Goal: Task Accomplishment & Management: Manage account settings

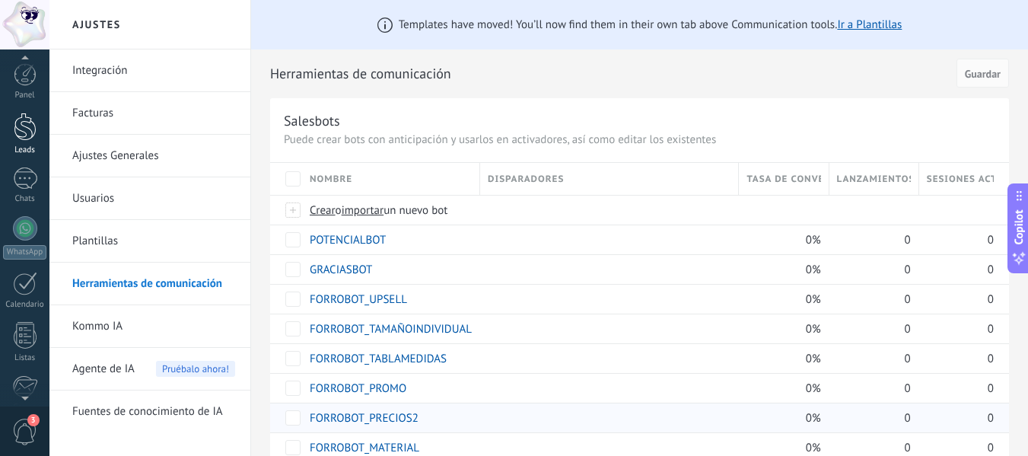
click at [27, 144] on link "Leads" at bounding box center [24, 134] width 49 height 43
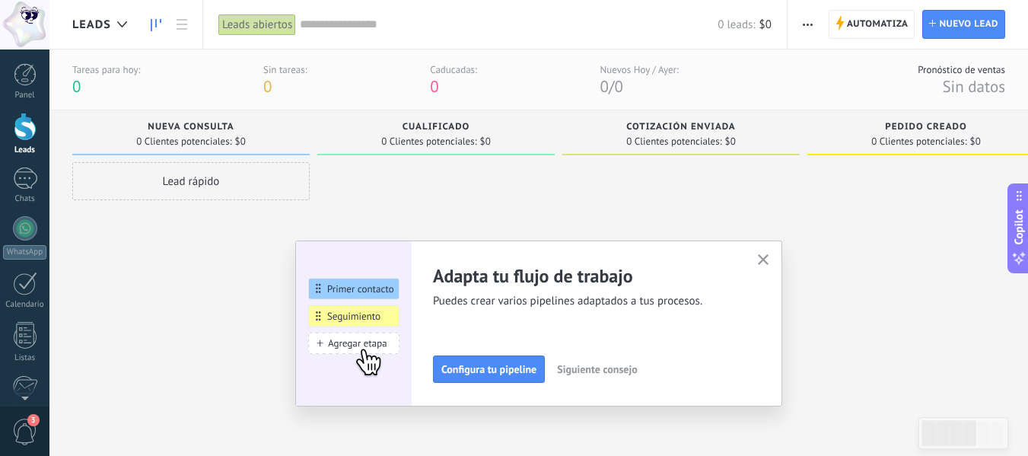
click at [805, 25] on use "button" at bounding box center [808, 25] width 10 height 2
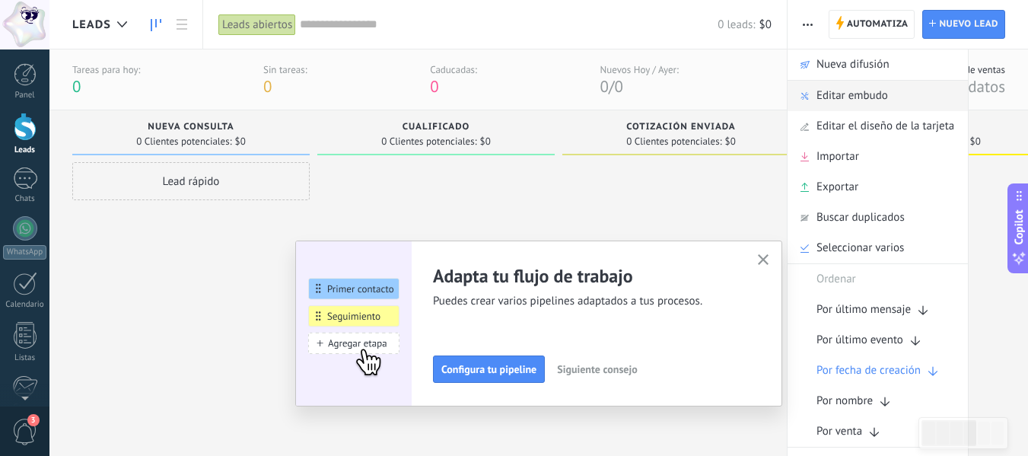
click at [839, 102] on span "Editar embudo" at bounding box center [853, 96] width 72 height 30
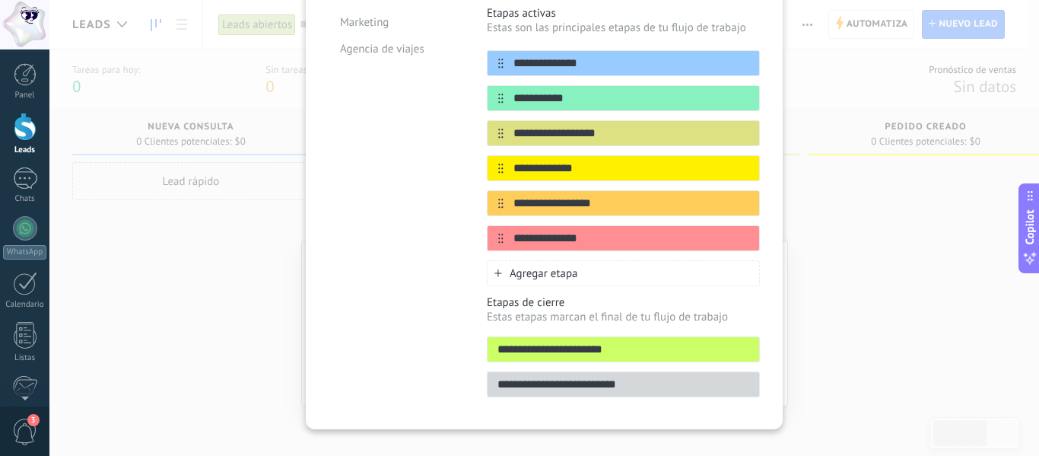
scroll to position [287, 0]
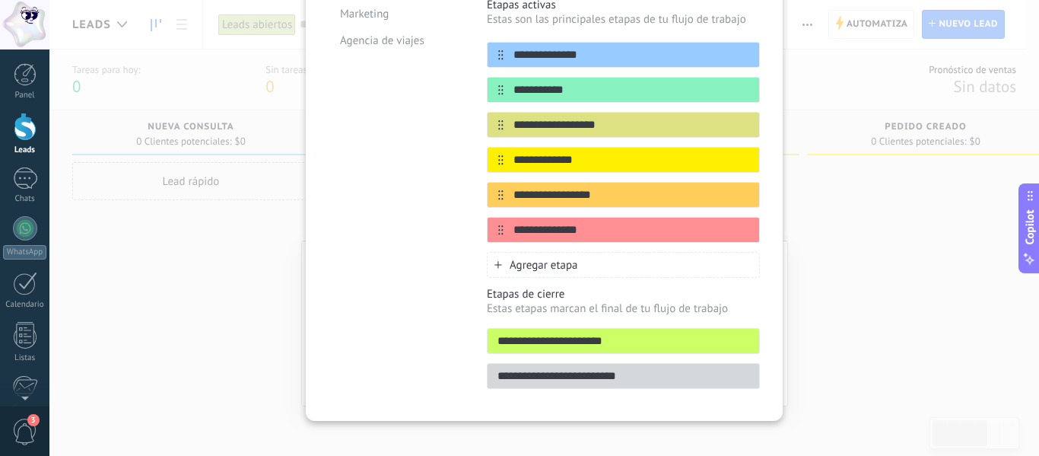
click at [737, 333] on input "**********" at bounding box center [624, 341] width 272 height 16
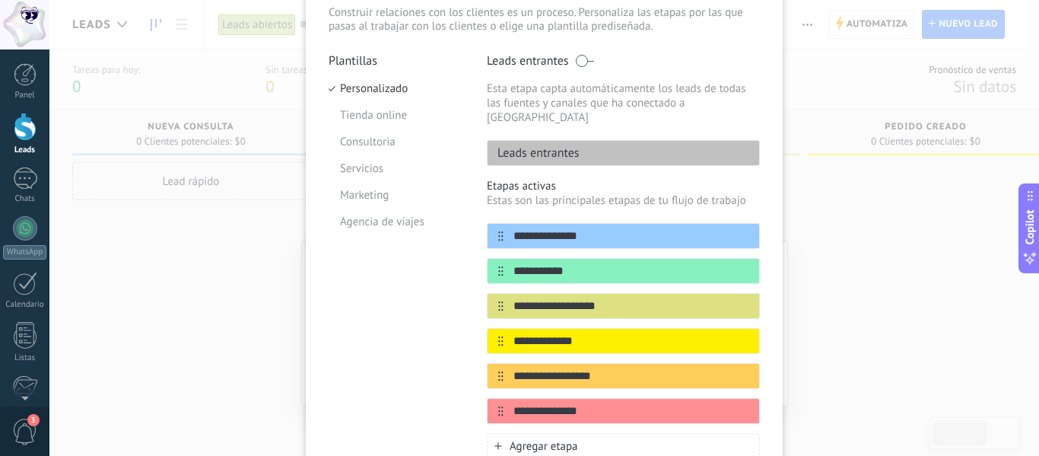
scroll to position [59, 0]
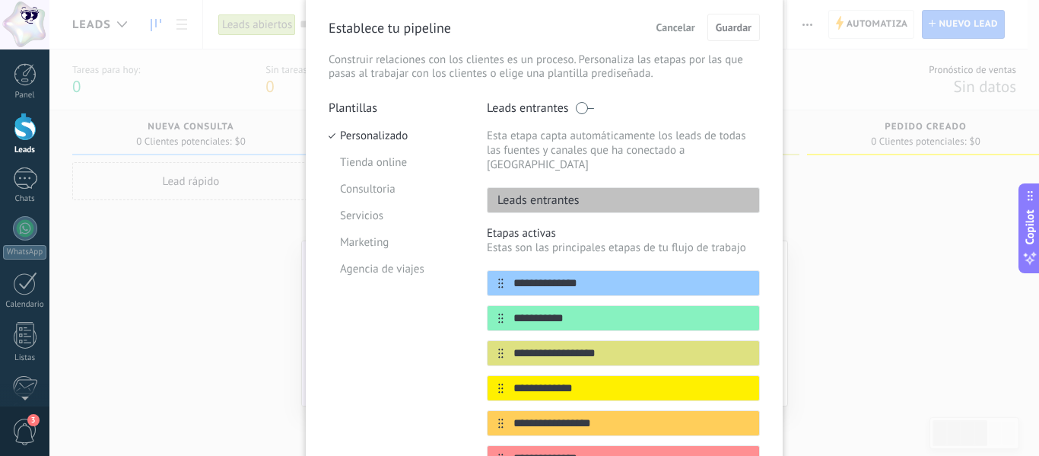
click at [677, 190] on div "Leads entrantes" at bounding box center [623, 200] width 273 height 26
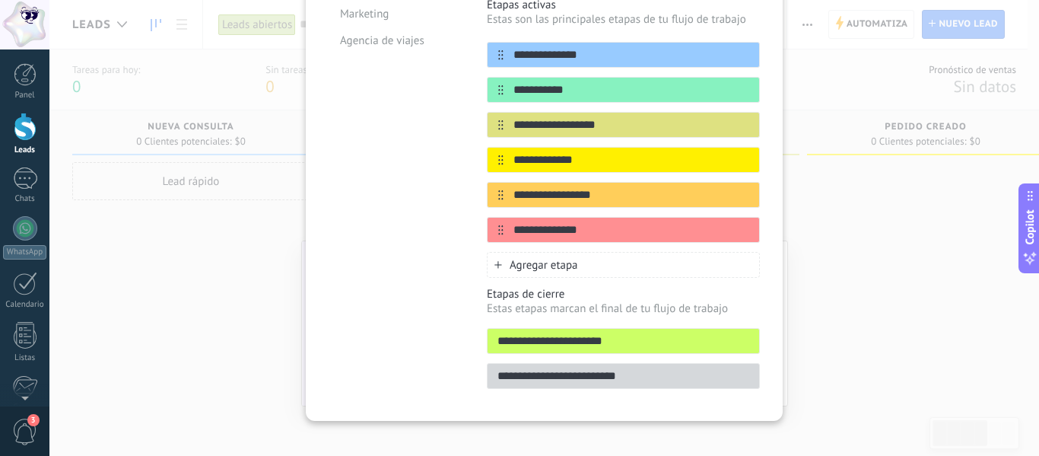
scroll to position [135, 0]
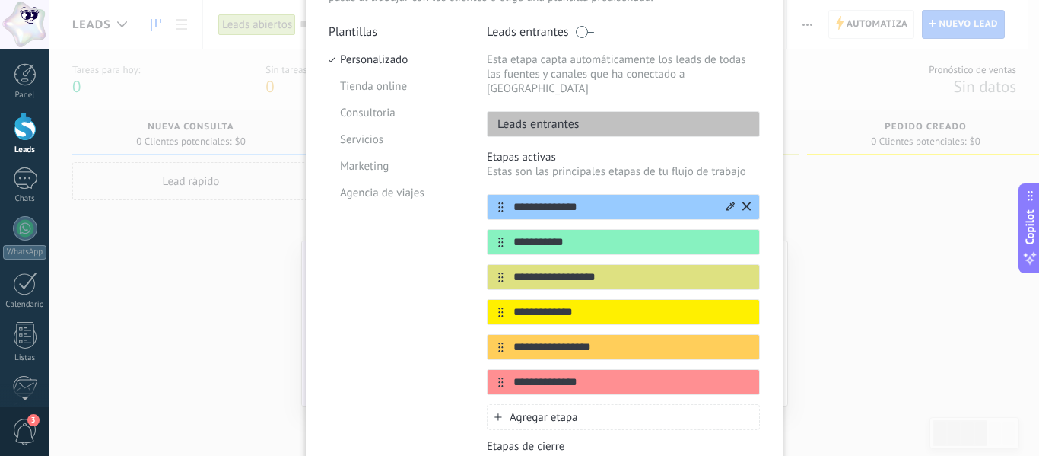
click at [743, 202] on icon at bounding box center [747, 206] width 8 height 8
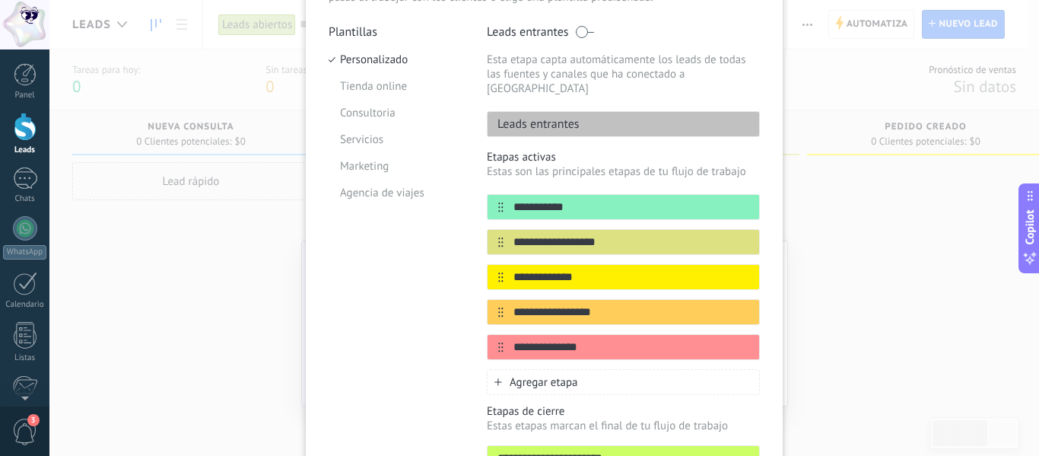
click at [0, 0] on icon at bounding box center [0, 0] width 0 height 0
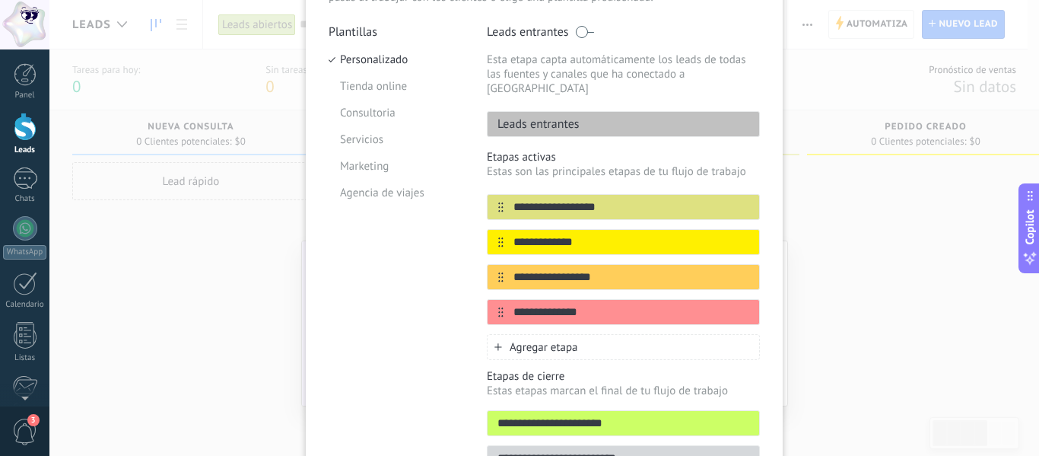
click at [0, 0] on icon at bounding box center [0, 0] width 0 height 0
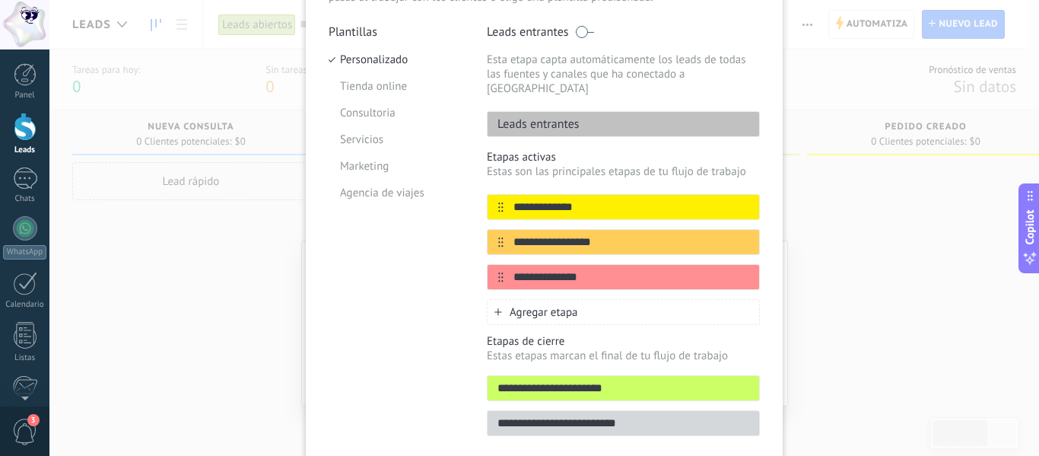
click at [0, 0] on icon at bounding box center [0, 0] width 0 height 0
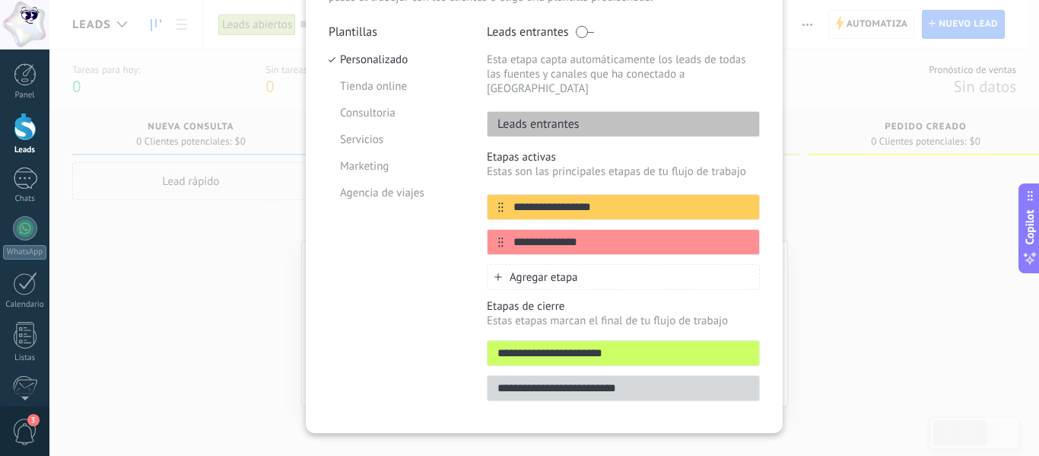
click at [0, 0] on icon at bounding box center [0, 0] width 0 height 0
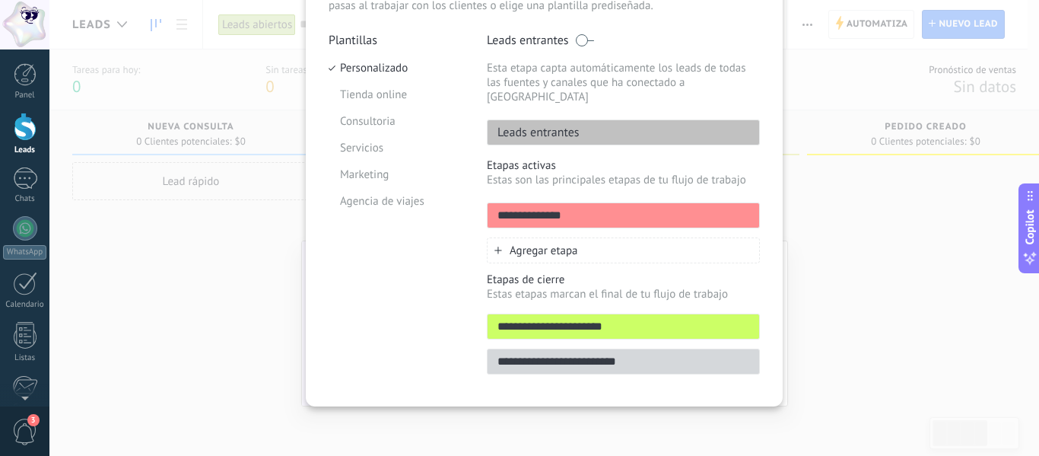
scroll to position [112, 0]
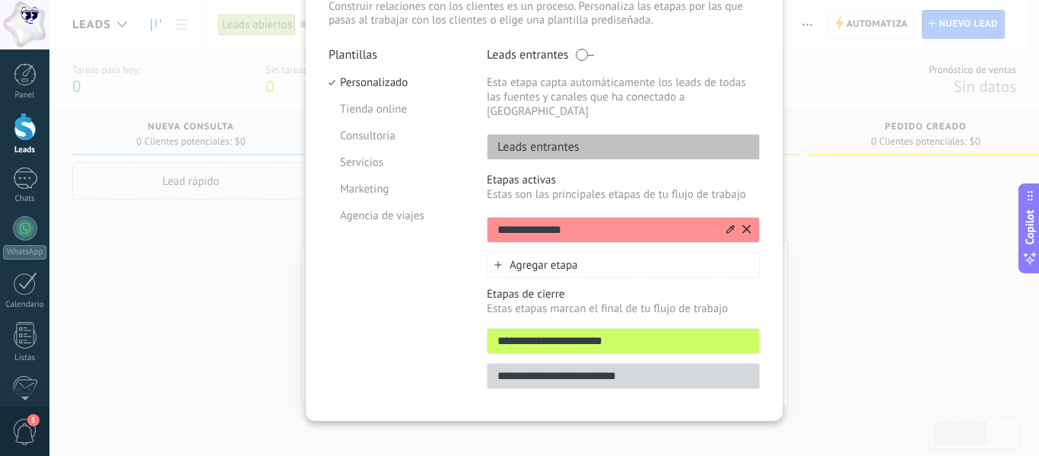
click at [745, 224] on icon at bounding box center [747, 228] width 8 height 8
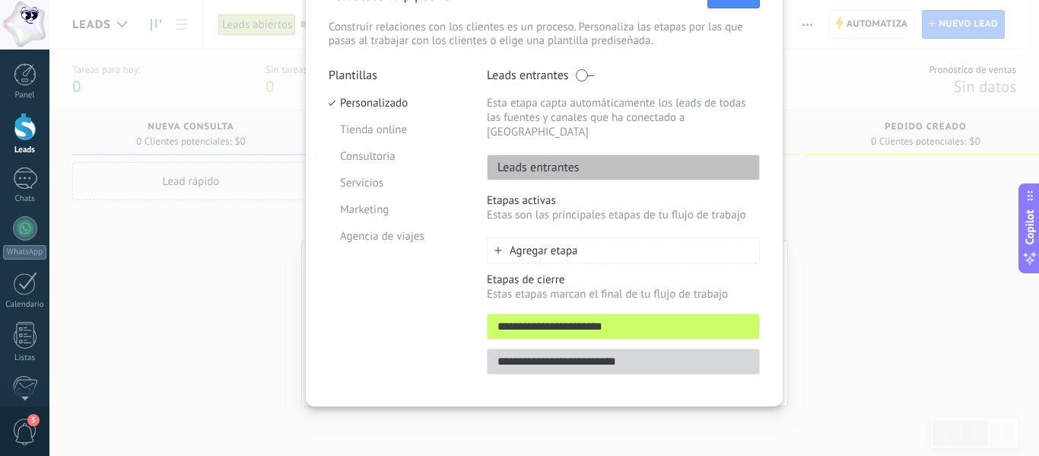
scroll to position [77, 0]
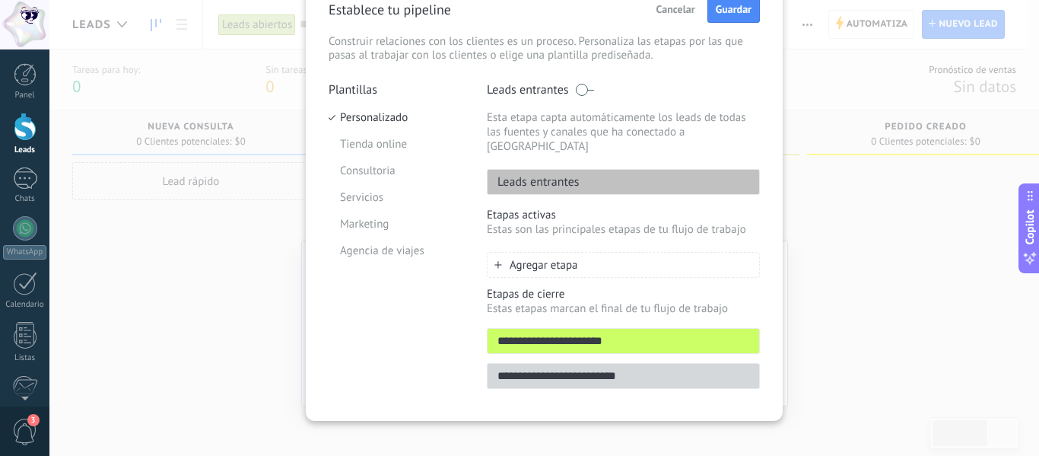
click at [546, 252] on div "Agregar etapa" at bounding box center [623, 265] width 273 height 26
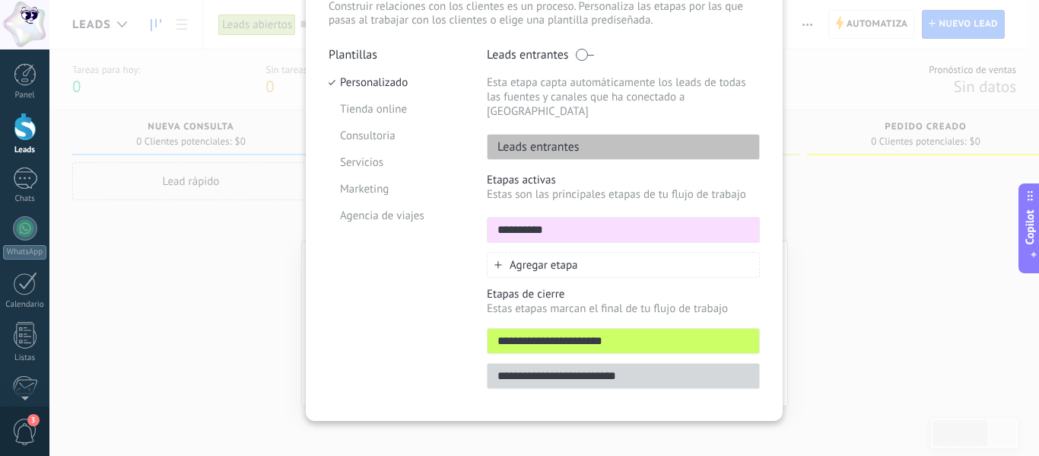
type input "**********"
click at [546, 258] on span "Agregar etapa" at bounding box center [544, 265] width 68 height 14
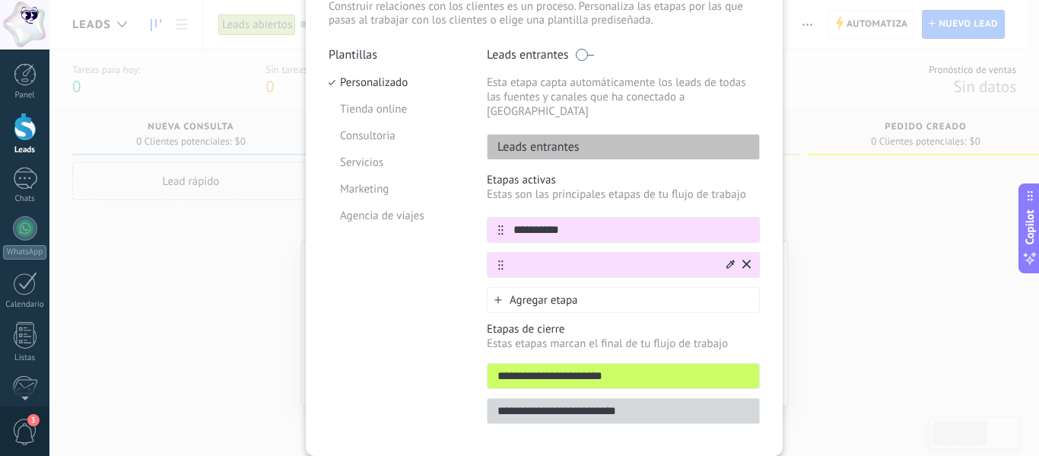
click at [565, 252] on div at bounding box center [623, 265] width 273 height 26
click at [559, 257] on input "text" at bounding box center [614, 265] width 221 height 16
paste input "**********"
type input "**********"
click at [531, 293] on span "Agregar etapa" at bounding box center [544, 300] width 68 height 14
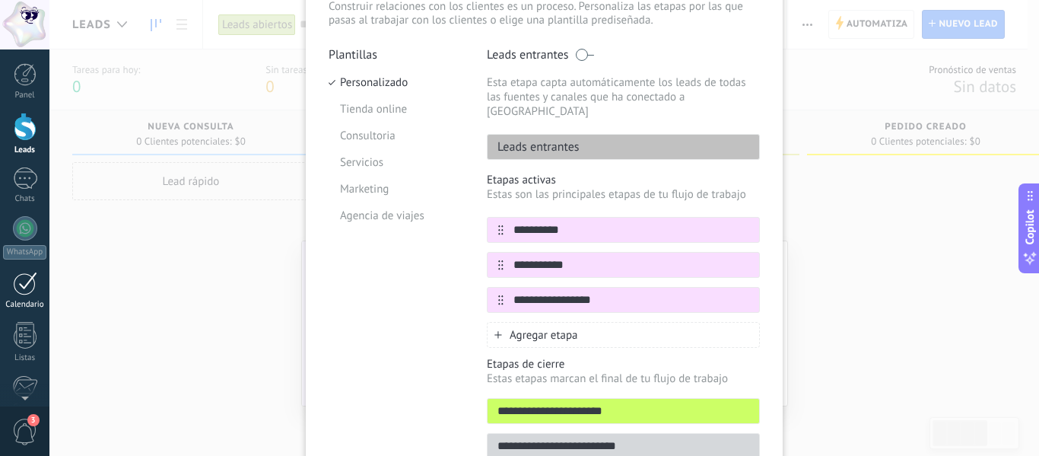
type input "**********"
click at [567, 328] on span "Agregar etapa" at bounding box center [544, 335] width 68 height 14
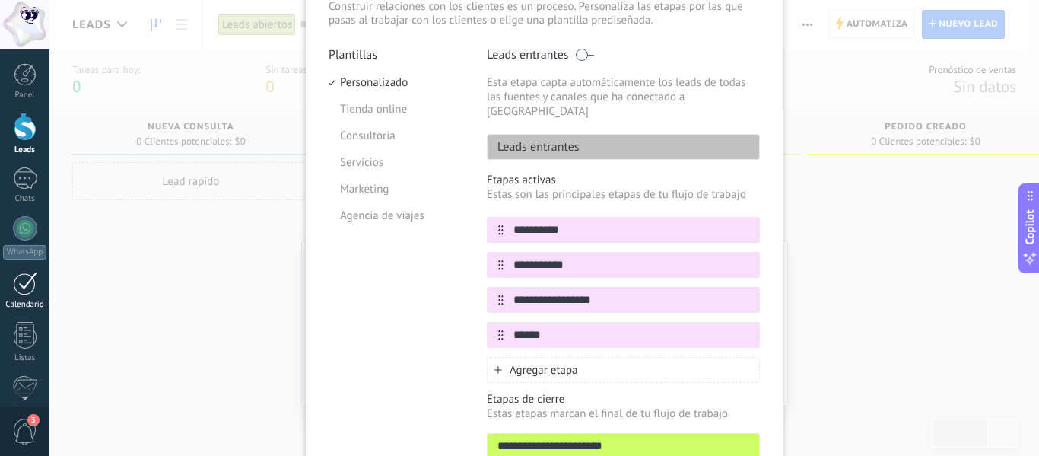
type input "******"
click at [540, 363] on span "Agregar etapa" at bounding box center [544, 370] width 68 height 14
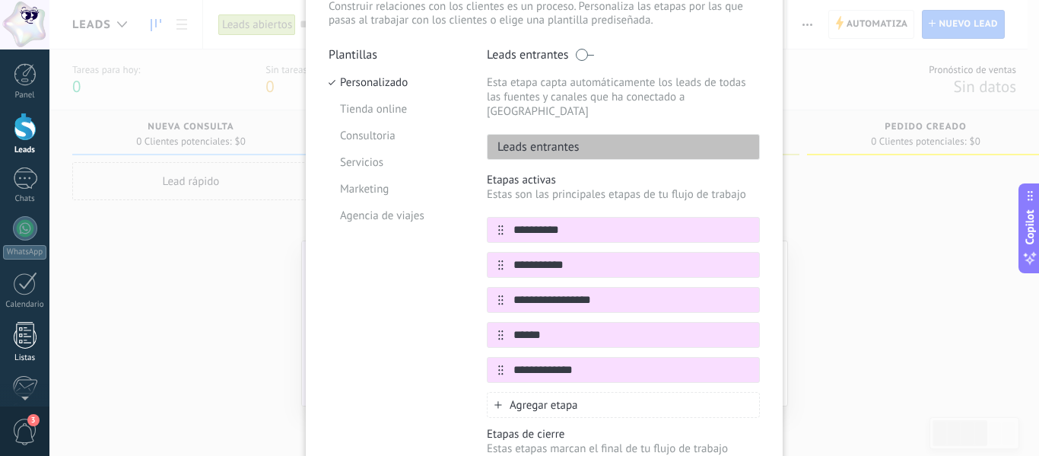
type input "**********"
click at [535, 398] on span "Agregar etapa" at bounding box center [544, 405] width 68 height 14
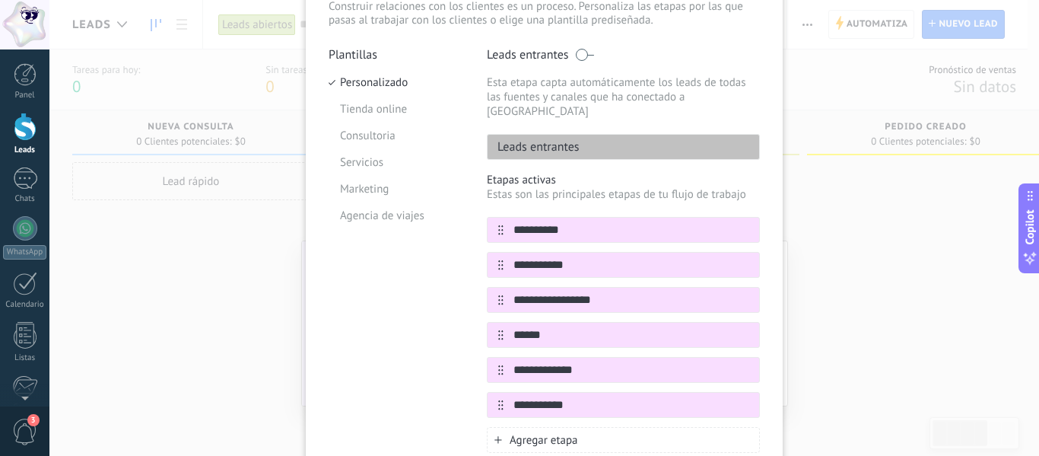
type input "**********"
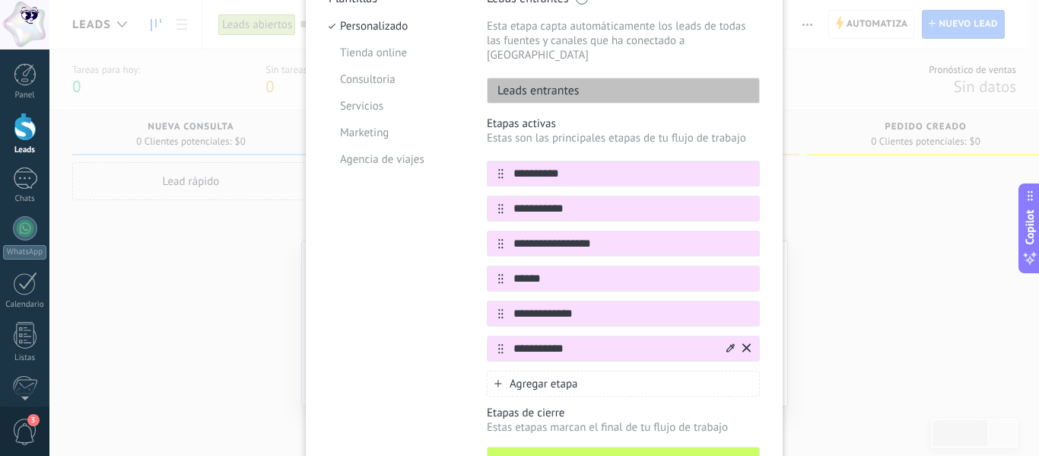
scroll to position [188, 0]
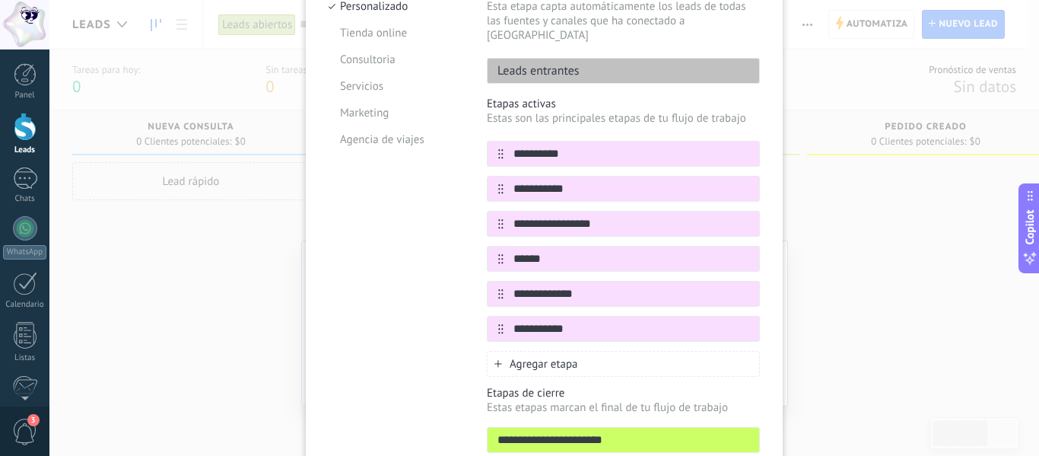
click at [559, 357] on span "Agregar etapa" at bounding box center [544, 364] width 68 height 14
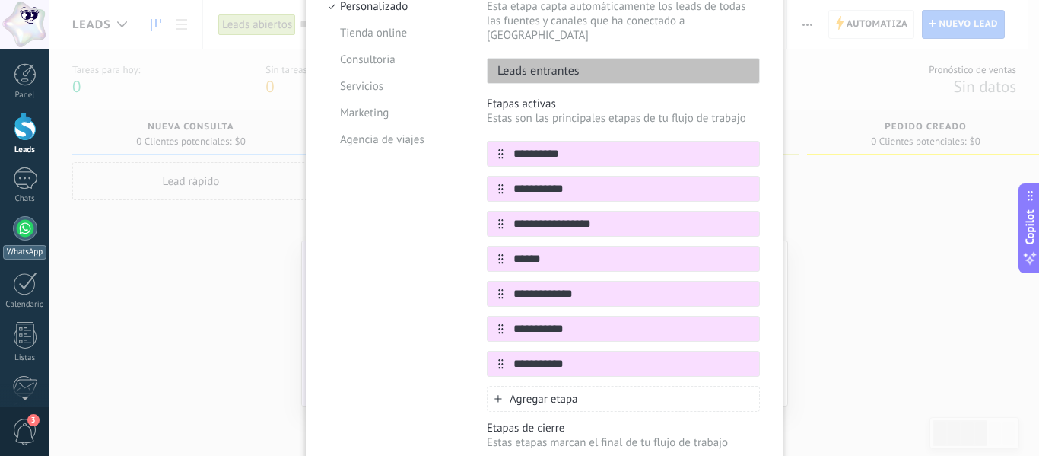
type input "**********"
click at [552, 392] on span "Agregar etapa" at bounding box center [544, 399] width 68 height 14
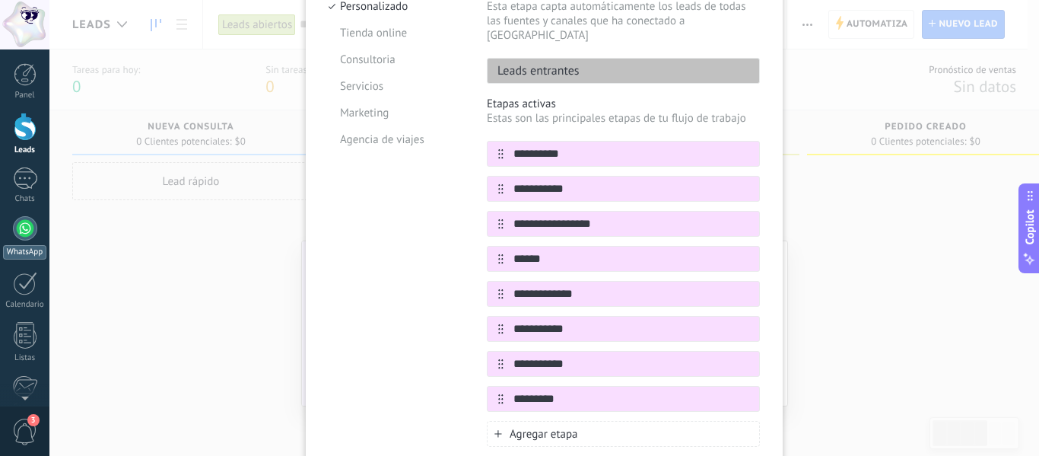
type input "*********"
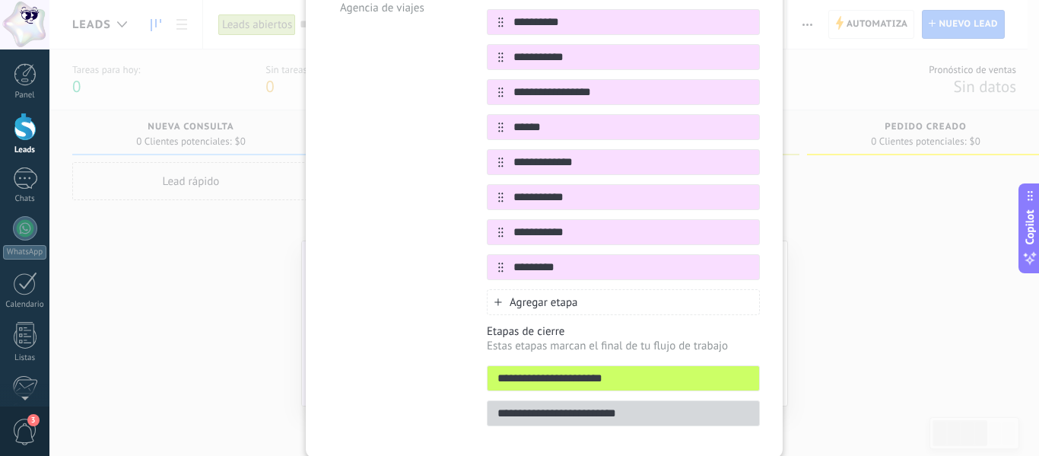
scroll to position [340, 0]
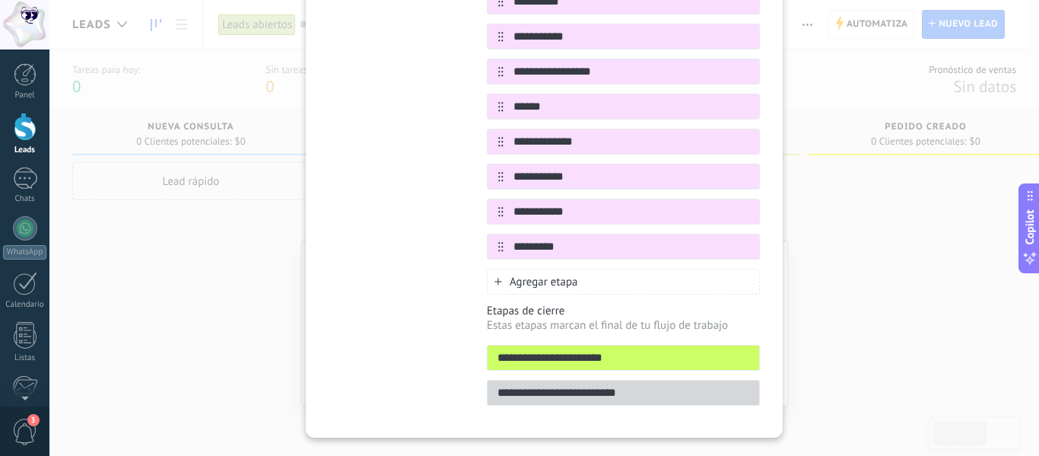
click at [528, 275] on span "Agregar etapa" at bounding box center [544, 282] width 68 height 14
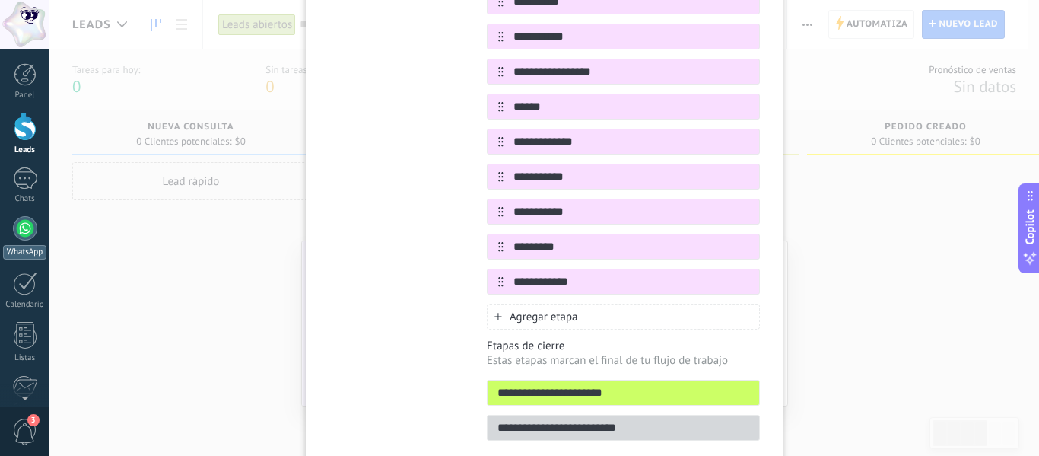
type input "**********"
click at [549, 310] on span "Agregar etapa" at bounding box center [544, 317] width 68 height 14
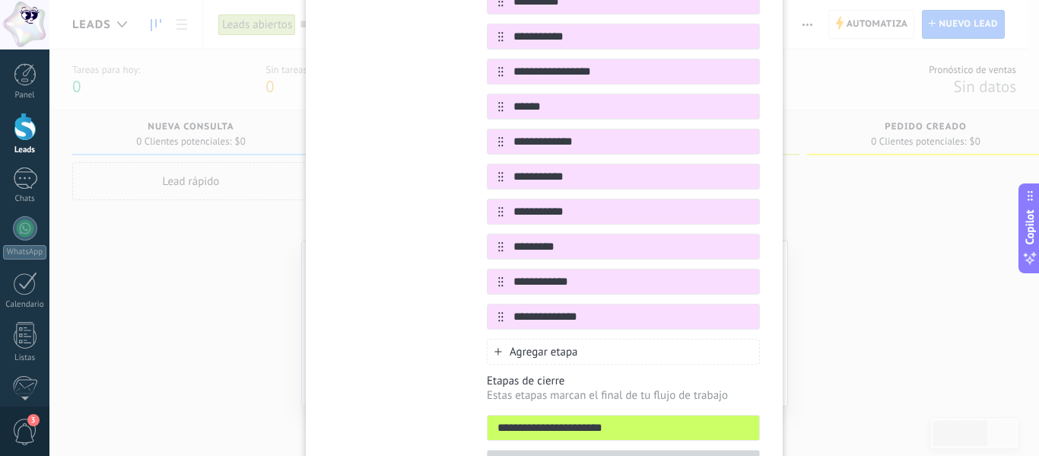
type input "**********"
click at [575, 345] on span "Agregar etapa" at bounding box center [544, 352] width 68 height 14
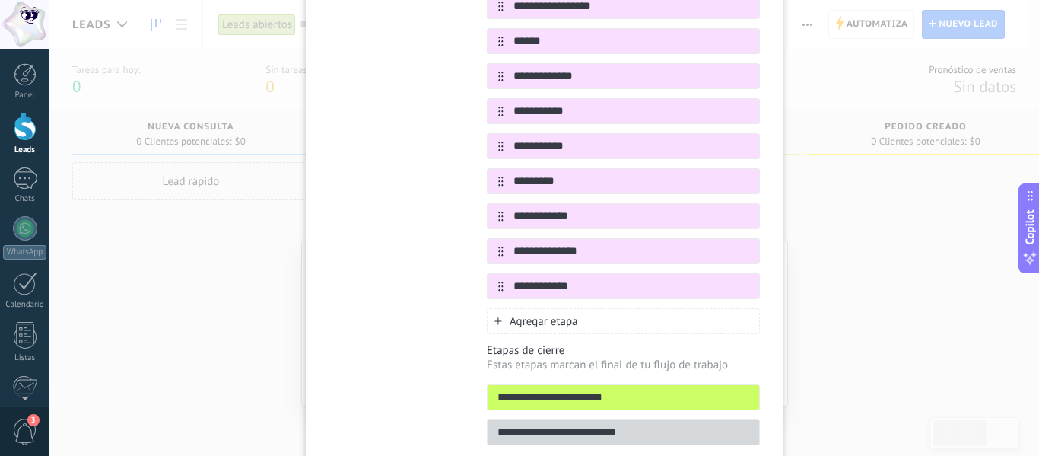
scroll to position [462, 0]
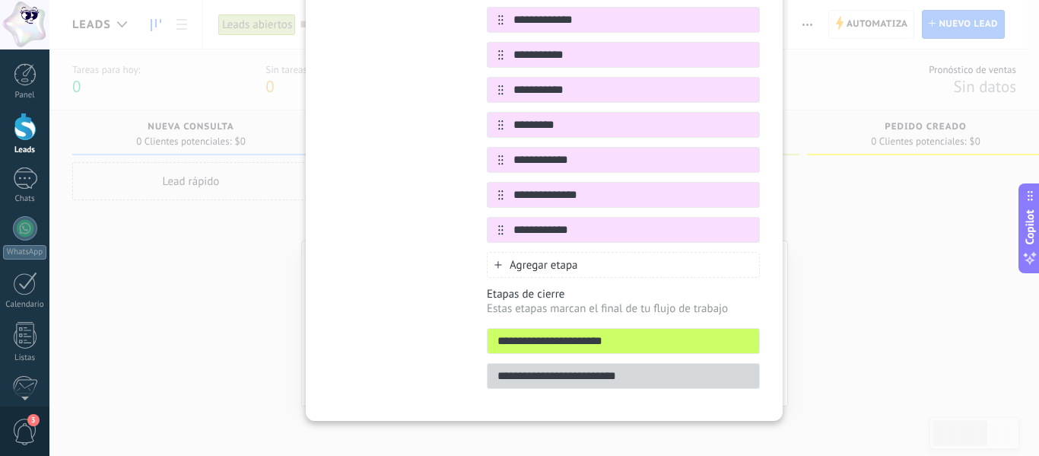
type input "**********"
click at [735, 333] on input "**********" at bounding box center [624, 341] width 272 height 16
drag, startPoint x: 750, startPoint y: 329, endPoint x: 465, endPoint y: 326, distance: 284.6
click at [465, 326] on div "**********" at bounding box center [544, 47] width 431 height 701
drag, startPoint x: 678, startPoint y: 349, endPoint x: 659, endPoint y: 361, distance: 22.6
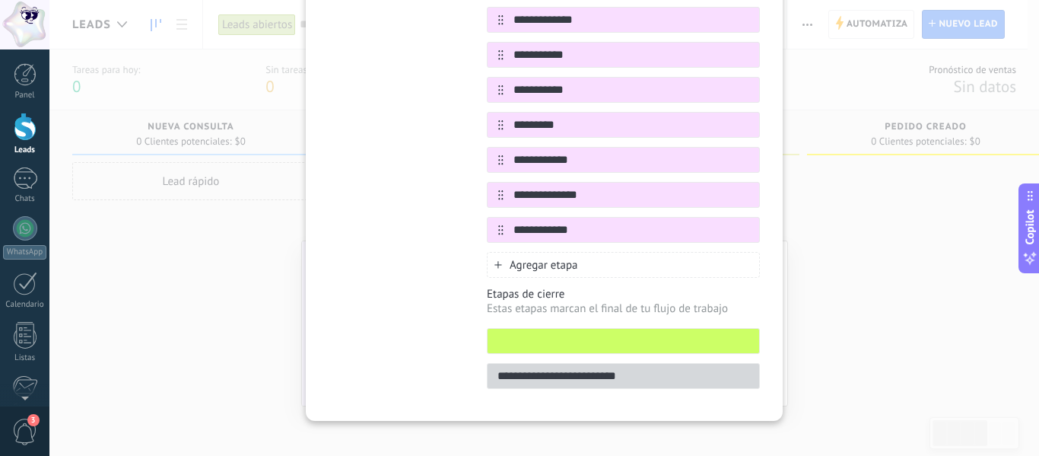
click at [670, 363] on div "**********" at bounding box center [623, 376] width 273 height 26
drag, startPoint x: 657, startPoint y: 361, endPoint x: 449, endPoint y: 361, distance: 208.5
click at [450, 361] on div "**********" at bounding box center [544, 47] width 431 height 701
click at [613, 222] on input "**********" at bounding box center [614, 230] width 221 height 16
click at [692, 328] on div at bounding box center [623, 341] width 273 height 26
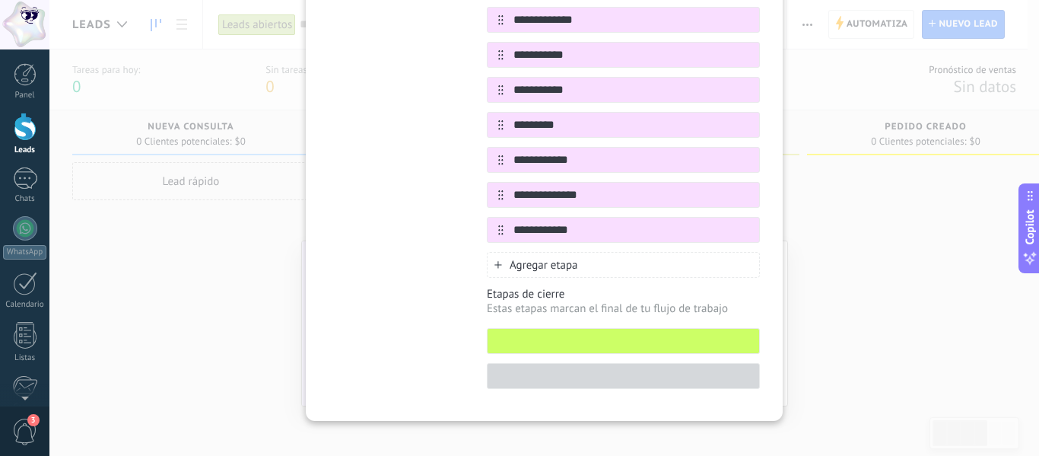
click at [712, 333] on input "text" at bounding box center [624, 341] width 272 height 16
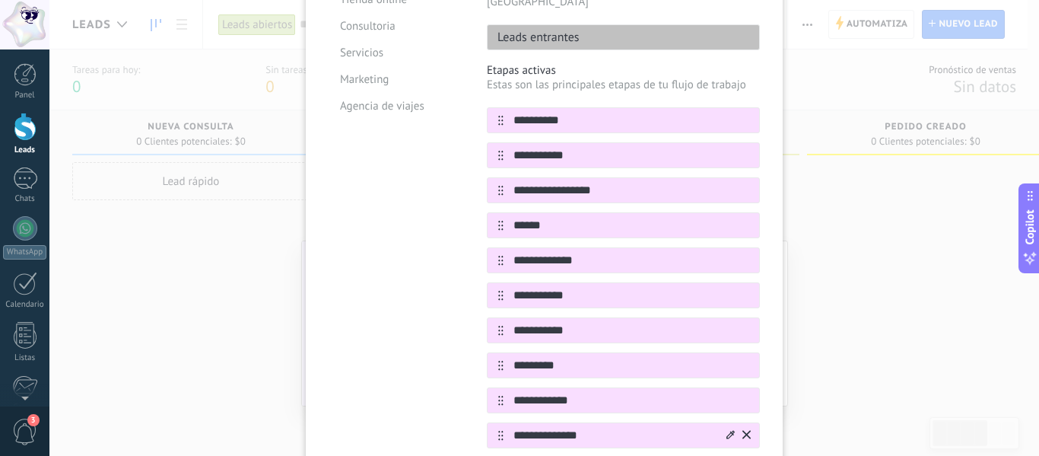
scroll to position [158, 0]
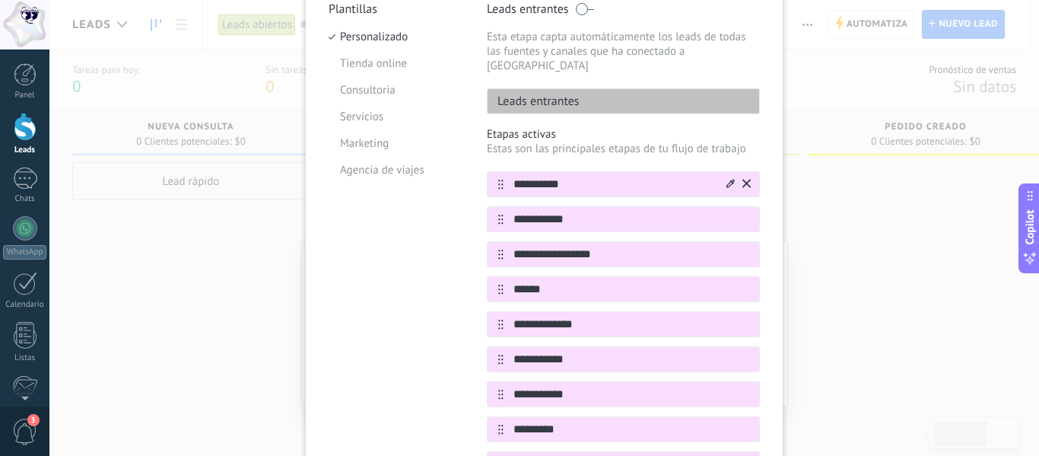
click at [730, 179] on icon at bounding box center [731, 183] width 8 height 9
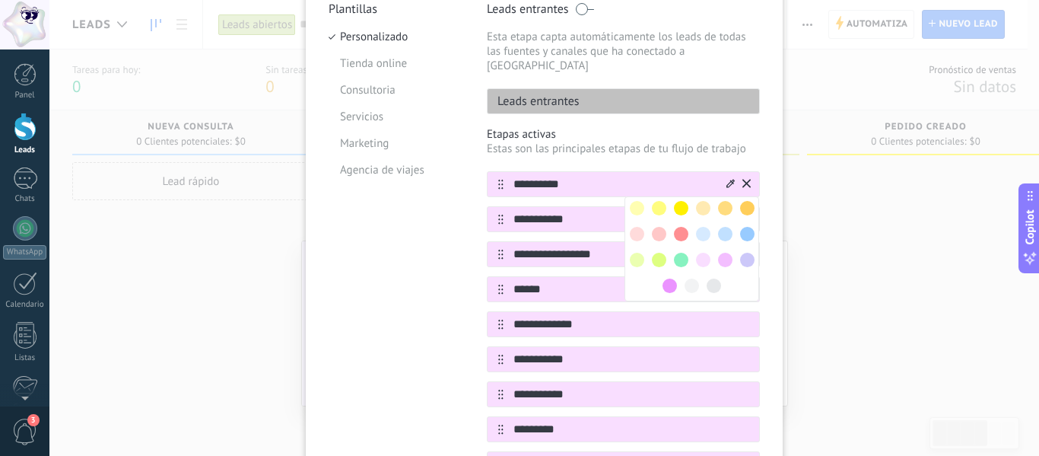
click at [636, 201] on span at bounding box center [637, 208] width 14 height 14
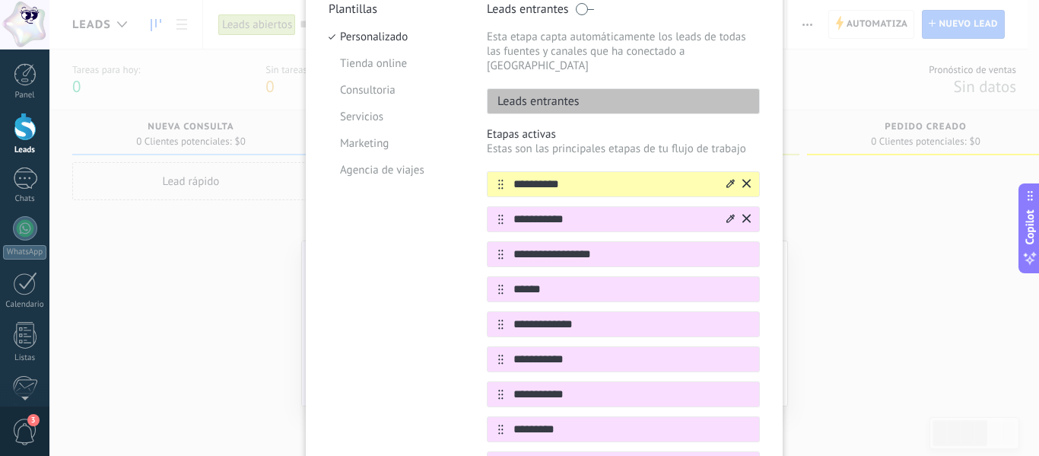
click at [724, 207] on div at bounding box center [737, 219] width 27 height 24
click at [727, 214] on icon at bounding box center [731, 218] width 8 height 9
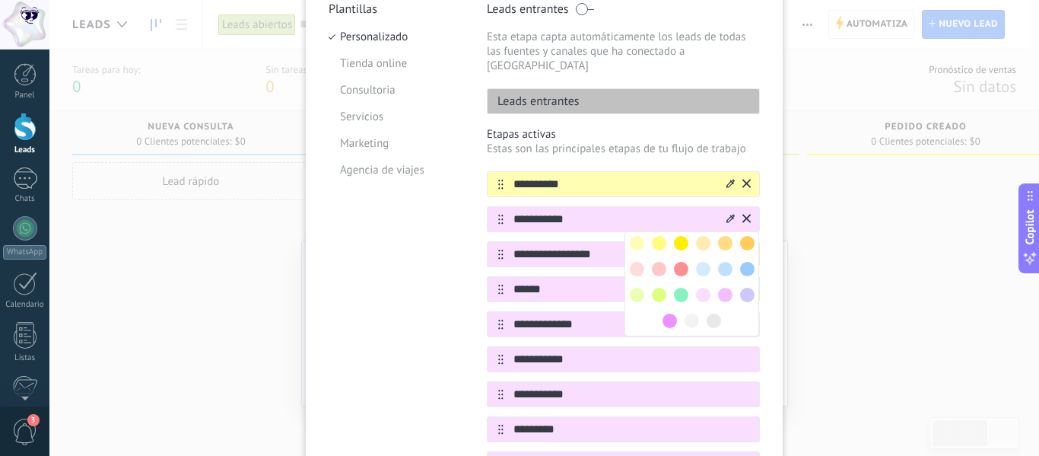
click at [635, 262] on span at bounding box center [637, 269] width 14 height 14
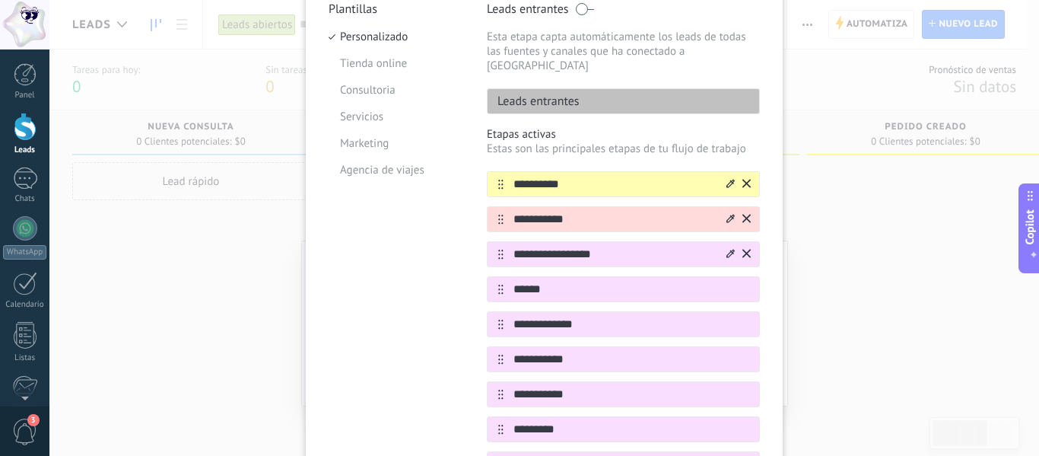
click at [727, 249] on icon at bounding box center [731, 253] width 8 height 8
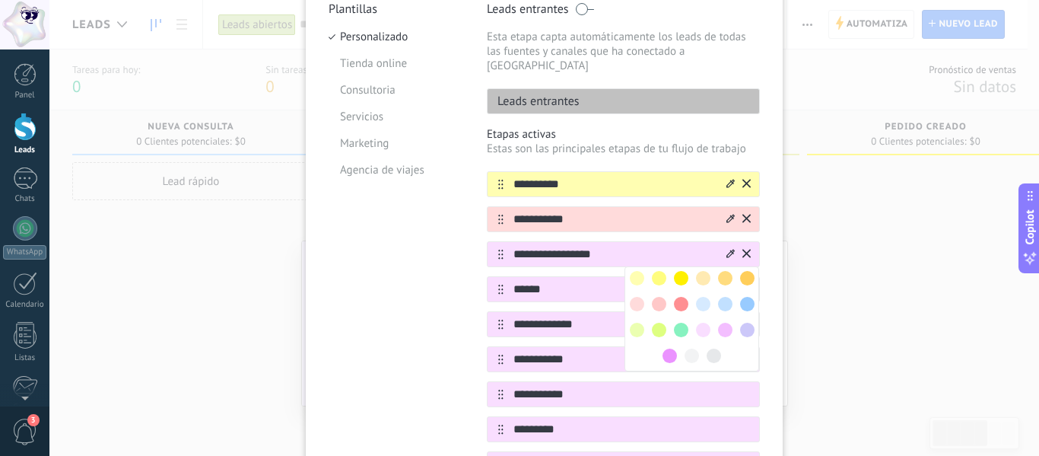
click at [635, 323] on span at bounding box center [637, 330] width 14 height 14
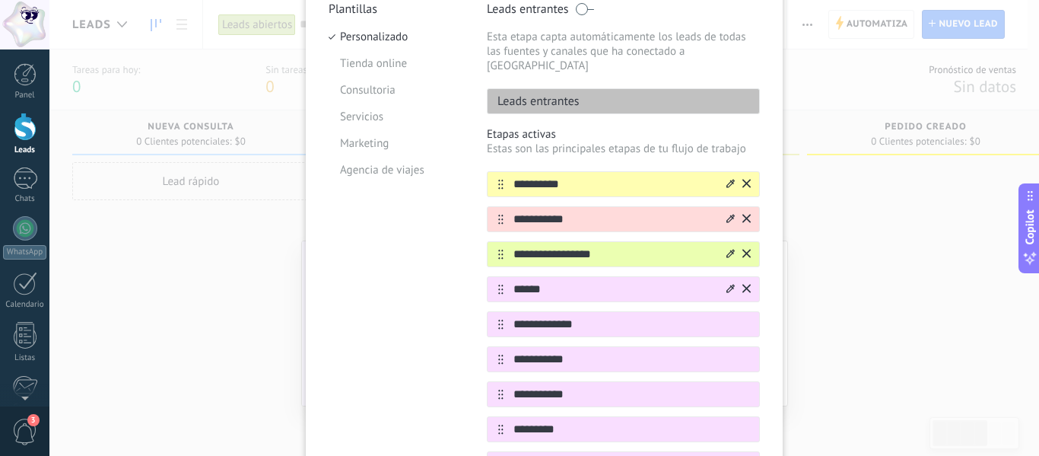
click at [727, 284] on icon at bounding box center [731, 288] width 8 height 8
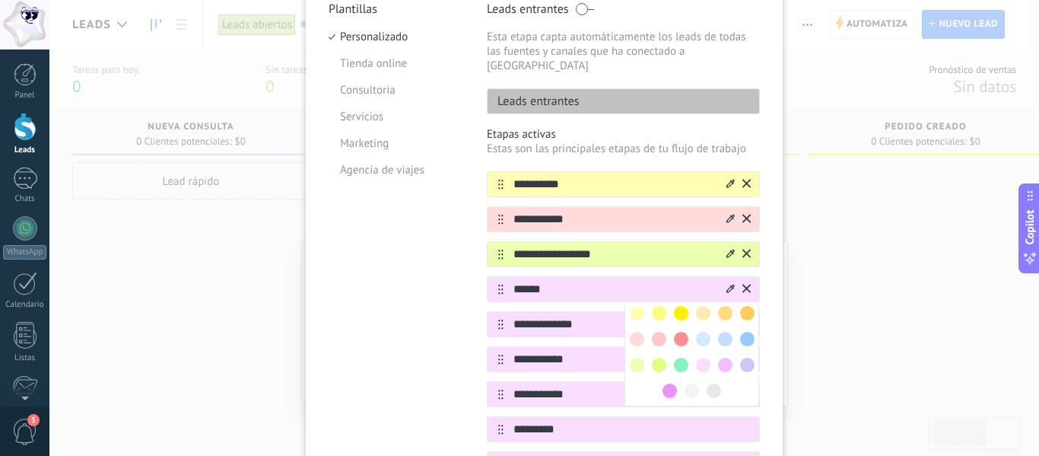
click at [743, 332] on span at bounding box center [747, 339] width 14 height 14
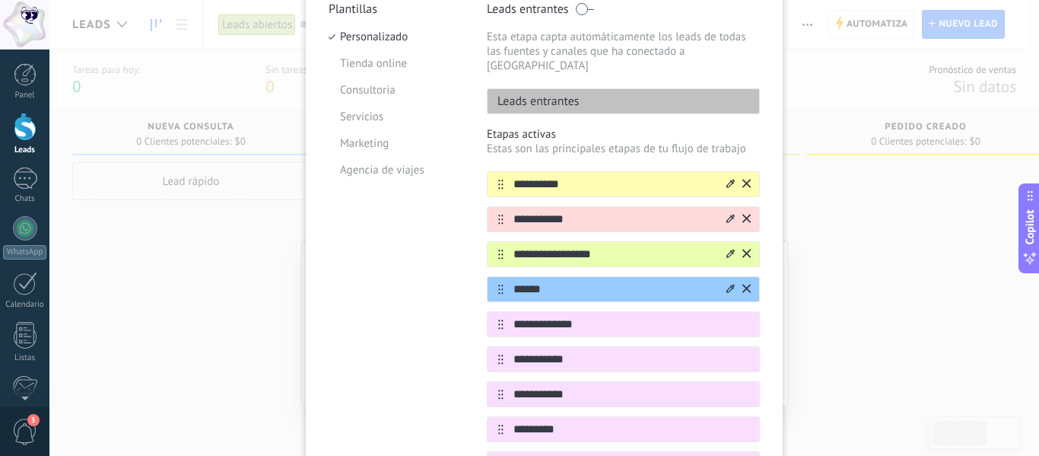
click at [731, 284] on icon at bounding box center [731, 288] width 8 height 9
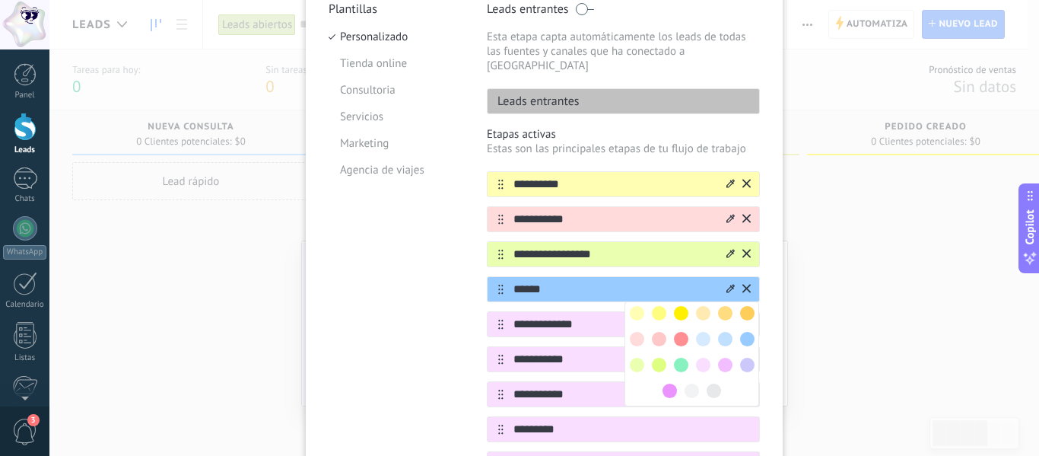
click at [705, 332] on span at bounding box center [703, 339] width 14 height 14
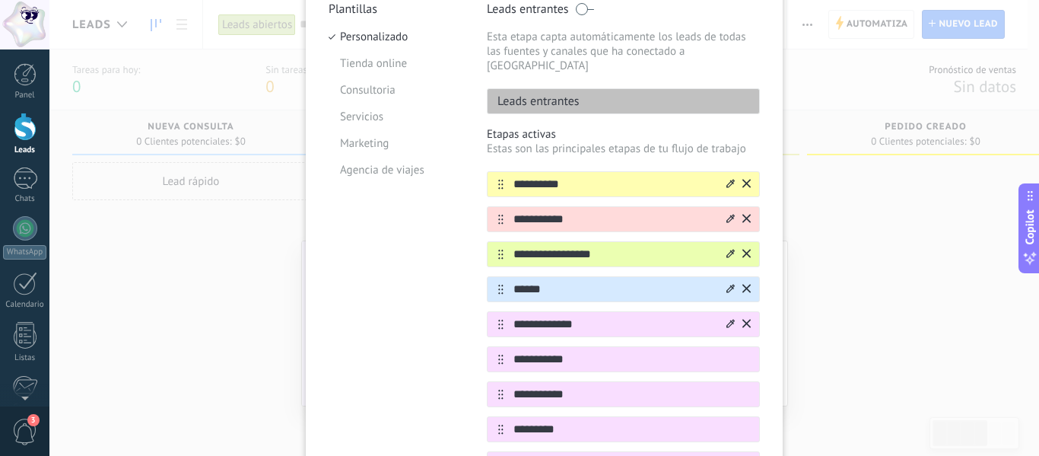
click at [727, 319] on icon at bounding box center [731, 323] width 8 height 8
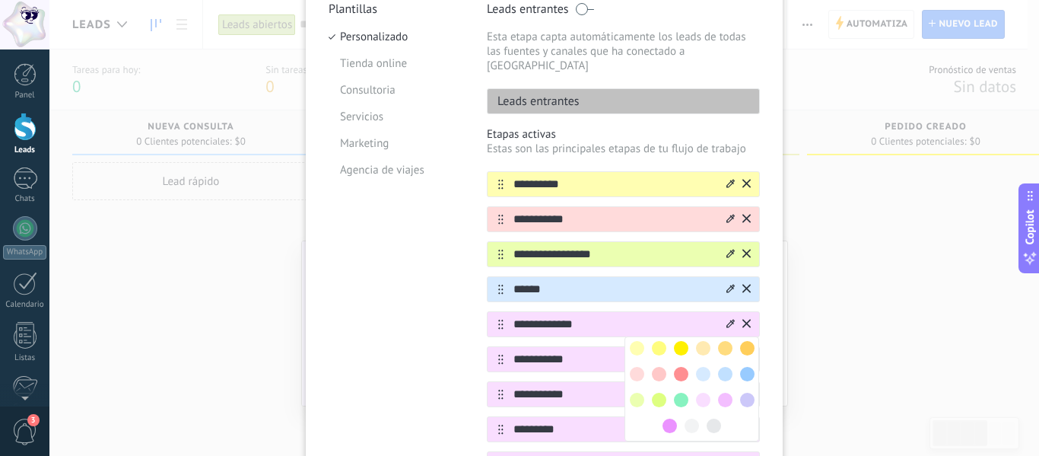
click at [660, 393] on span at bounding box center [659, 400] width 14 height 14
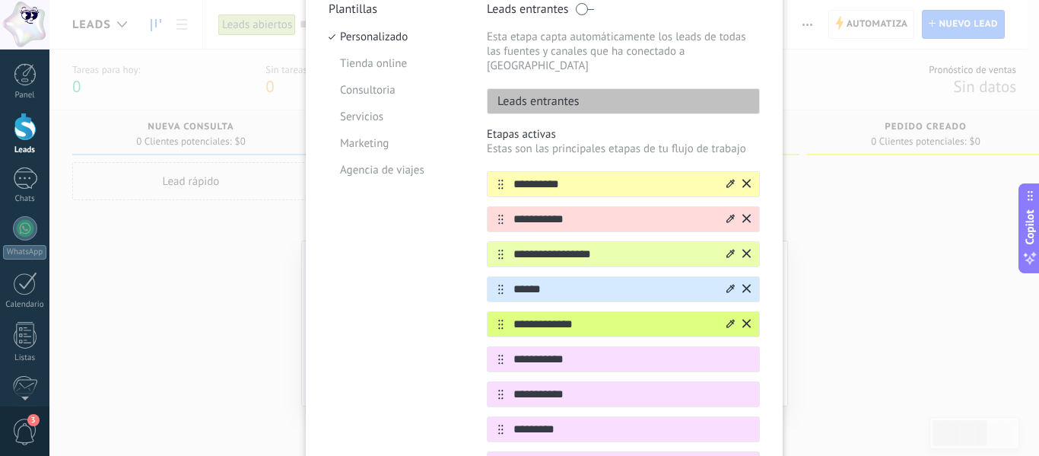
click at [730, 249] on icon at bounding box center [731, 253] width 8 height 9
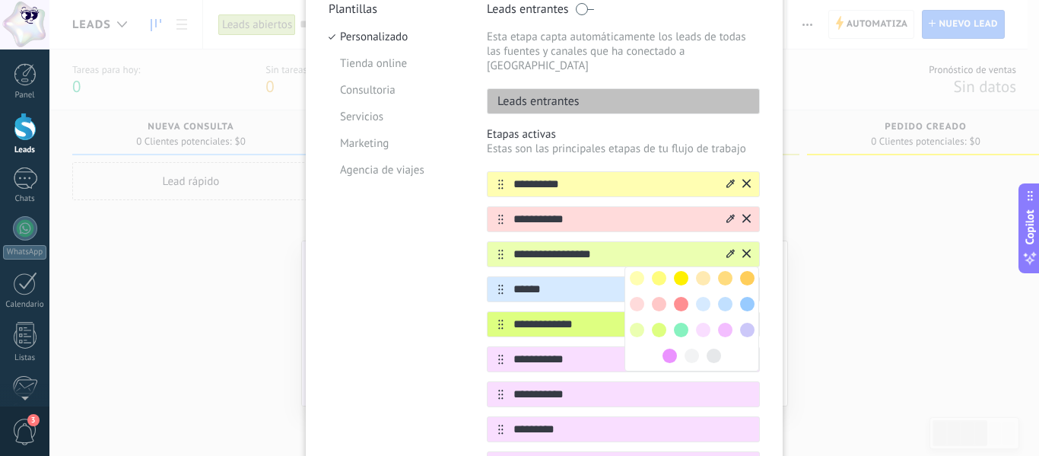
click at [588, 282] on input "******" at bounding box center [614, 290] width 221 height 16
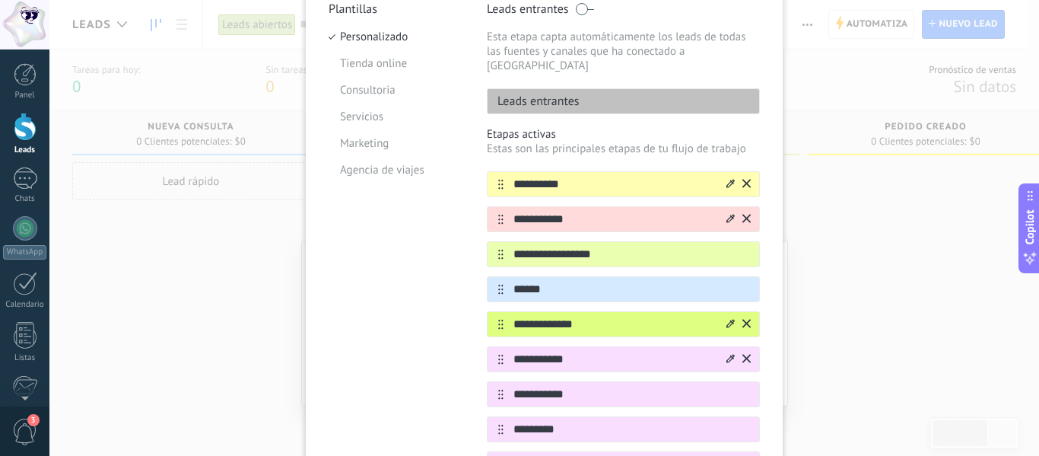
click at [727, 352] on div at bounding box center [731, 359] width 8 height 14
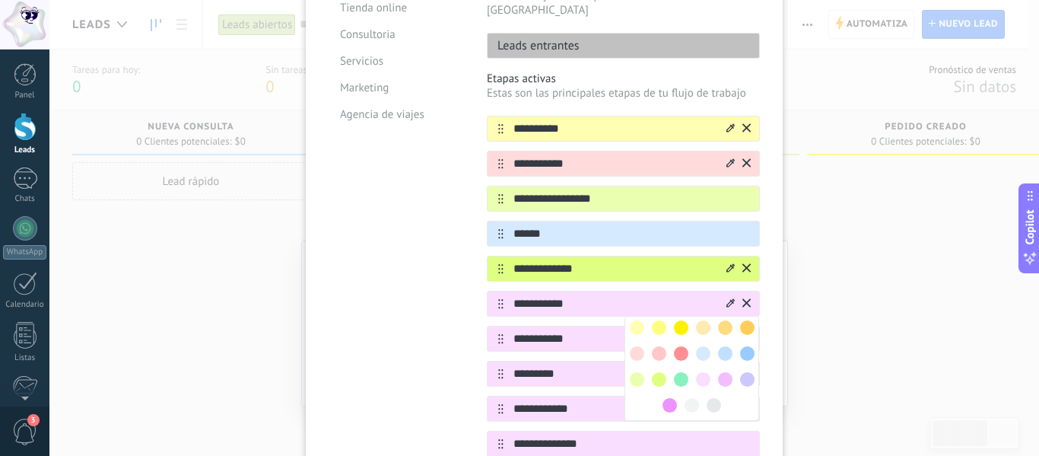
scroll to position [234, 0]
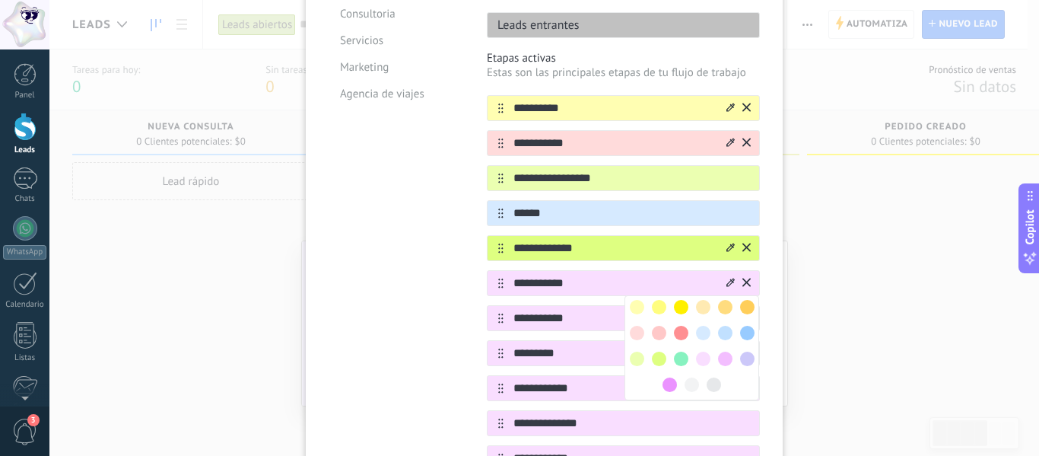
click at [697, 300] on span at bounding box center [703, 307] width 14 height 14
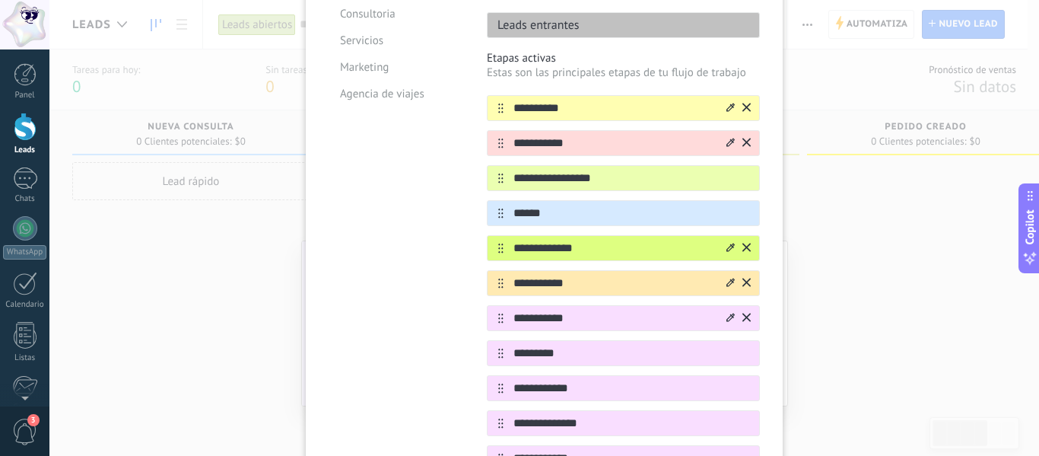
click at [727, 313] on icon at bounding box center [731, 317] width 8 height 9
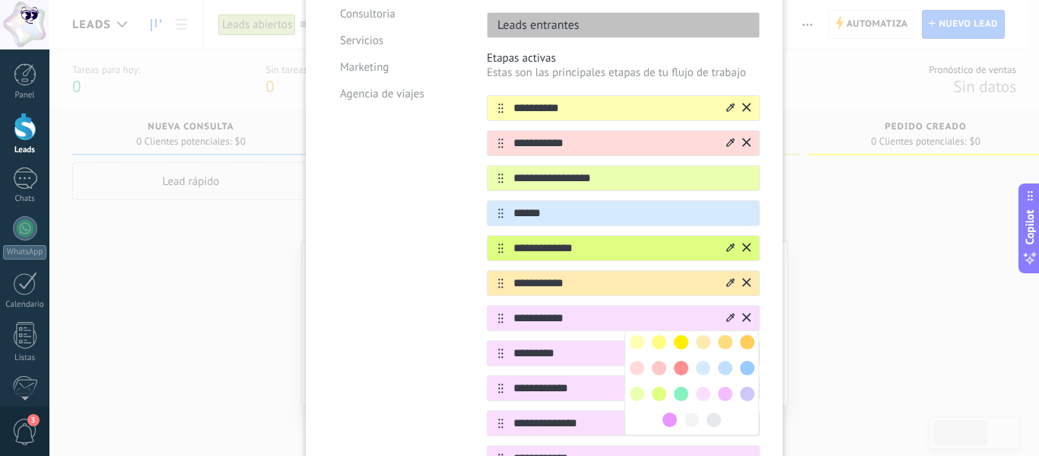
click at [677, 335] on span at bounding box center [681, 342] width 14 height 14
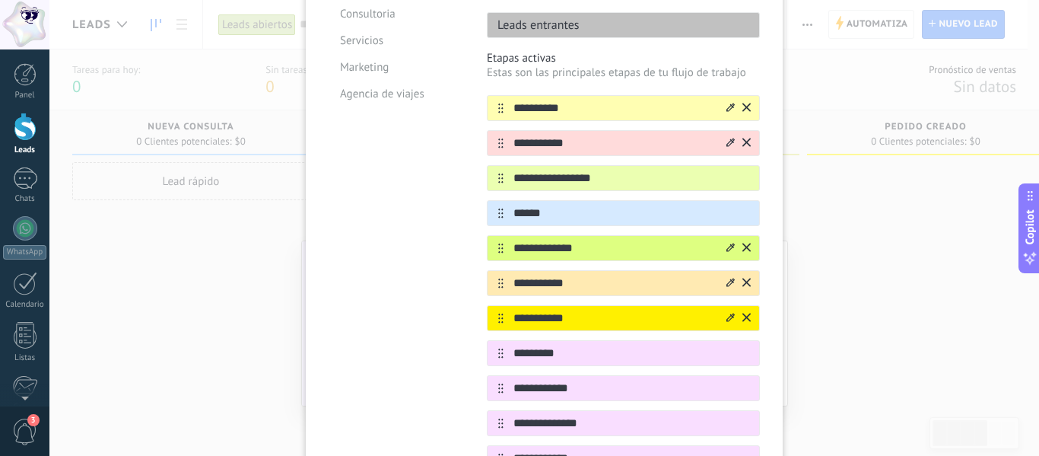
click at [727, 313] on icon at bounding box center [731, 317] width 8 height 9
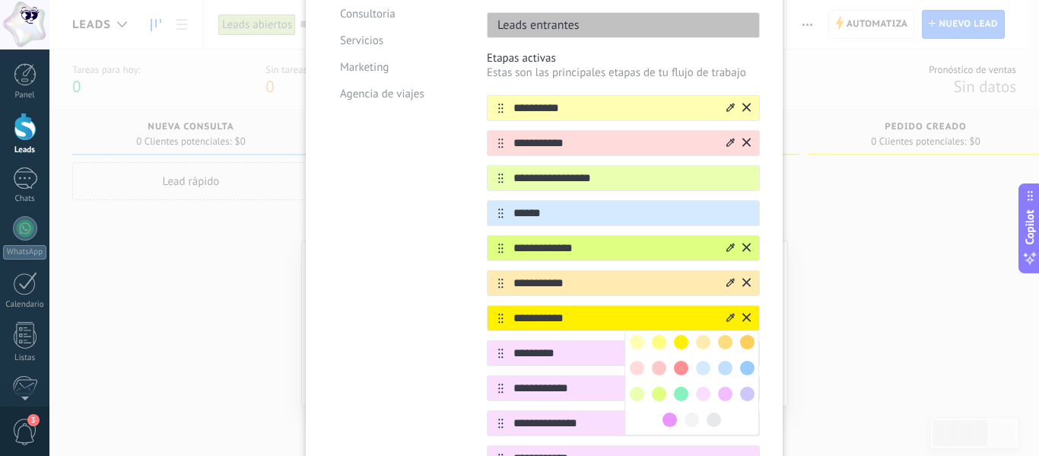
click at [701, 387] on span at bounding box center [703, 394] width 14 height 14
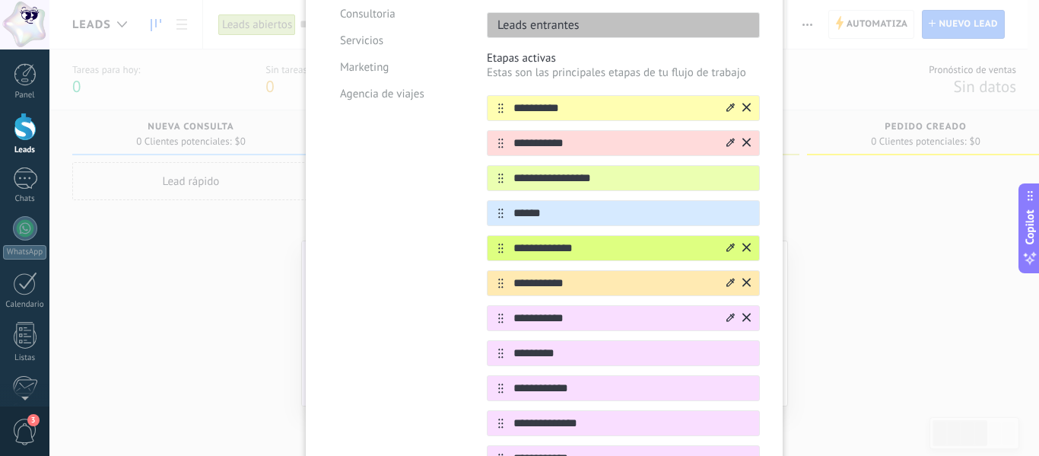
click at [727, 313] on icon at bounding box center [731, 317] width 8 height 9
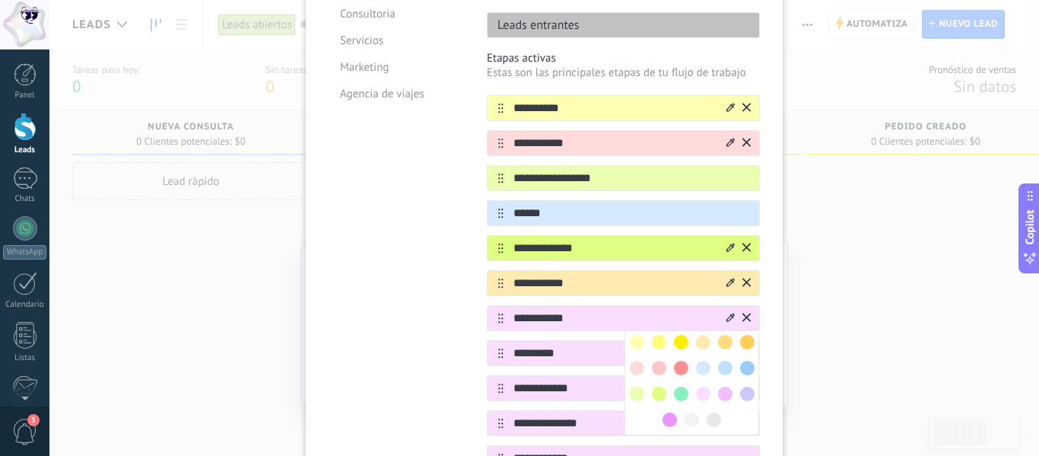
click at [673, 412] on span at bounding box center [670, 419] width 14 height 14
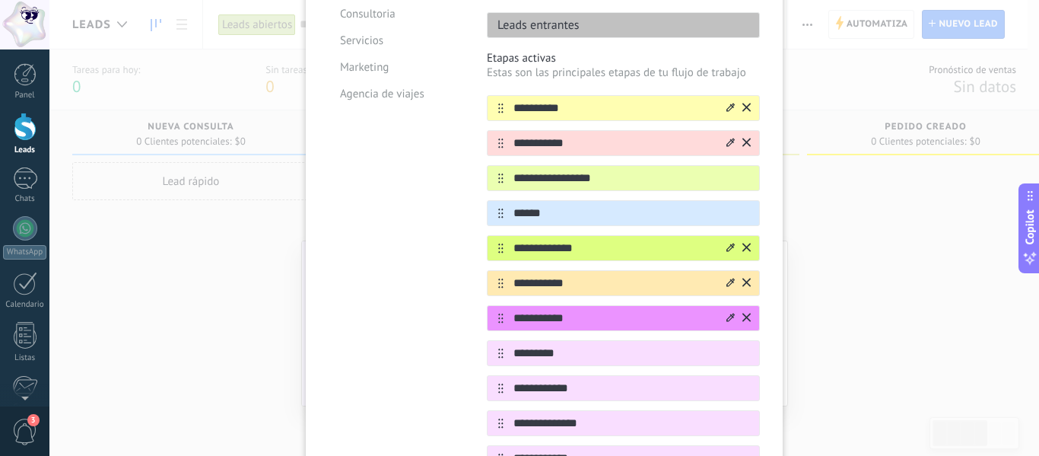
click at [727, 313] on icon at bounding box center [731, 317] width 8 height 9
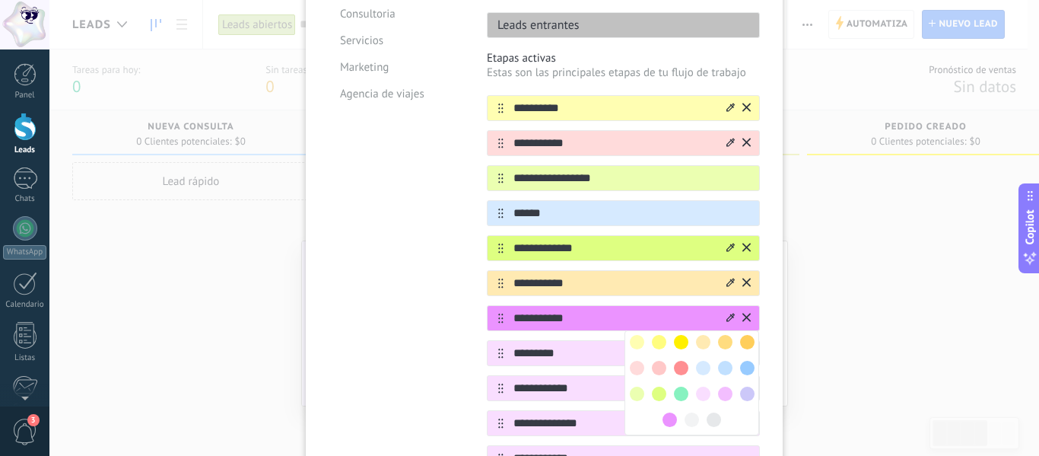
click at [707, 335] on span at bounding box center [703, 342] width 14 height 14
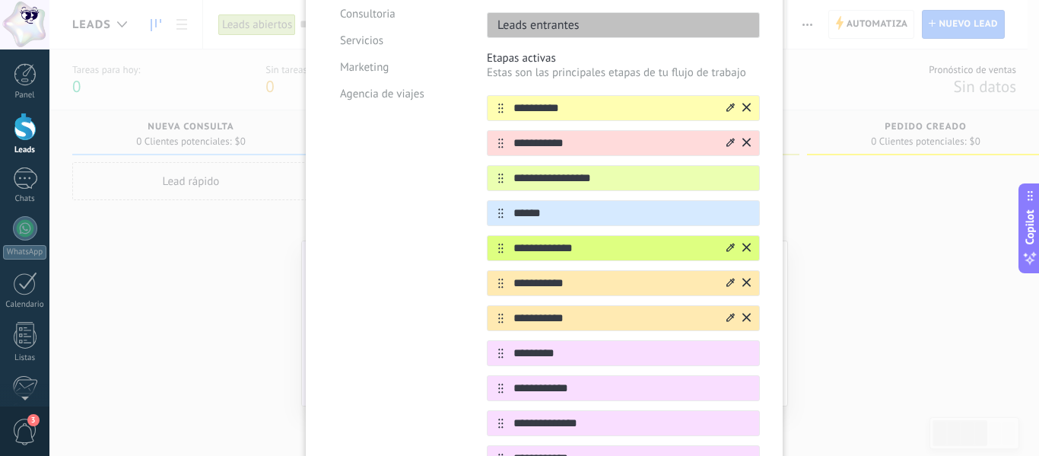
click at [727, 311] on div at bounding box center [731, 318] width 8 height 14
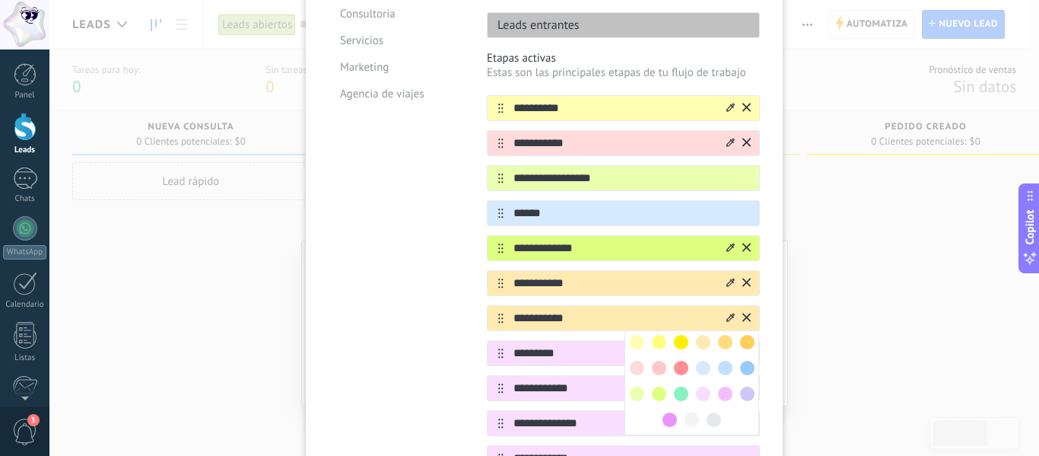
click at [728, 335] on span at bounding box center [725, 342] width 14 height 14
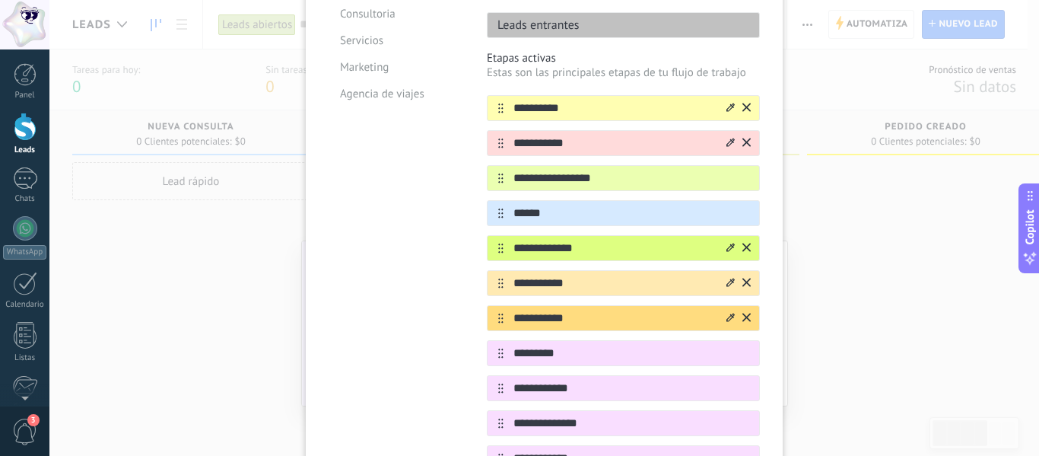
click at [727, 278] on icon at bounding box center [731, 282] width 8 height 9
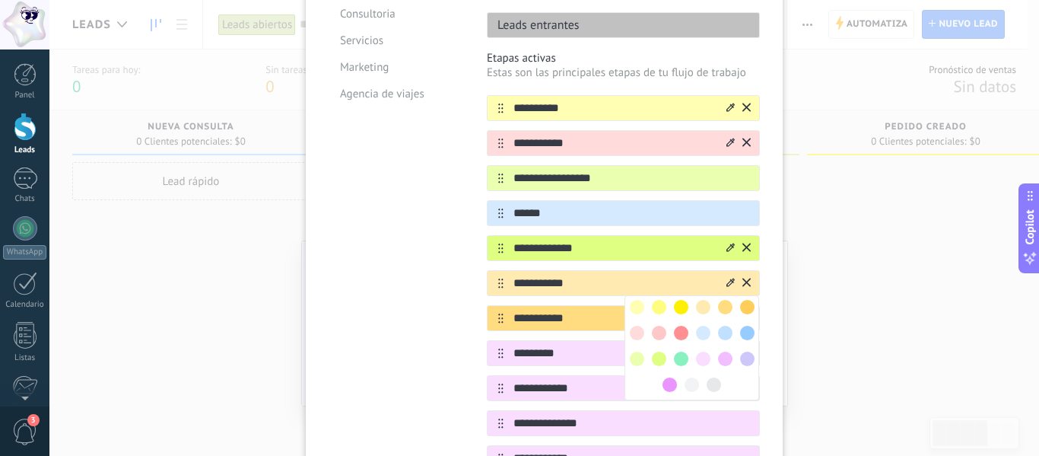
click at [741, 300] on span at bounding box center [747, 307] width 14 height 14
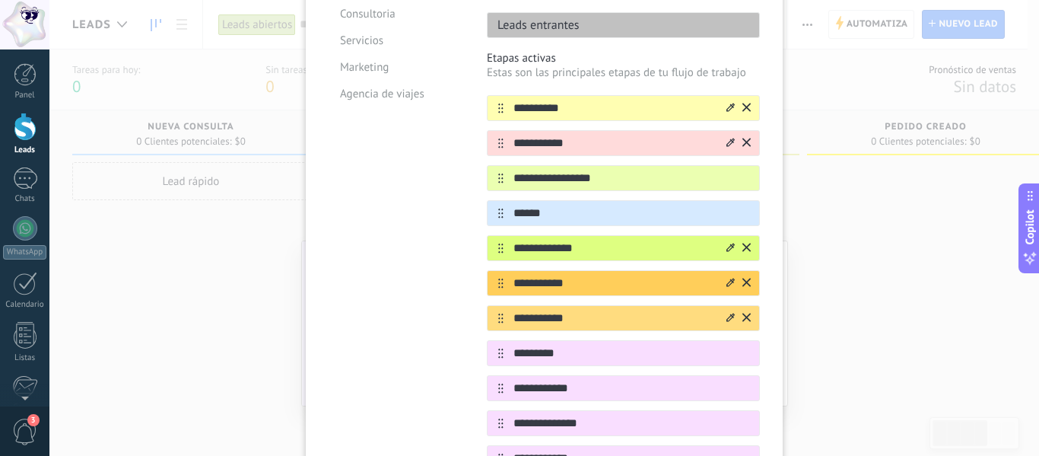
click at [731, 278] on icon at bounding box center [731, 282] width 8 height 8
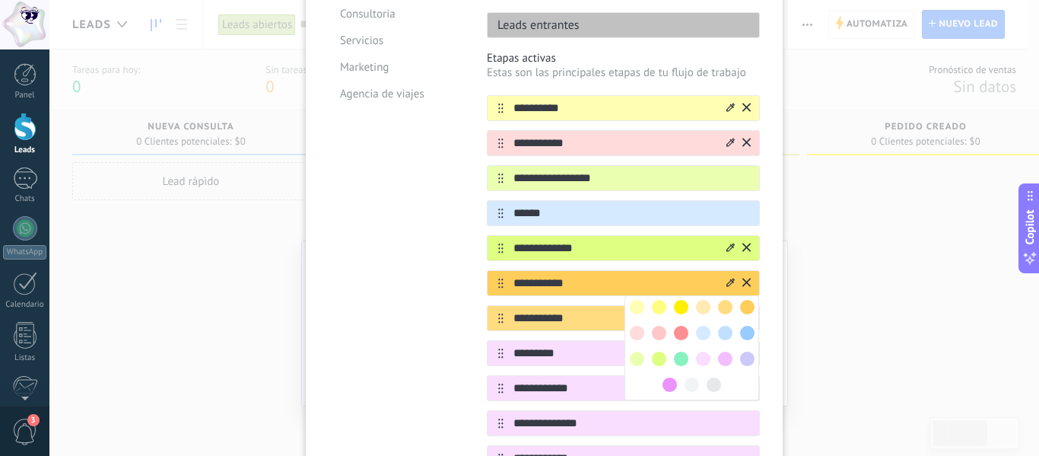
click at [723, 300] on span at bounding box center [725, 307] width 14 height 14
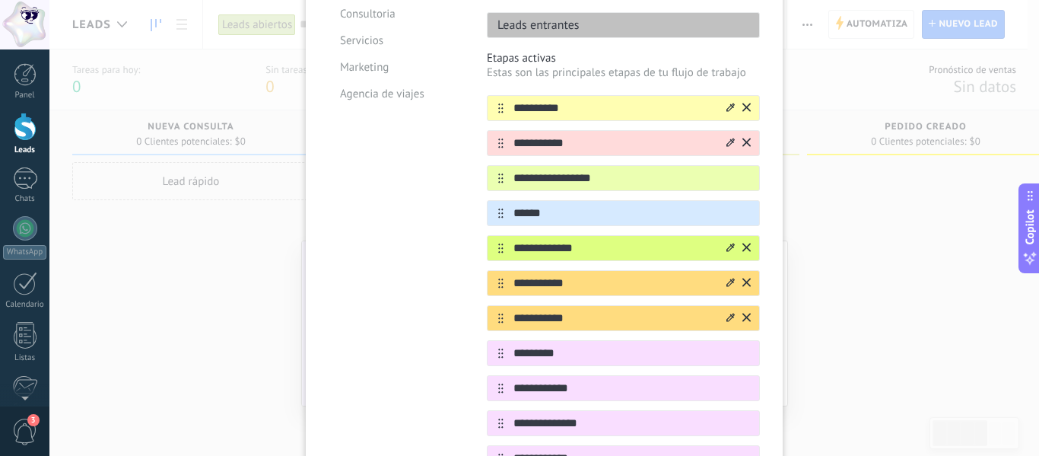
click at [727, 313] on icon at bounding box center [731, 317] width 8 height 9
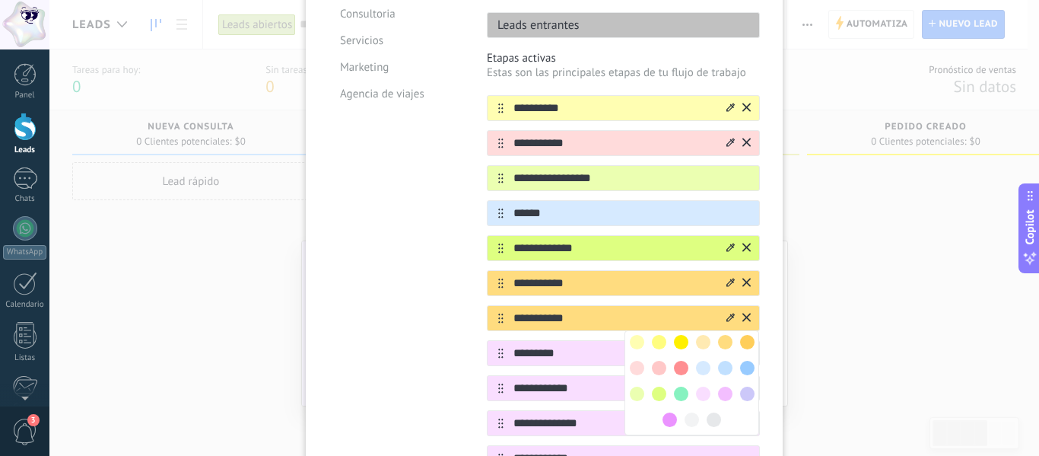
click at [740, 387] on span at bounding box center [747, 394] width 14 height 14
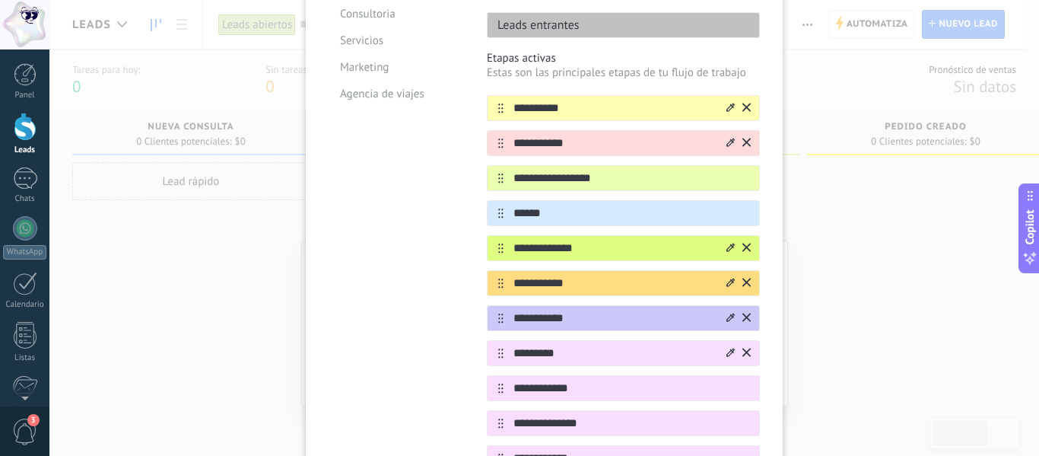
click at [727, 348] on icon at bounding box center [731, 352] width 8 height 8
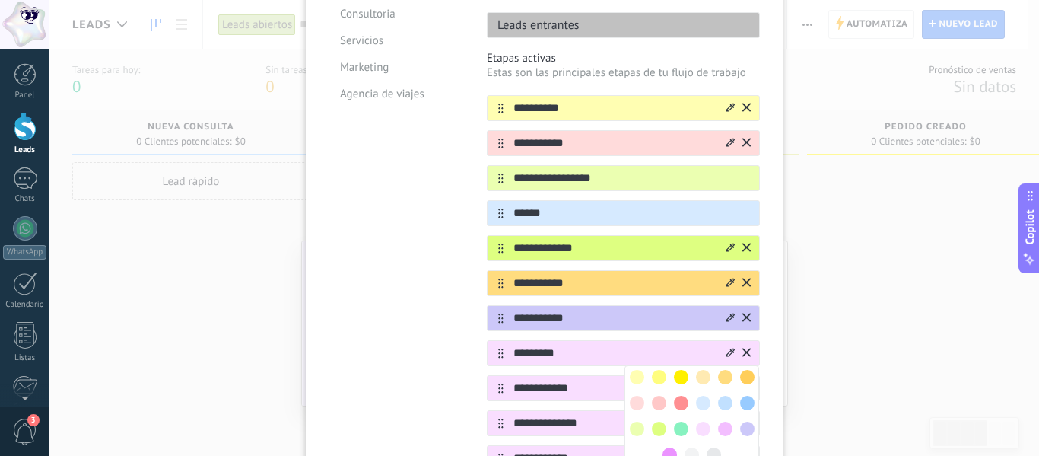
click at [682, 396] on span at bounding box center [681, 403] width 14 height 14
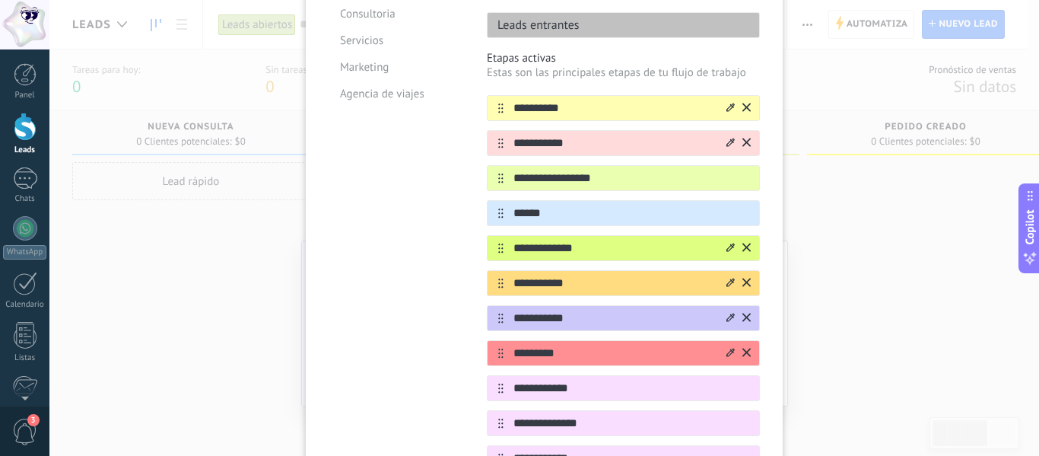
click at [727, 348] on icon at bounding box center [731, 352] width 8 height 8
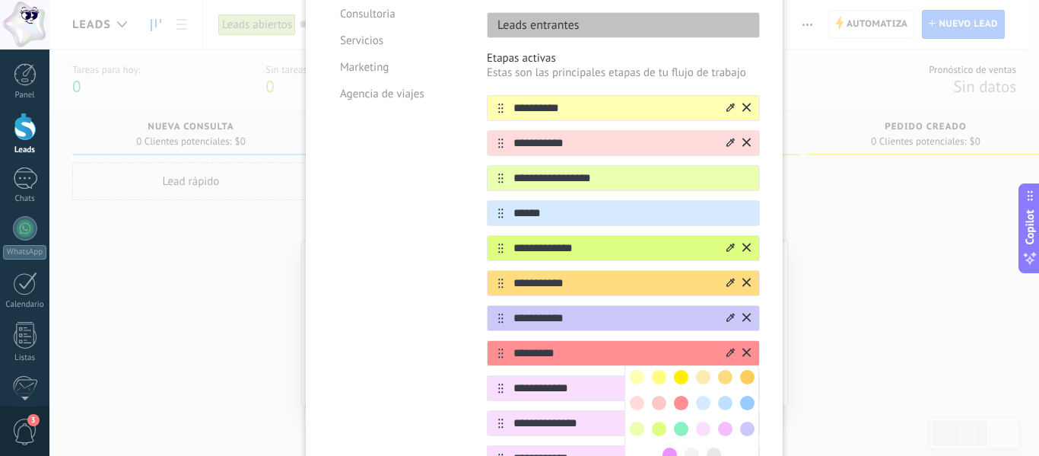
click at [662, 396] on span at bounding box center [659, 403] width 14 height 14
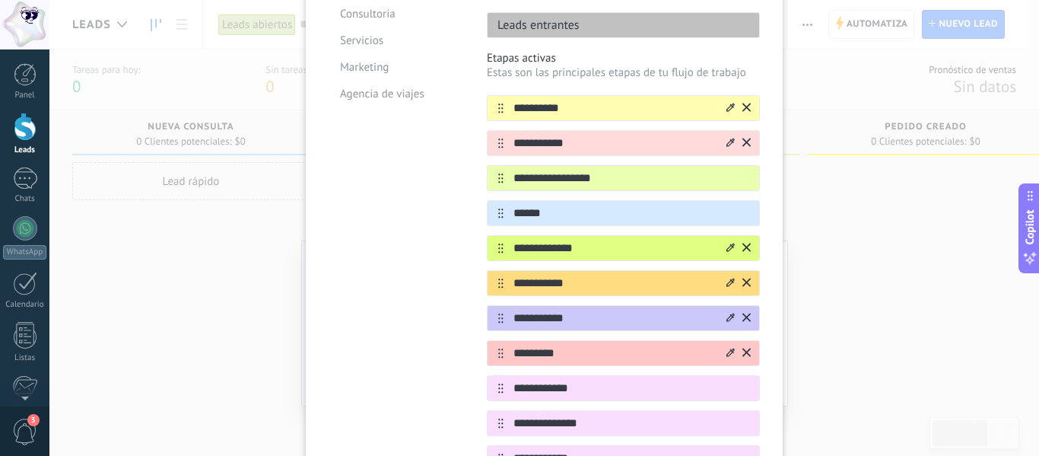
click at [727, 348] on icon at bounding box center [731, 352] width 8 height 9
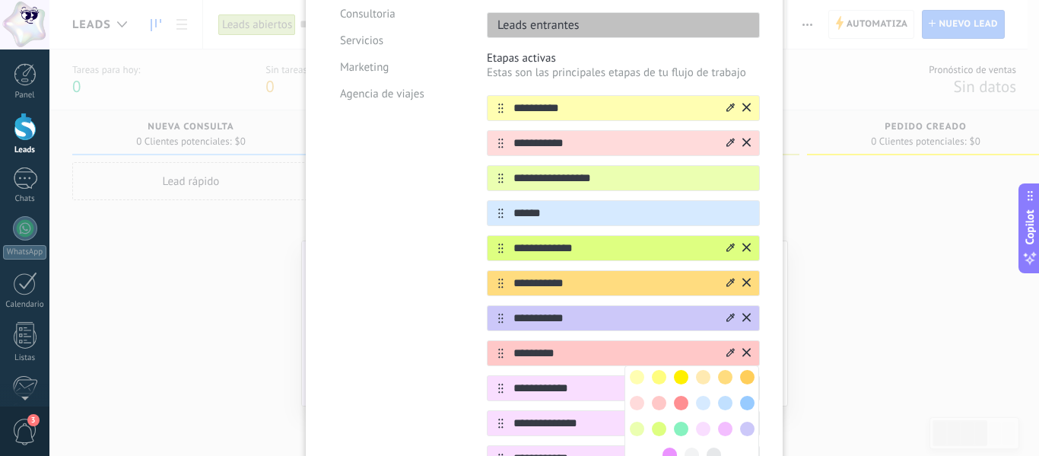
click at [711, 447] on span at bounding box center [714, 454] width 14 height 14
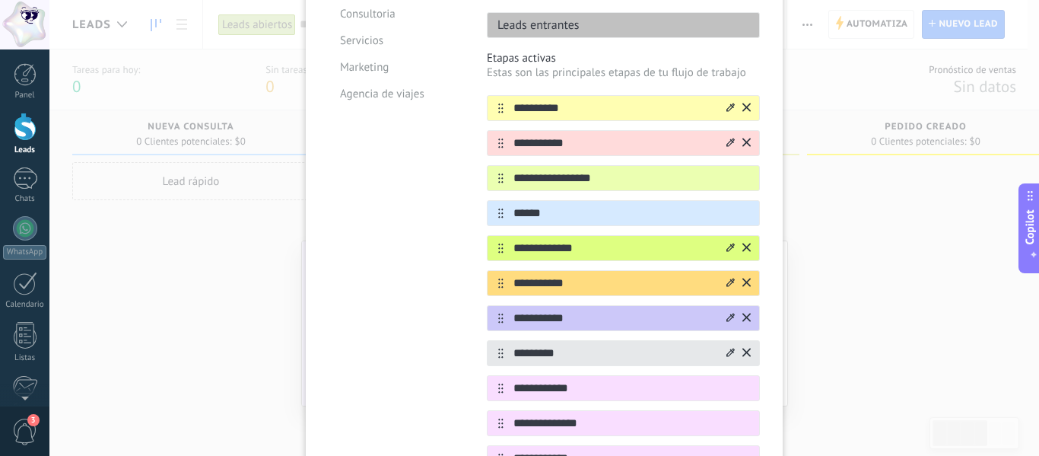
click at [730, 348] on icon at bounding box center [731, 352] width 8 height 8
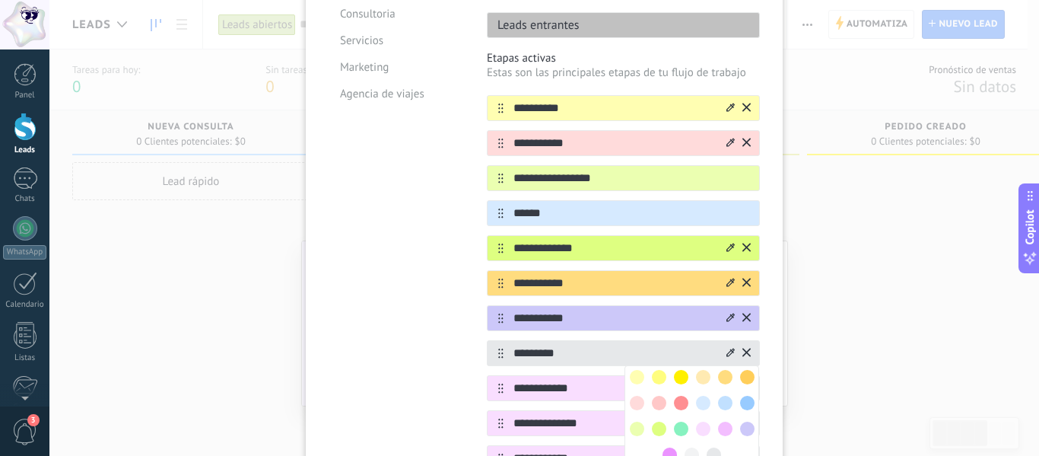
click at [684, 396] on span at bounding box center [681, 403] width 14 height 14
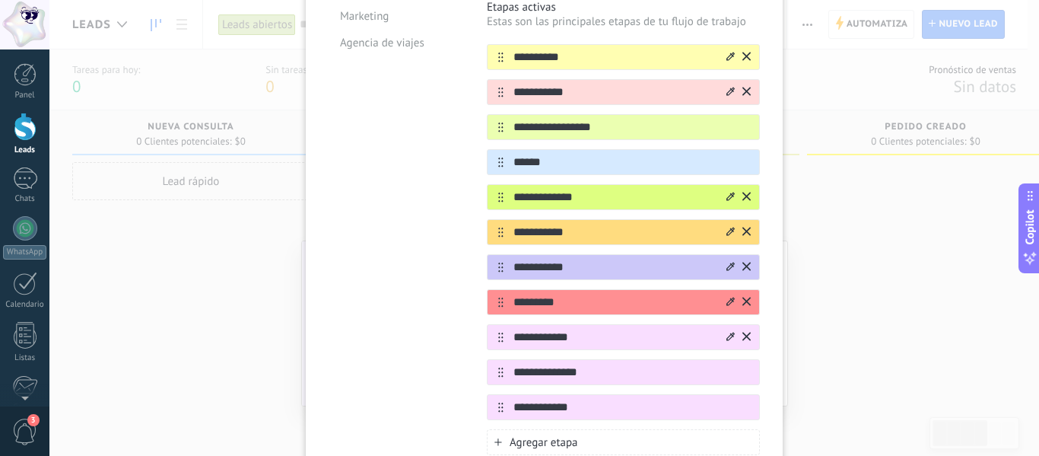
scroll to position [310, 0]
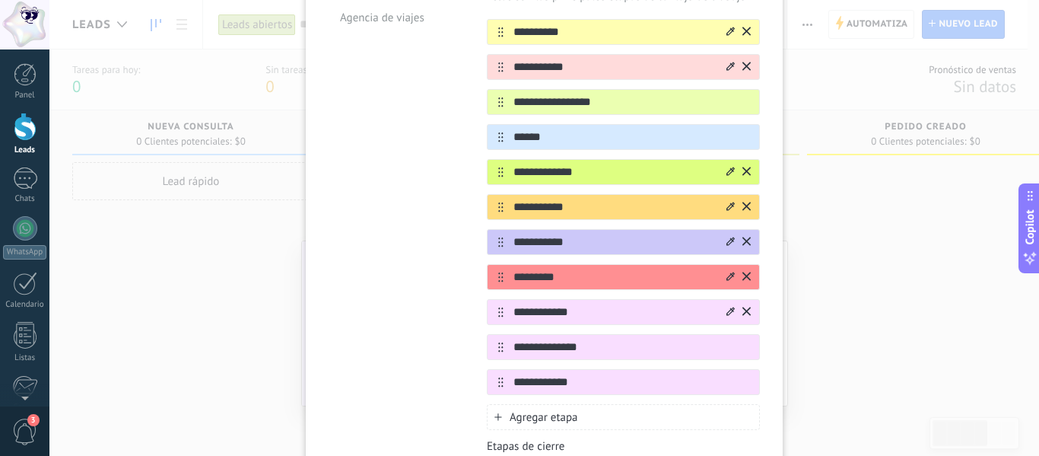
click at [727, 307] on icon at bounding box center [731, 311] width 8 height 9
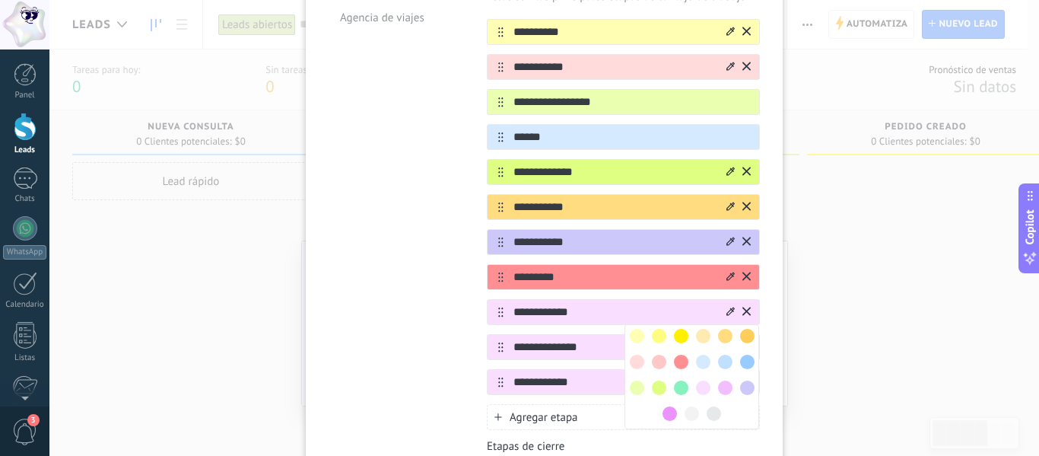
click at [682, 355] on span at bounding box center [681, 362] width 14 height 14
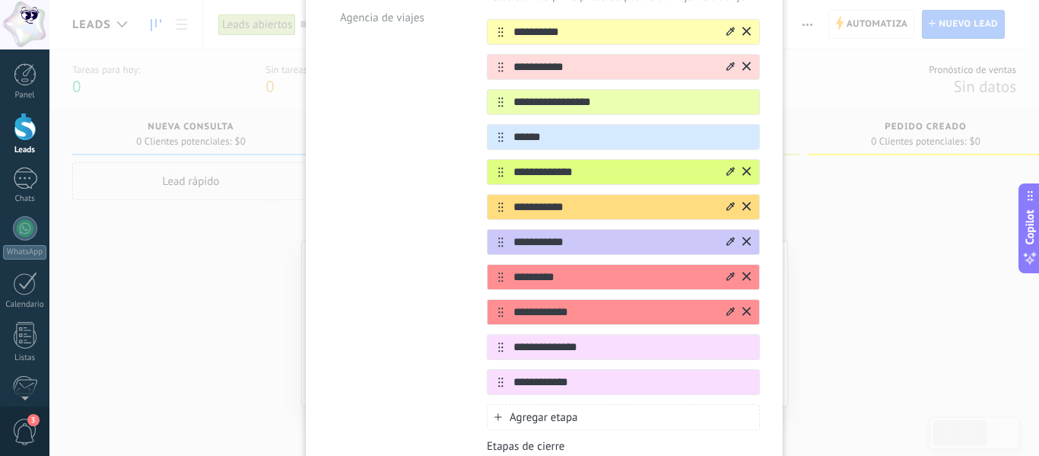
click at [727, 272] on icon at bounding box center [731, 276] width 8 height 8
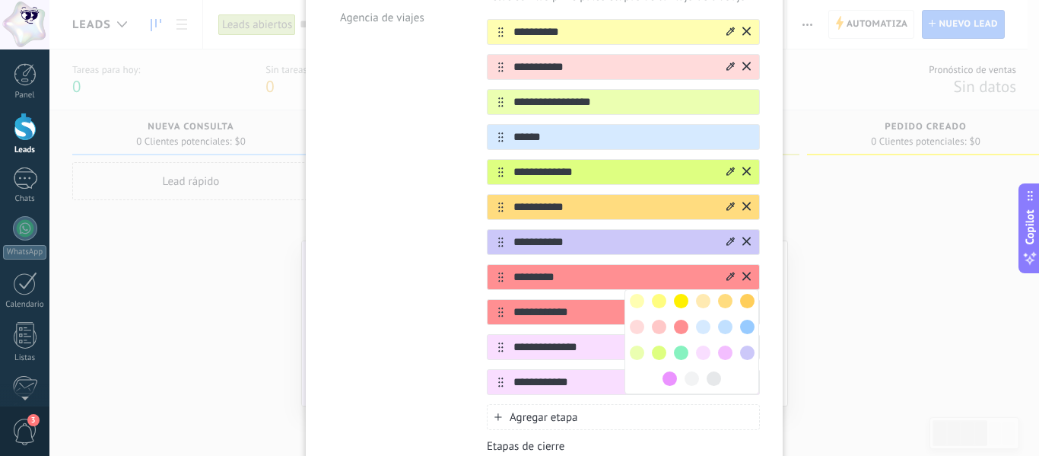
click at [660, 320] on span at bounding box center [659, 327] width 14 height 14
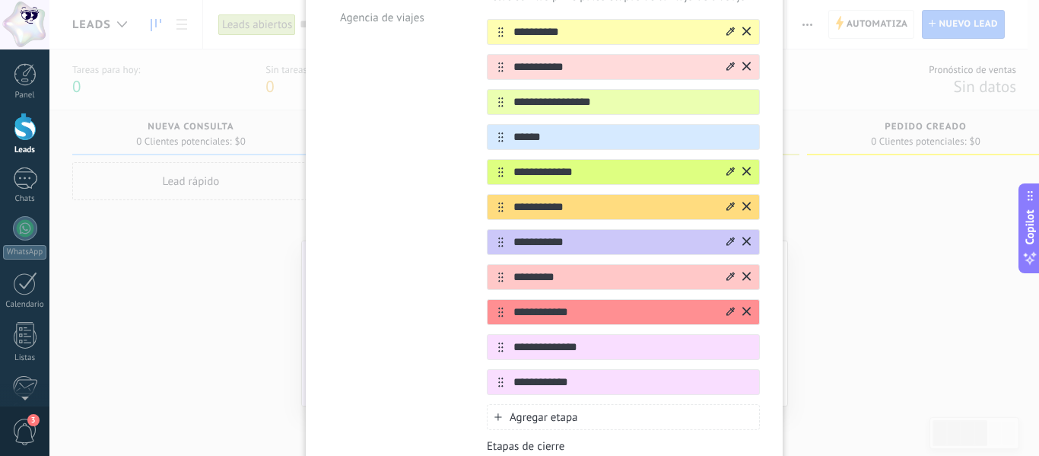
scroll to position [462, 0]
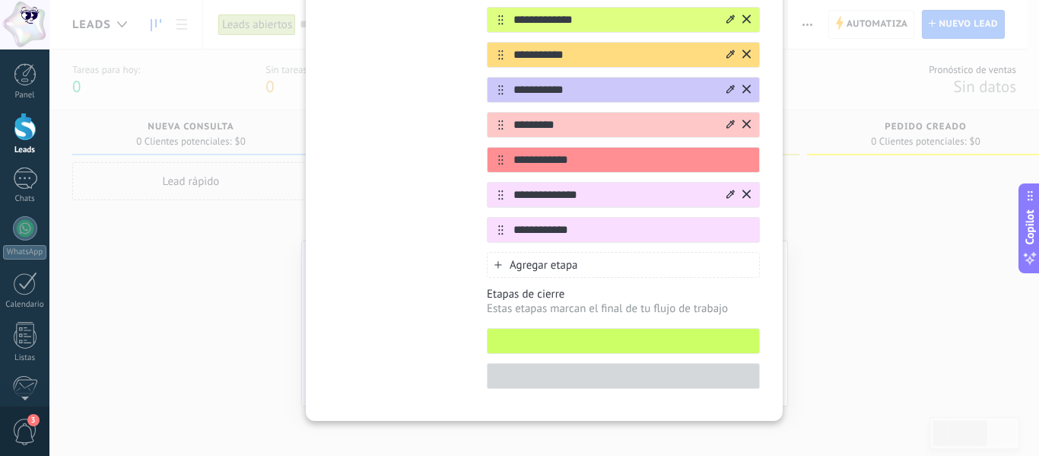
click at [727, 188] on div at bounding box center [731, 195] width 8 height 14
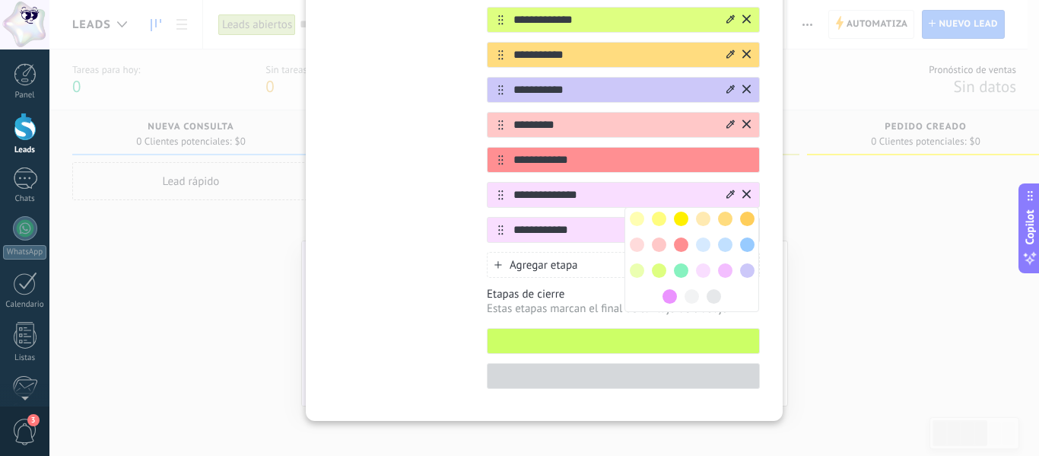
click at [688, 289] on span at bounding box center [692, 296] width 14 height 14
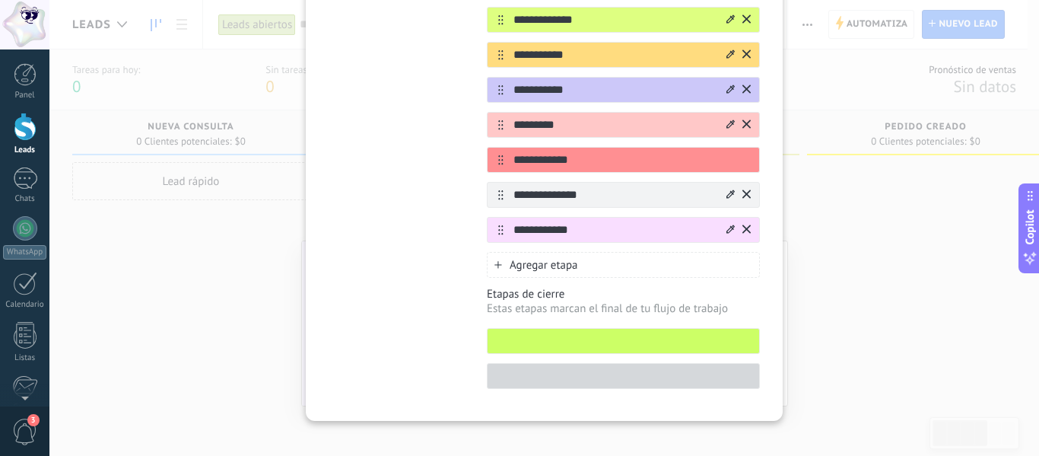
click at [727, 224] on icon at bounding box center [731, 228] width 8 height 9
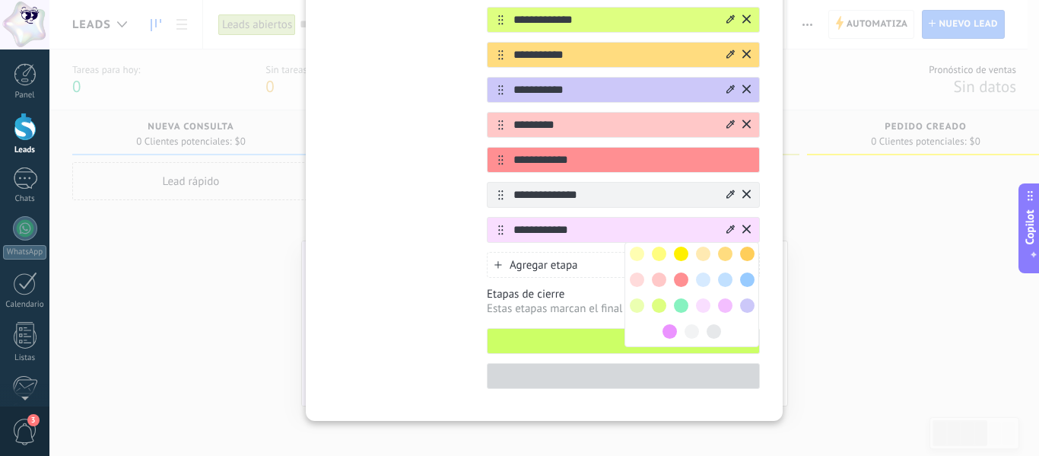
click at [712, 324] on span at bounding box center [714, 331] width 14 height 14
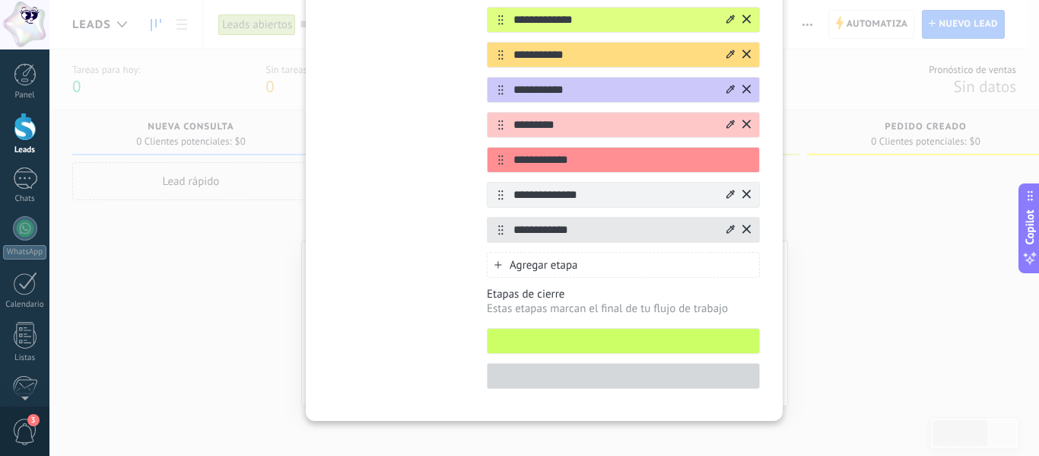
click at [727, 189] on icon at bounding box center [731, 193] width 8 height 8
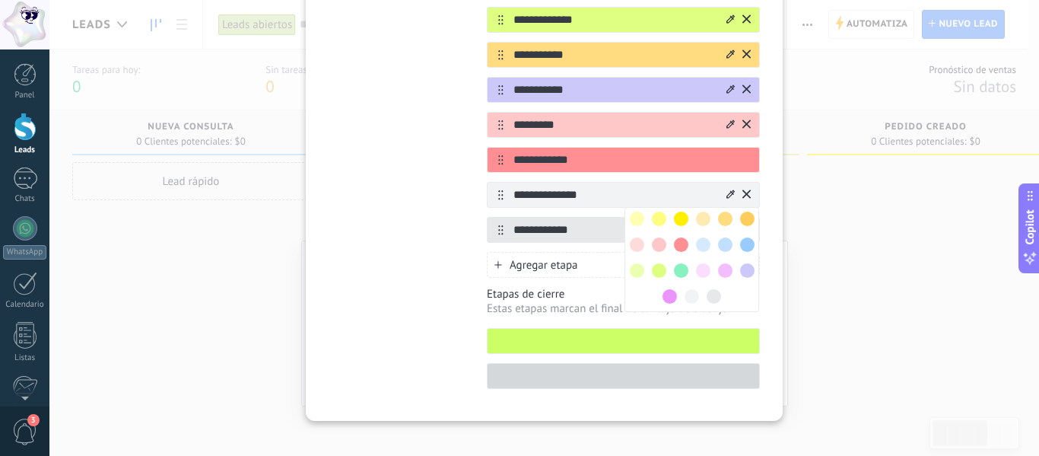
click at [692, 289] on span at bounding box center [692, 296] width 14 height 14
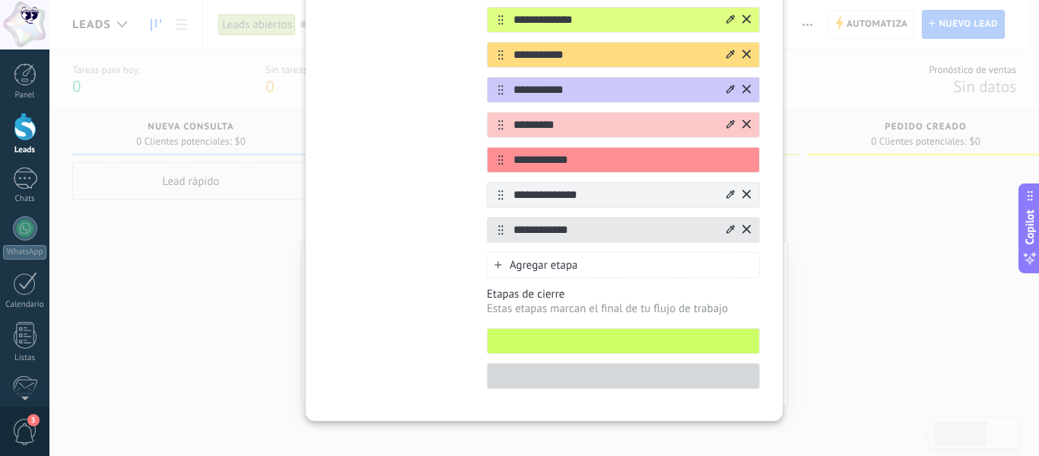
click at [724, 183] on div at bounding box center [737, 195] width 27 height 24
click at [0, 0] on div at bounding box center [0, 0] width 0 height 0
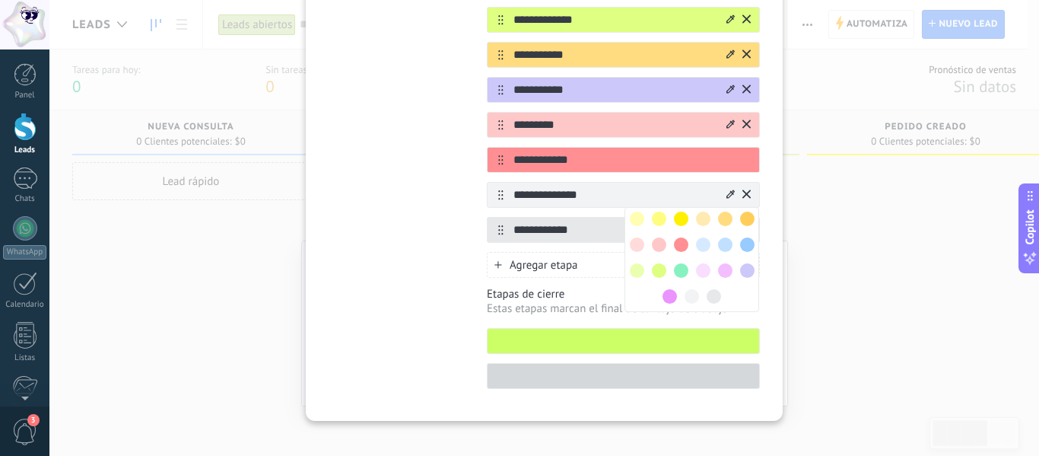
click at [635, 272] on div at bounding box center [692, 259] width 135 height 105
click at [638, 282] on div at bounding box center [692, 259] width 135 height 105
click at [724, 186] on div at bounding box center [737, 195] width 27 height 24
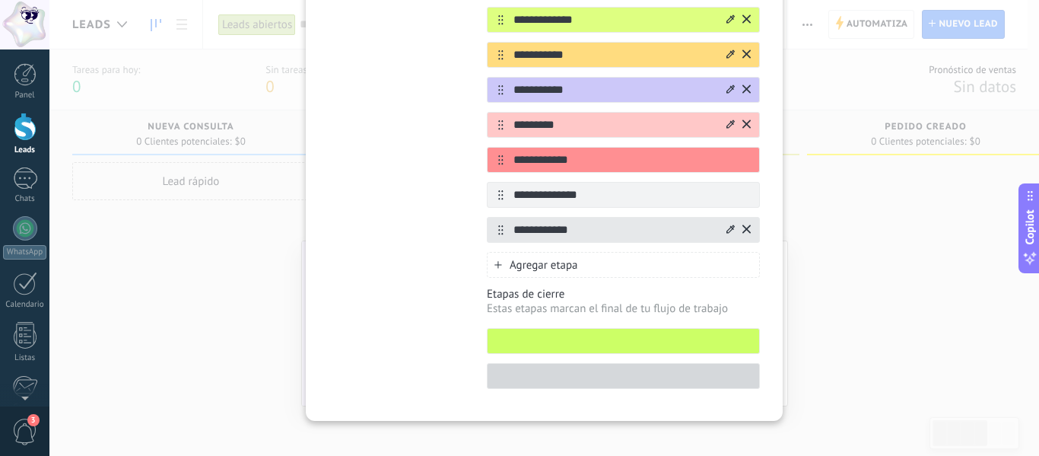
click at [0, 0] on icon at bounding box center [0, 0] width 0 height 0
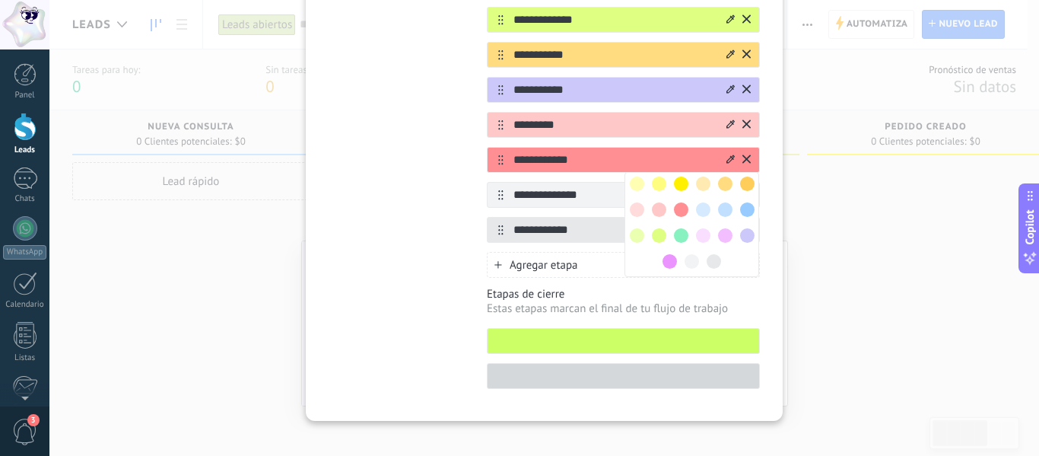
click at [732, 119] on icon at bounding box center [731, 123] width 8 height 9
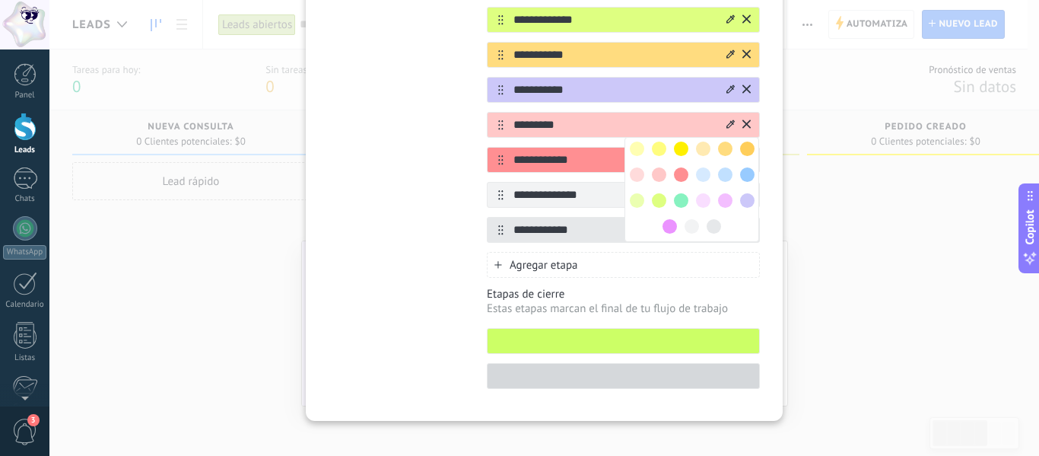
click at [680, 142] on span at bounding box center [681, 149] width 14 height 14
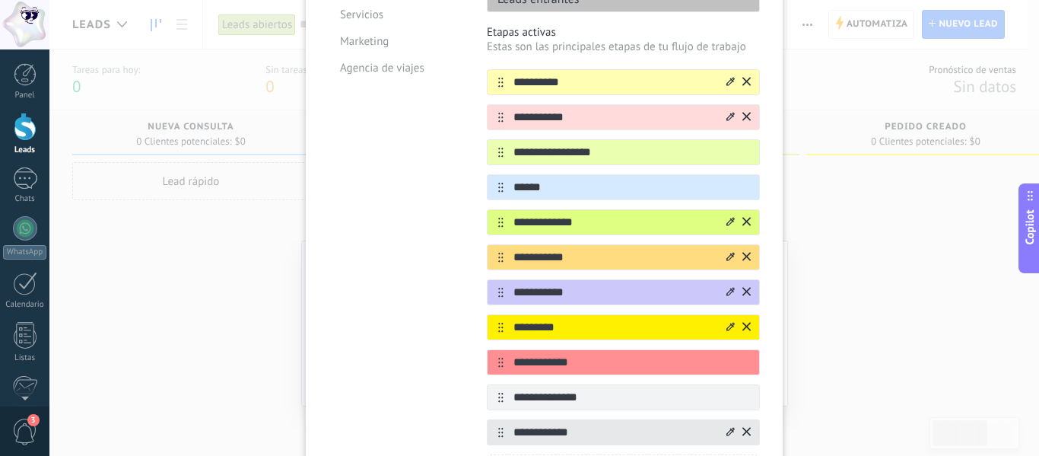
scroll to position [234, 0]
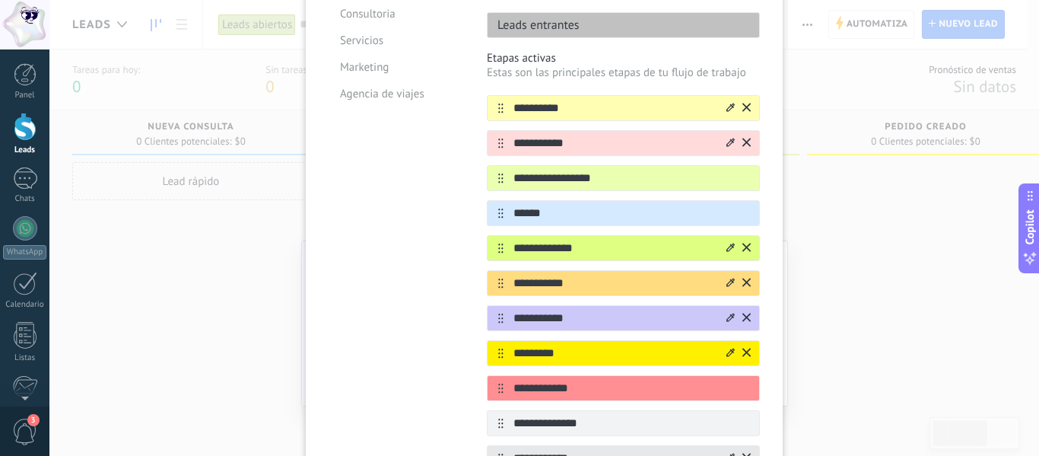
click at [727, 348] on icon at bounding box center [731, 352] width 8 height 9
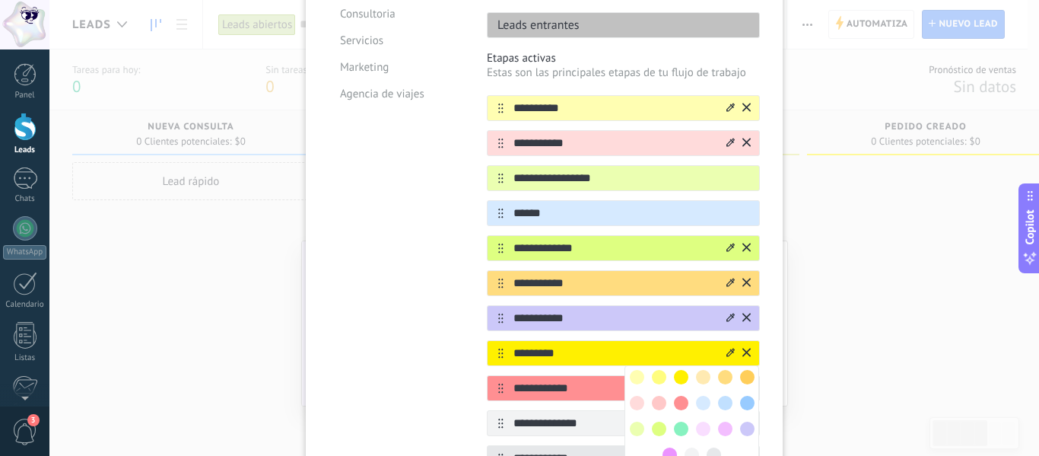
click at [703, 422] on span at bounding box center [703, 429] width 14 height 14
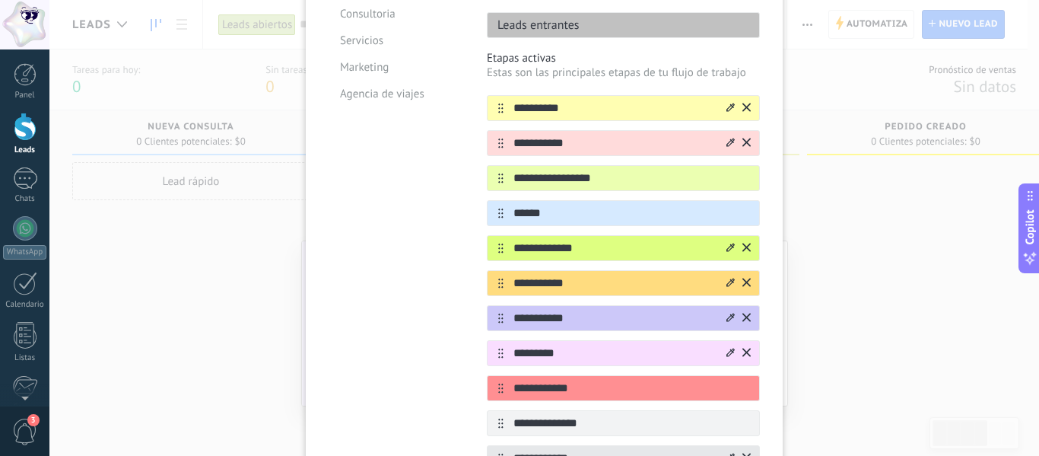
click at [727, 348] on icon at bounding box center [731, 352] width 8 height 9
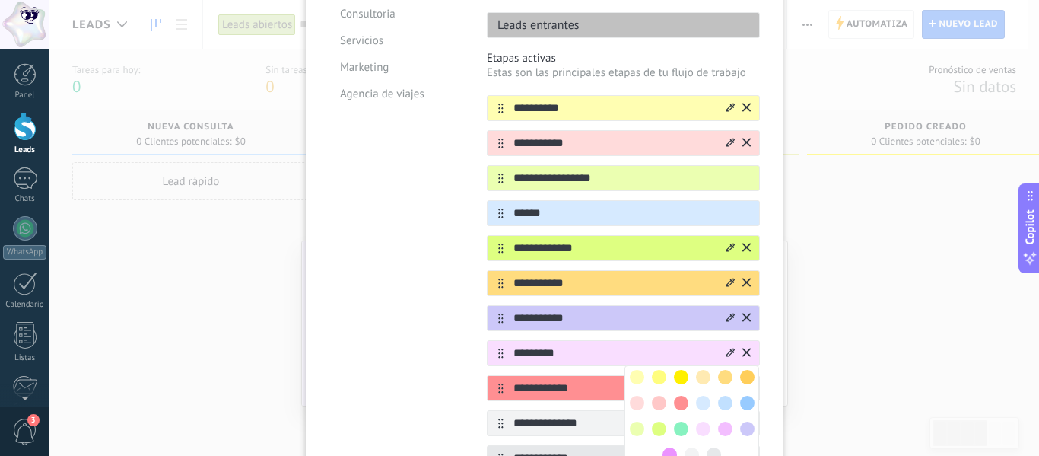
click at [726, 422] on span at bounding box center [725, 429] width 14 height 14
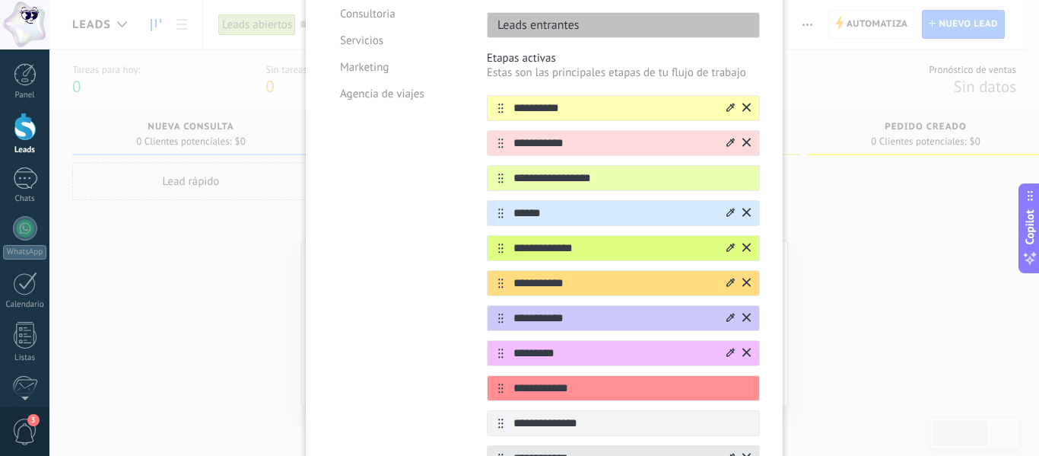
click at [720, 205] on input "******" at bounding box center [614, 213] width 221 height 16
click at [0, 0] on icon at bounding box center [0, 0] width 0 height 0
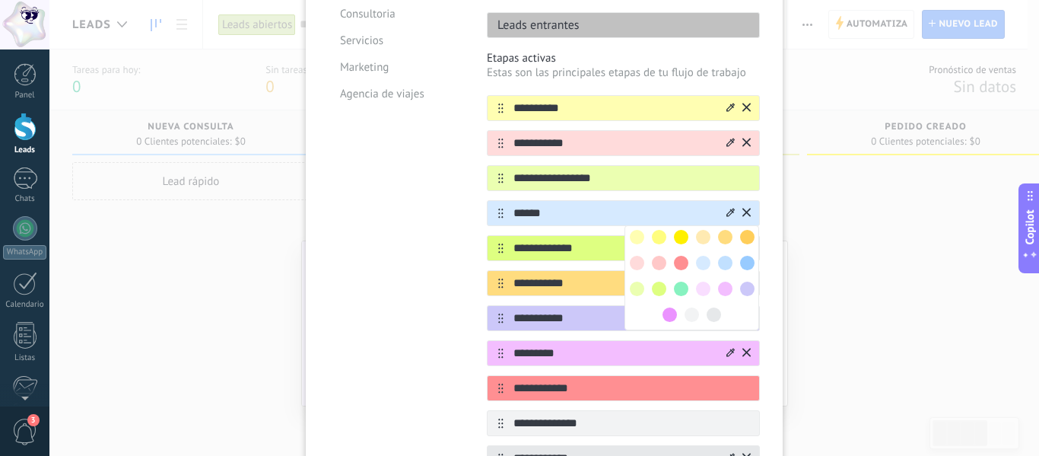
click at [741, 256] on span at bounding box center [747, 263] width 14 height 14
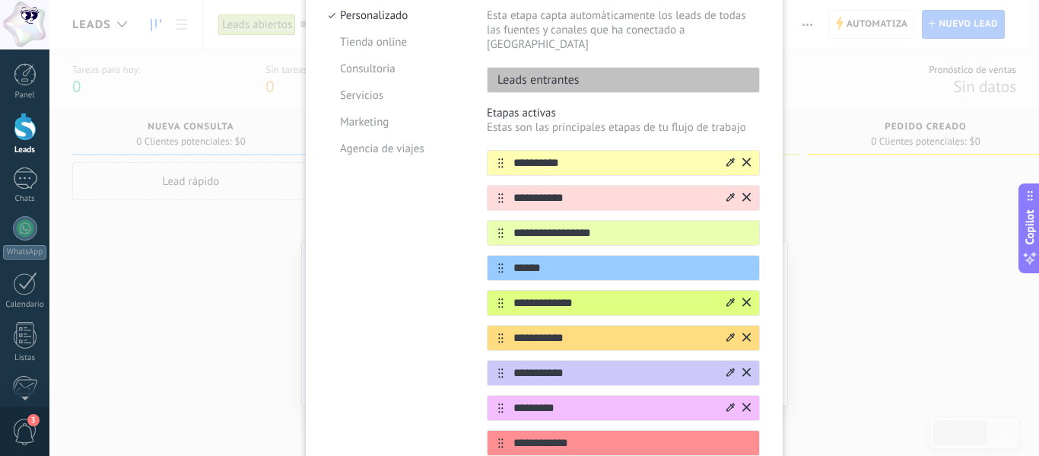
scroll to position [158, 0]
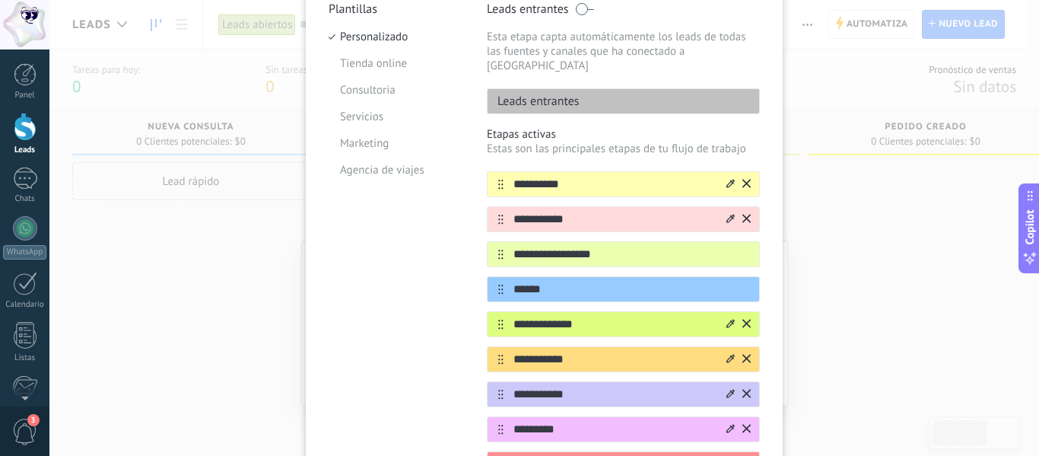
click at [728, 387] on div at bounding box center [731, 394] width 8 height 14
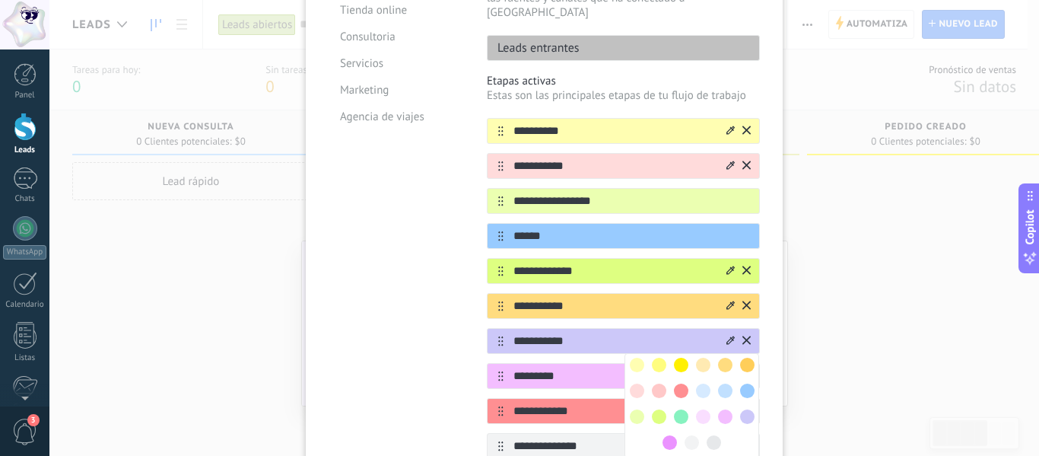
scroll to position [234, 0]
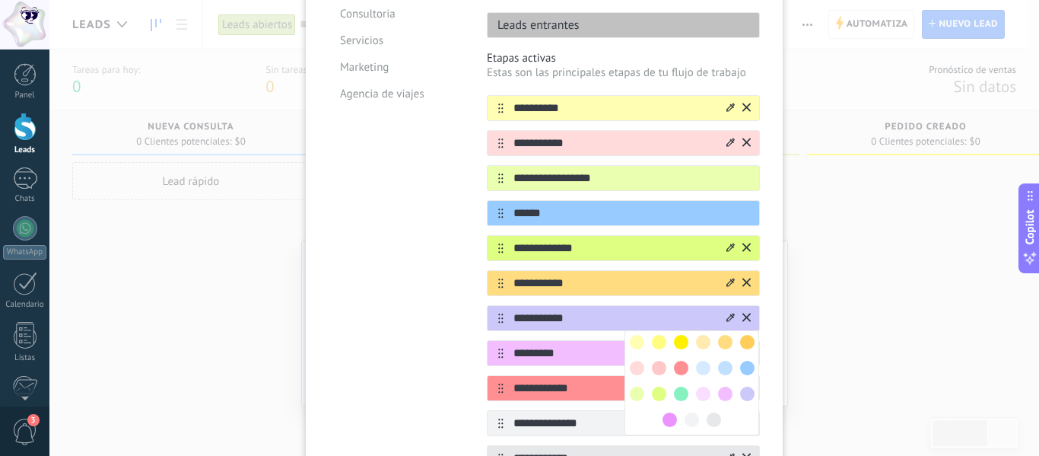
click at [748, 384] on div at bounding box center [748, 394] width 22 height 22
click at [744, 387] on span at bounding box center [747, 394] width 14 height 14
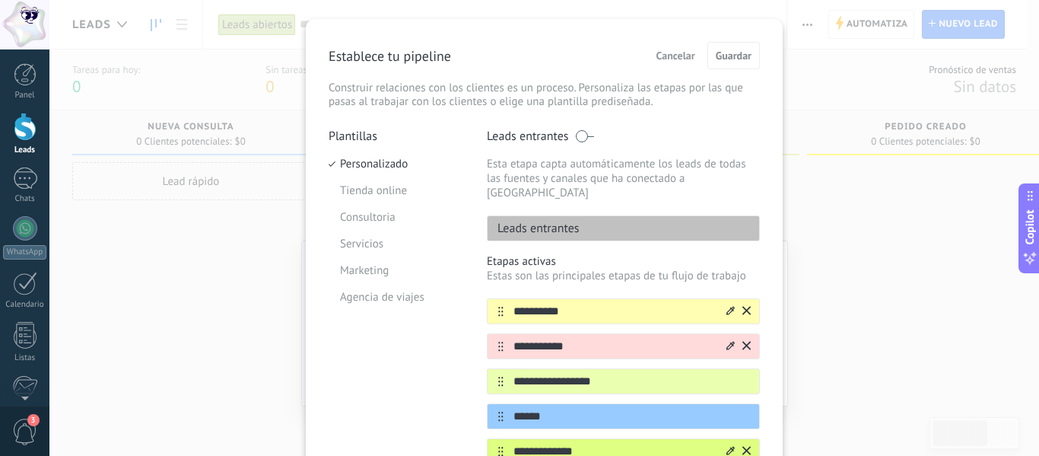
scroll to position [5, 0]
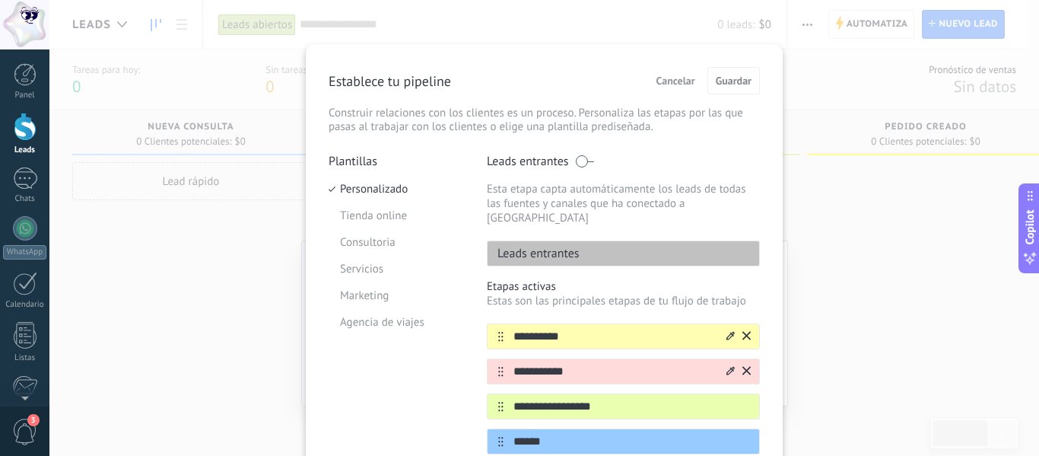
click at [512, 246] on p "Leads entrantes" at bounding box center [534, 253] width 92 height 15
click at [403, 204] on li "Tienda online" at bounding box center [396, 215] width 135 height 27
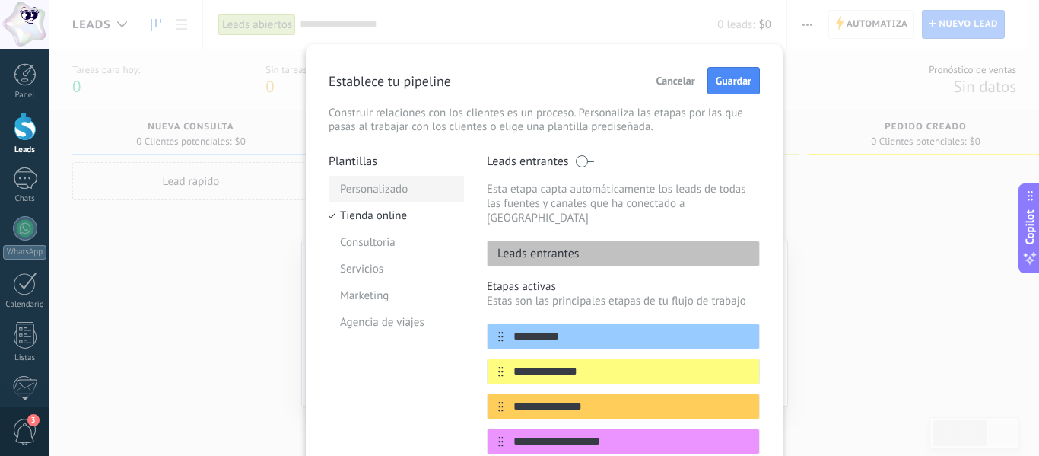
click at [406, 193] on li "Personalizado" at bounding box center [396, 189] width 135 height 27
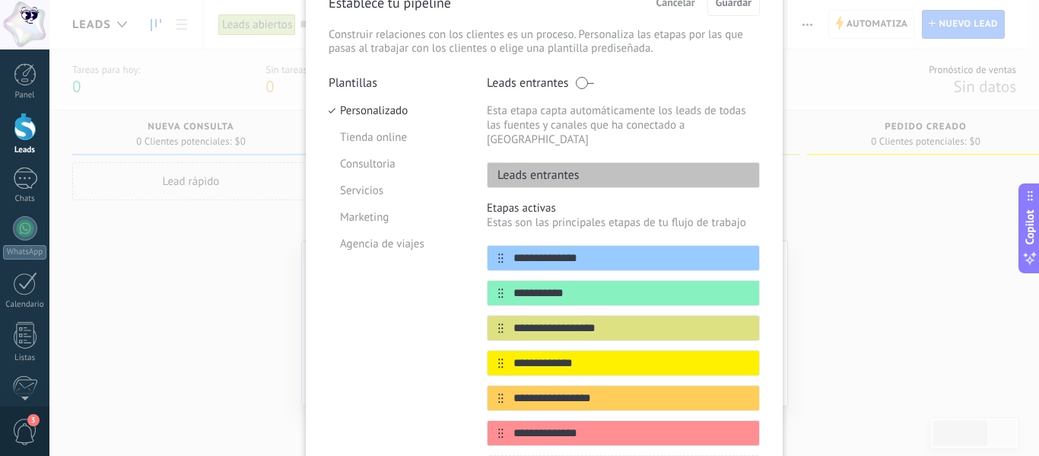
scroll to position [59, 0]
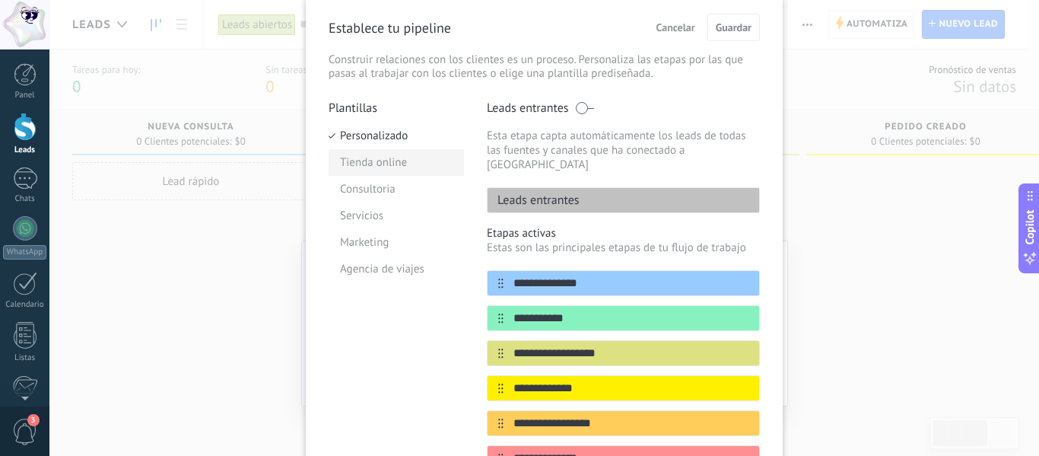
click at [408, 158] on li "Tienda online" at bounding box center [396, 162] width 135 height 27
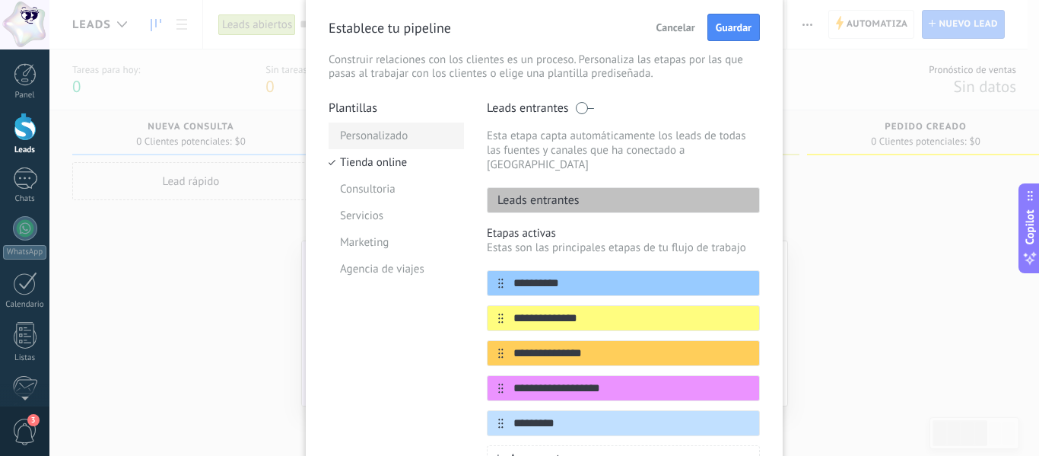
click at [388, 145] on li "Personalizado" at bounding box center [396, 136] width 135 height 27
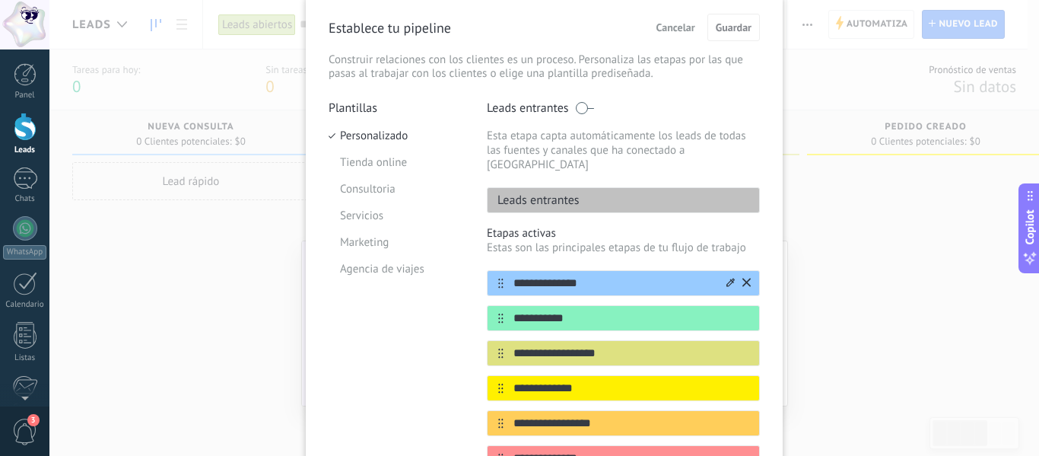
click at [592, 275] on input "**********" at bounding box center [614, 283] width 221 height 16
click at [743, 276] on button at bounding box center [747, 283] width 8 height 14
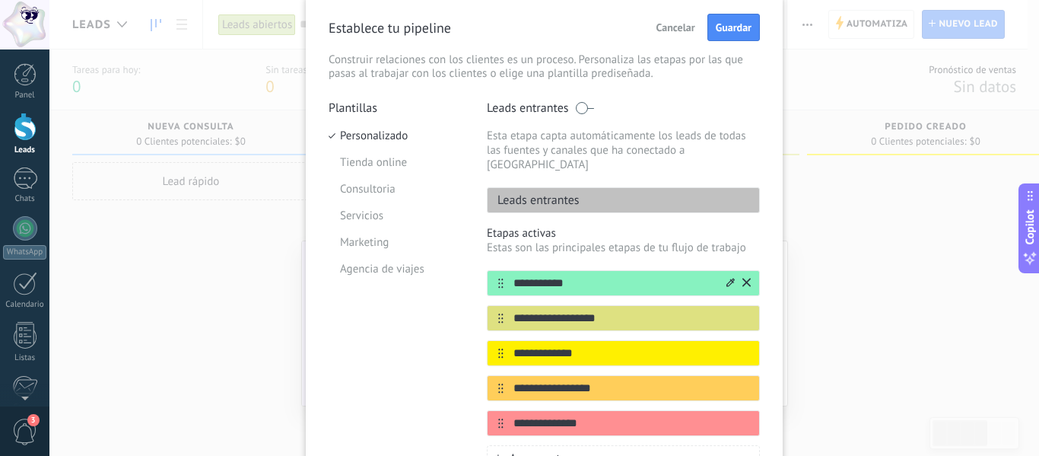
click at [750, 273] on div "**********" at bounding box center [623, 283] width 273 height 26
click at [744, 278] on icon at bounding box center [747, 282] width 8 height 8
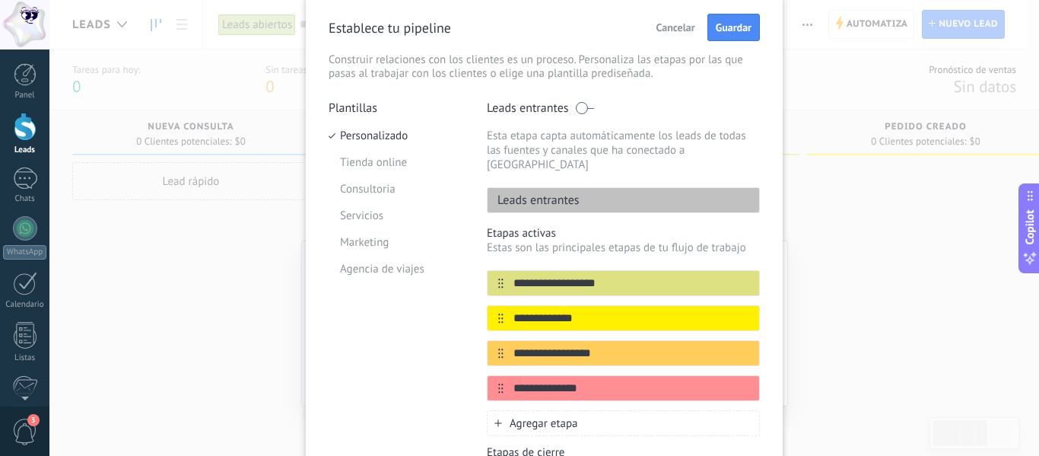
click at [0, 0] on icon at bounding box center [0, 0] width 0 height 0
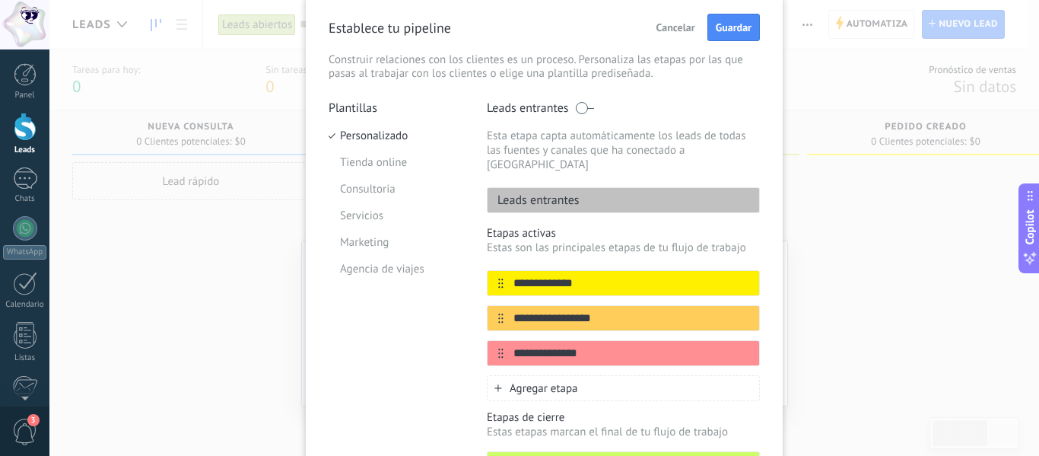
click at [0, 0] on icon at bounding box center [0, 0] width 0 height 0
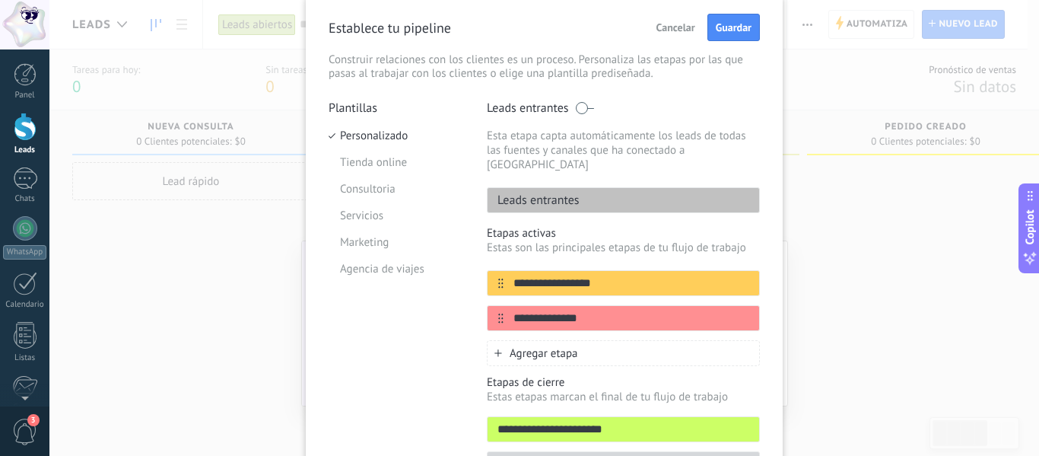
click at [0, 0] on icon at bounding box center [0, 0] width 0 height 0
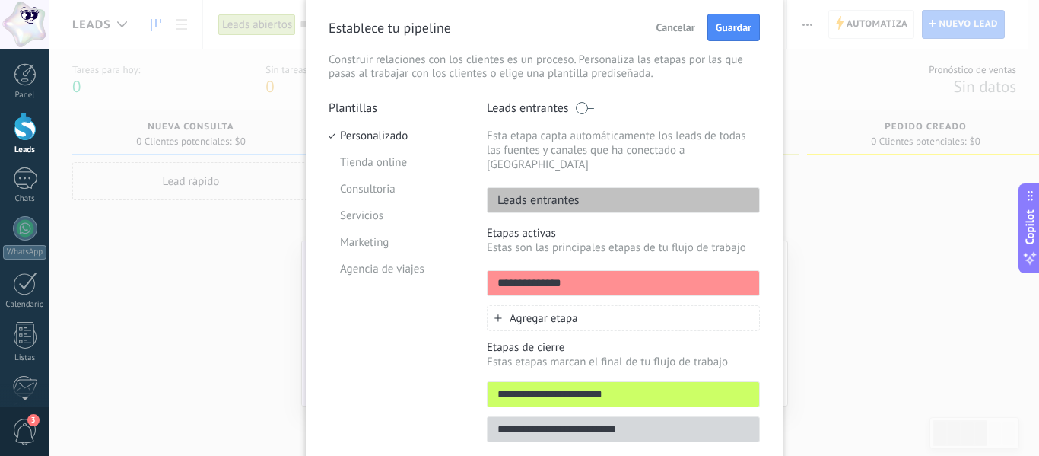
click at [0, 0] on icon at bounding box center [0, 0] width 0 height 0
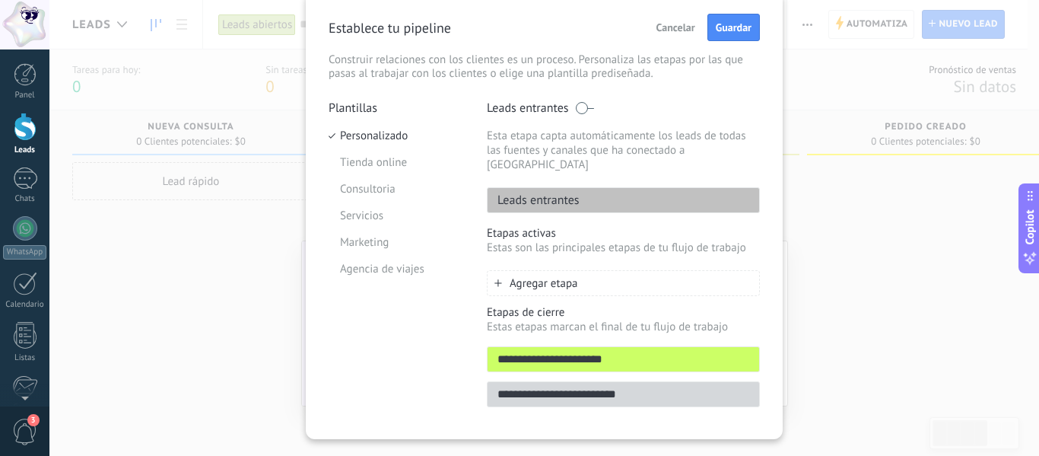
click at [680, 270] on div "Agregar etapa" at bounding box center [623, 283] width 273 height 26
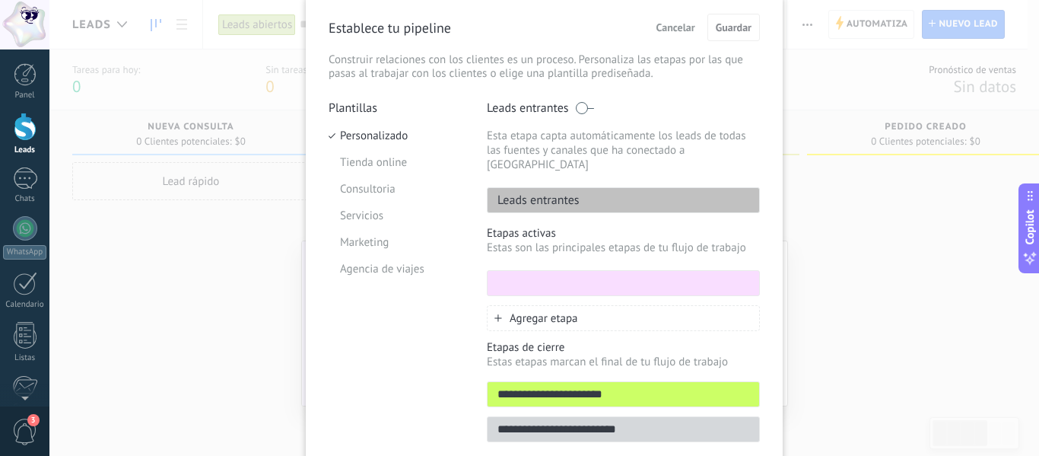
click at [680, 27] on span "Cancelar" at bounding box center [676, 27] width 39 height 11
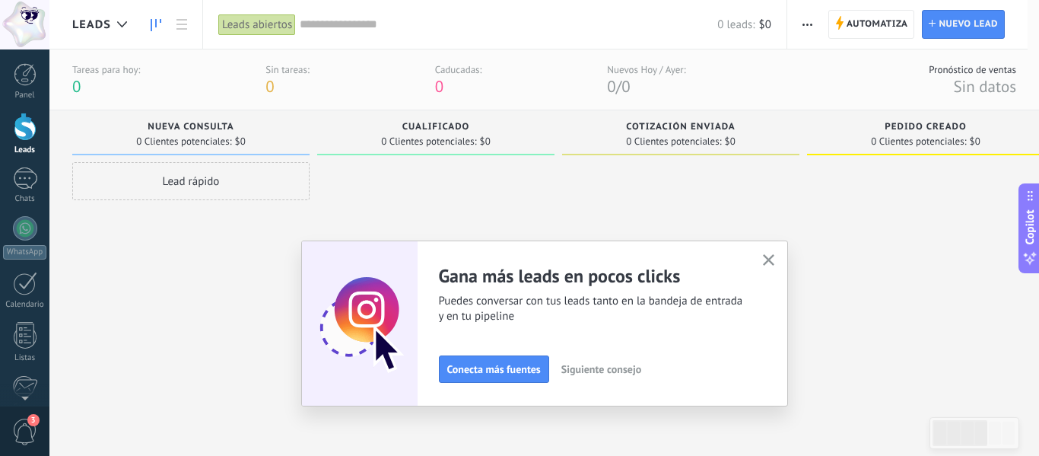
scroll to position [0, 0]
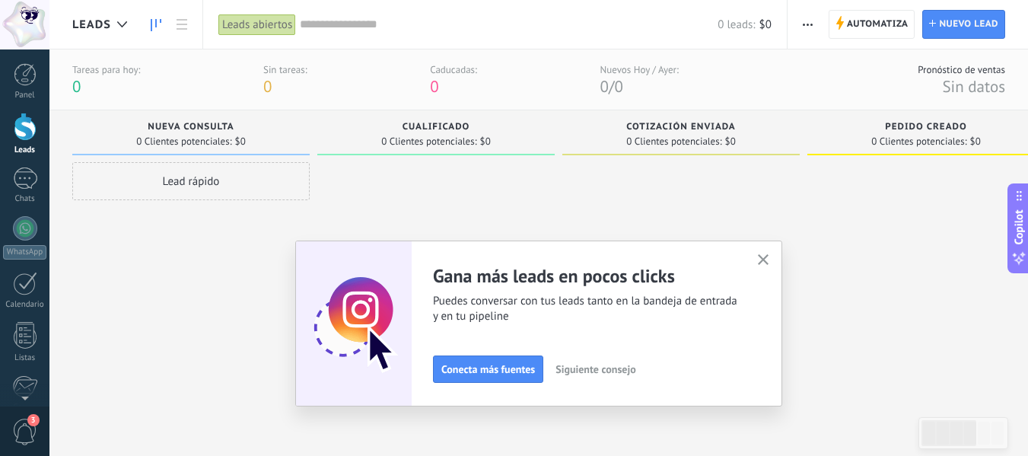
click at [803, 36] on span "button" at bounding box center [808, 24] width 10 height 29
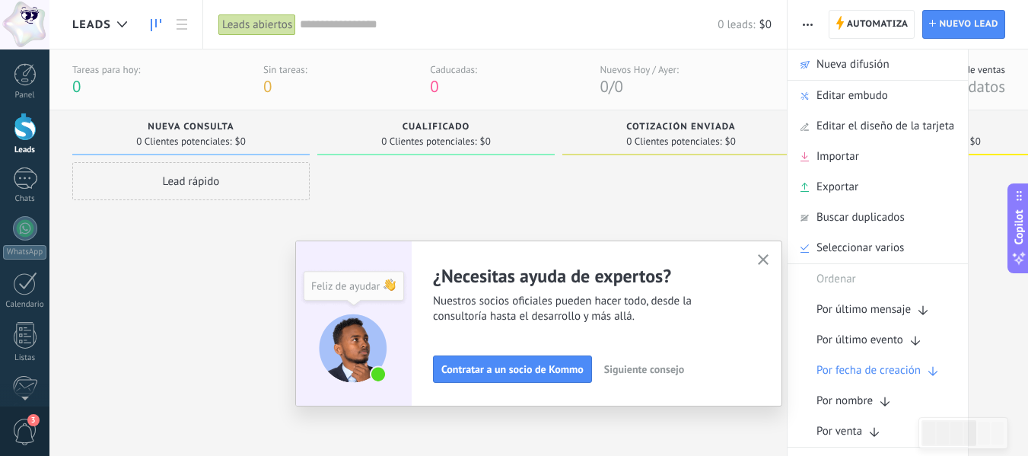
click at [576, 142] on div "0 Clientes potenciales: $0" at bounding box center [681, 141] width 222 height 13
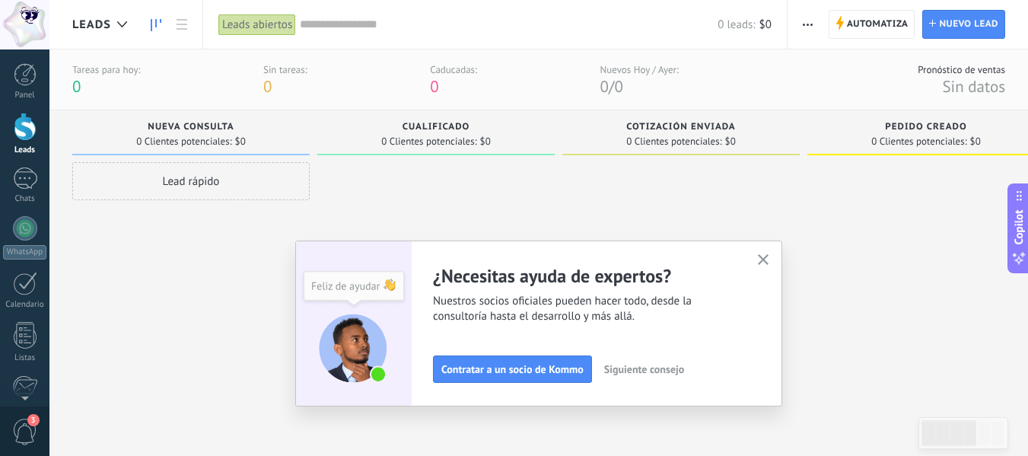
click at [808, 27] on span "button" at bounding box center [808, 24] width 10 height 29
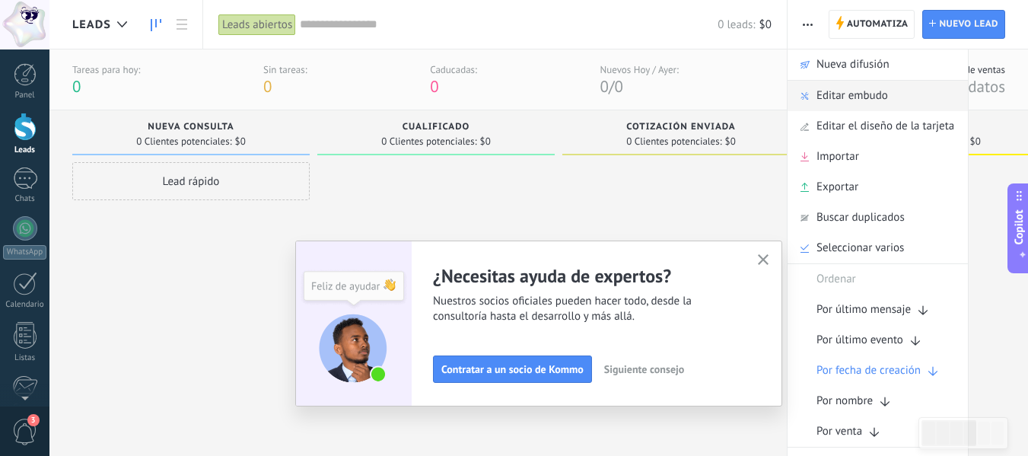
click at [828, 87] on span "Editar embudo" at bounding box center [853, 96] width 72 height 30
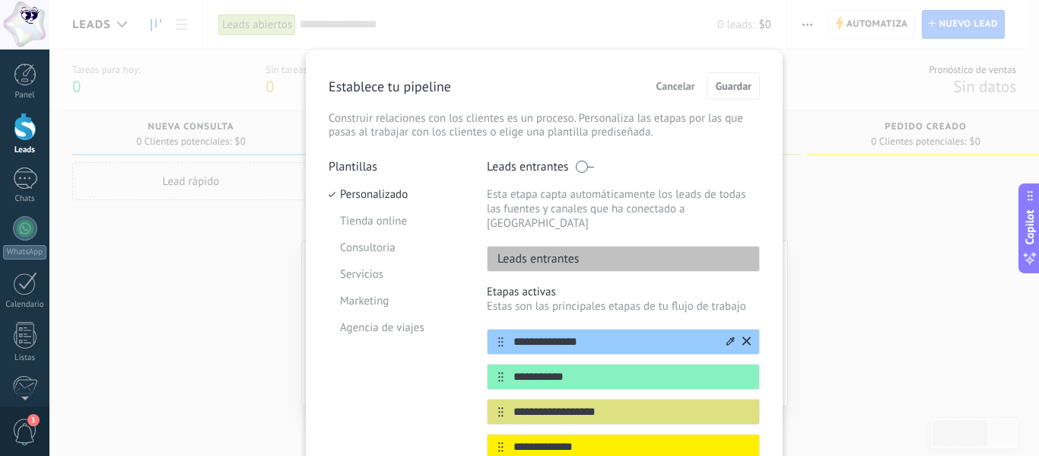
click at [651, 334] on input "**********" at bounding box center [614, 342] width 221 height 16
drag, startPoint x: 581, startPoint y: 329, endPoint x: 484, endPoint y: 322, distance: 96.9
click at [487, 329] on div "**********" at bounding box center [623, 342] width 273 height 26
drag, startPoint x: 609, startPoint y: 334, endPoint x: 476, endPoint y: 329, distance: 133.3
click at [477, 330] on div "**********" at bounding box center [544, 422] width 431 height 526
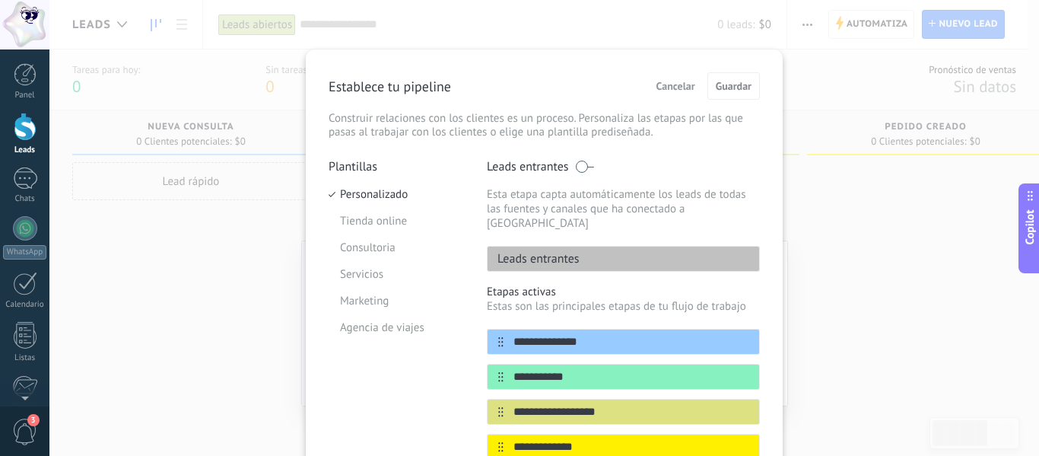
paste input "text"
type input "**********"
drag, startPoint x: 583, startPoint y: 360, endPoint x: 462, endPoint y: 355, distance: 121.1
click at [462, 355] on div "**********" at bounding box center [544, 422] width 431 height 526
paste input "text"
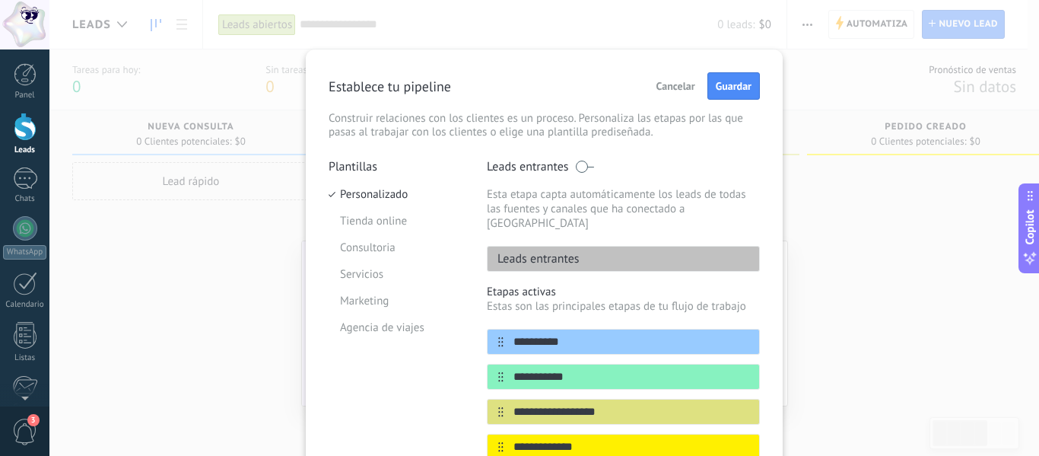
type input "**********"
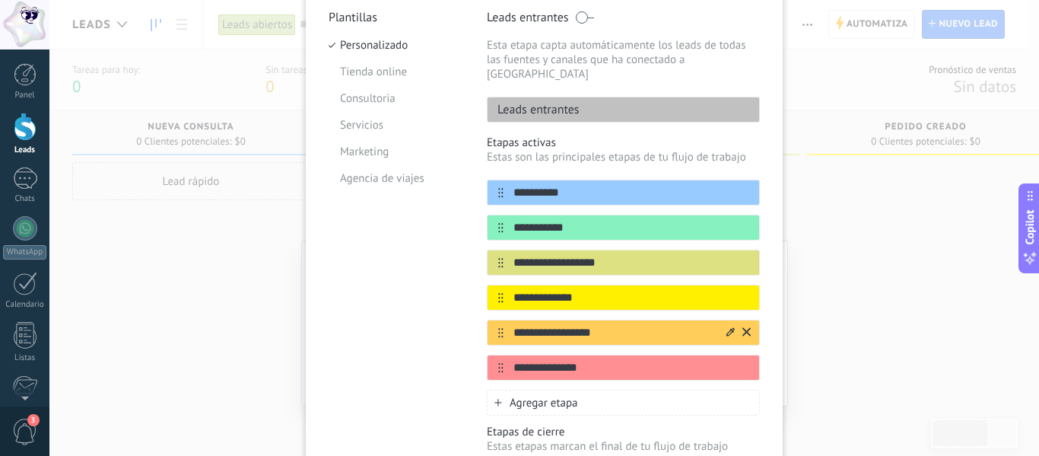
scroll to position [152, 0]
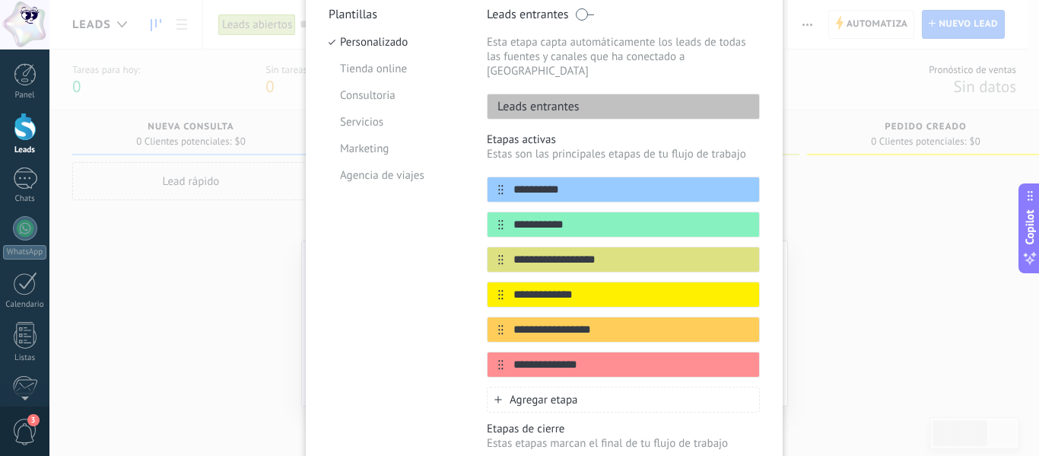
drag, startPoint x: 613, startPoint y: 241, endPoint x: 438, endPoint y: 237, distance: 175.1
click at [438, 237] on div "**********" at bounding box center [544, 270] width 431 height 526
paste input "text"
drag, startPoint x: 615, startPoint y: 246, endPoint x: 435, endPoint y: 244, distance: 180.4
click at [438, 244] on div "**********" at bounding box center [544, 270] width 431 height 526
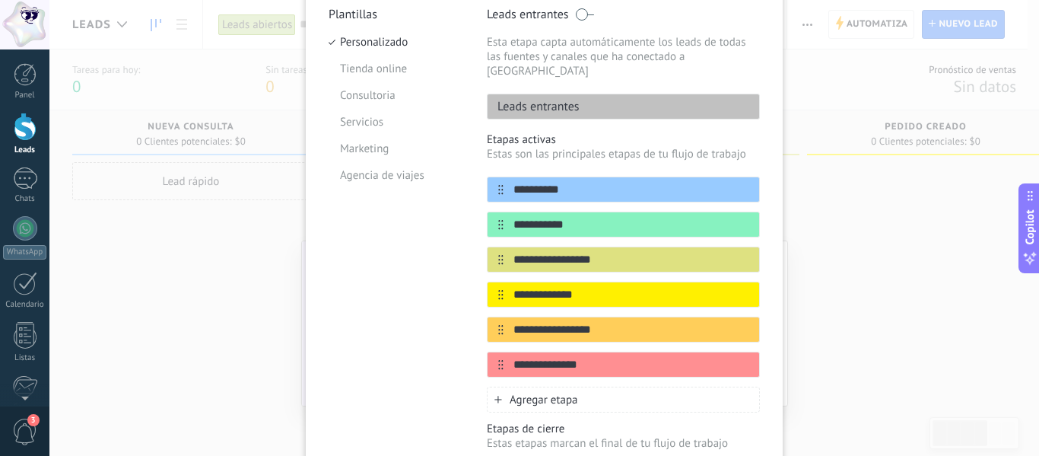
paste input "text"
type input "**********"
click at [601, 287] on input "**********" at bounding box center [614, 295] width 221 height 16
drag, startPoint x: 578, startPoint y: 279, endPoint x: 465, endPoint y: 267, distance: 114.0
click at [466, 268] on div "**********" at bounding box center [544, 270] width 431 height 526
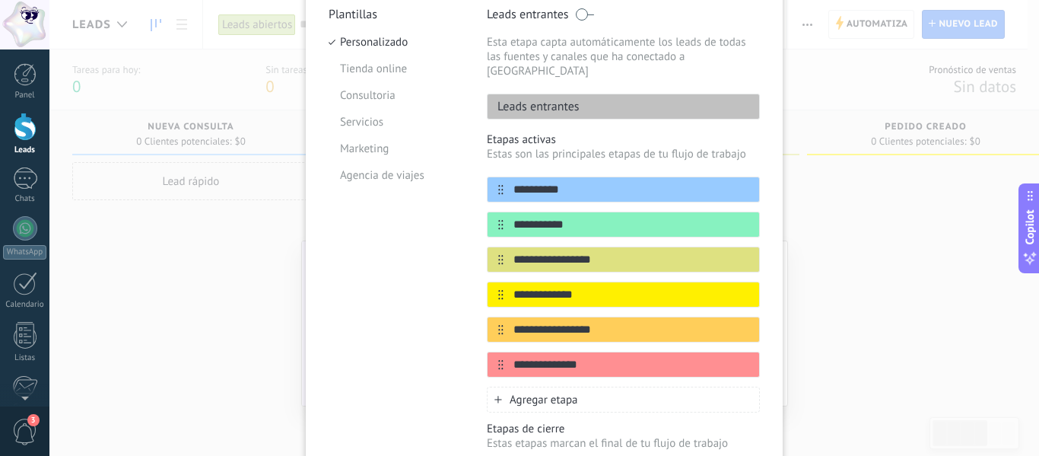
paste input "text"
drag, startPoint x: 566, startPoint y: 283, endPoint x: 450, endPoint y: 264, distance: 117.2
click at [460, 269] on div "**********" at bounding box center [544, 270] width 431 height 526
paste input "*******"
type input "**********"
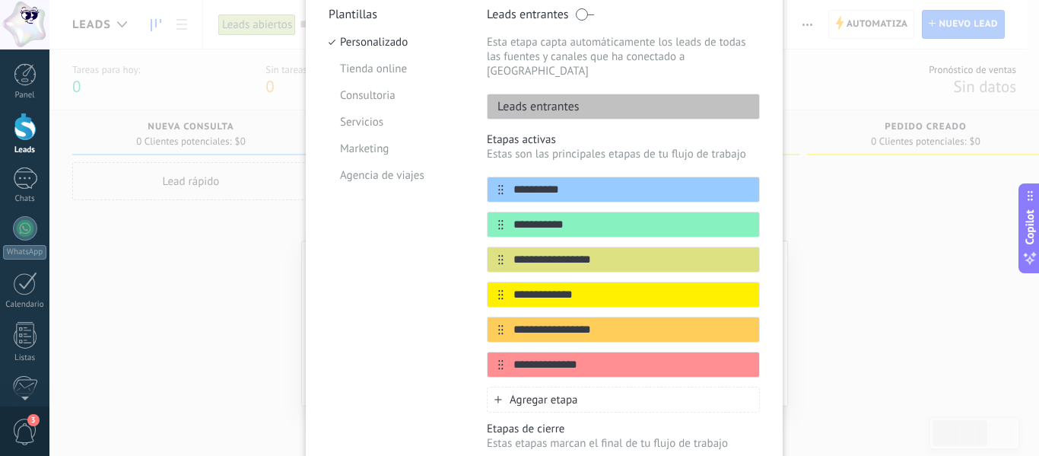
drag, startPoint x: 610, startPoint y: 317, endPoint x: 425, endPoint y: 301, distance: 185.6
click at [428, 301] on div "**********" at bounding box center [544, 270] width 431 height 526
paste input "text"
type input "**********"
click at [562, 357] on input "**********" at bounding box center [614, 365] width 221 height 16
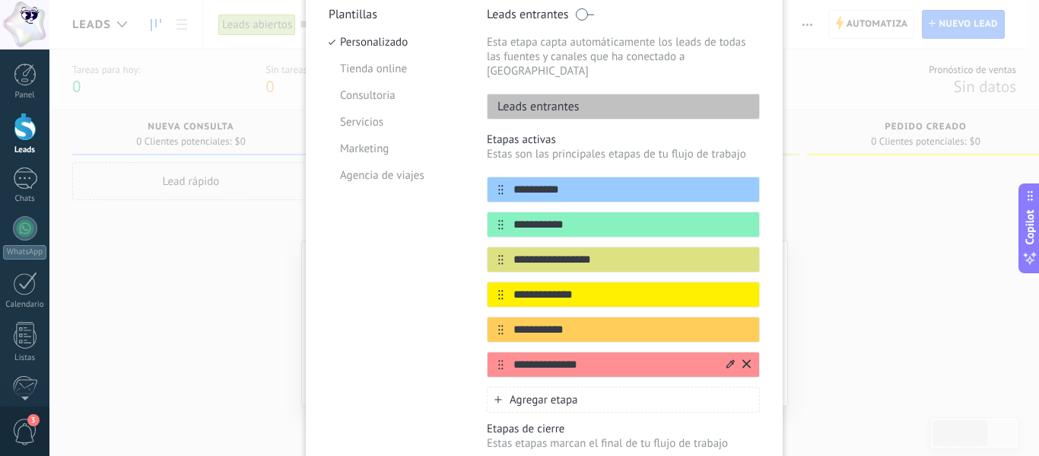
click at [562, 357] on input "**********" at bounding box center [614, 365] width 221 height 16
paste input "text"
type input "**********"
click at [553, 393] on span "Agregar etapa" at bounding box center [544, 400] width 68 height 14
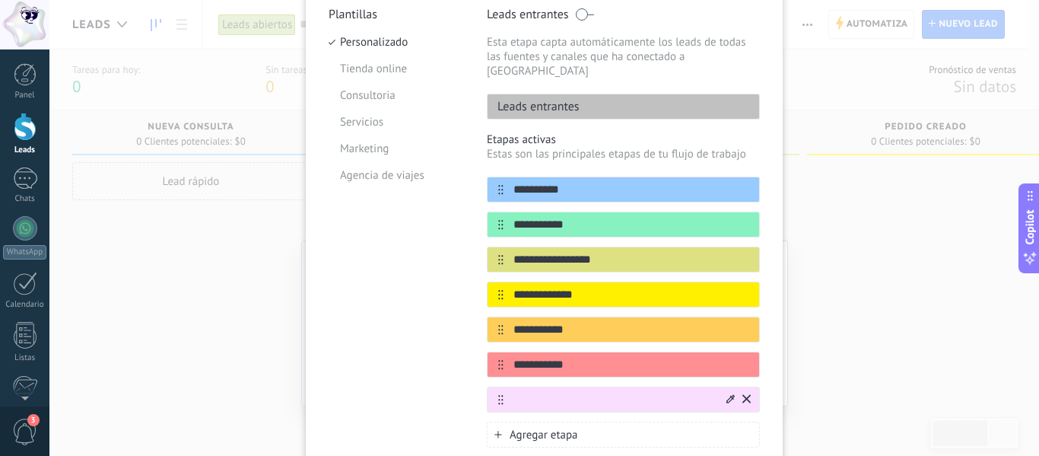
click at [743, 393] on button at bounding box center [747, 400] width 8 height 14
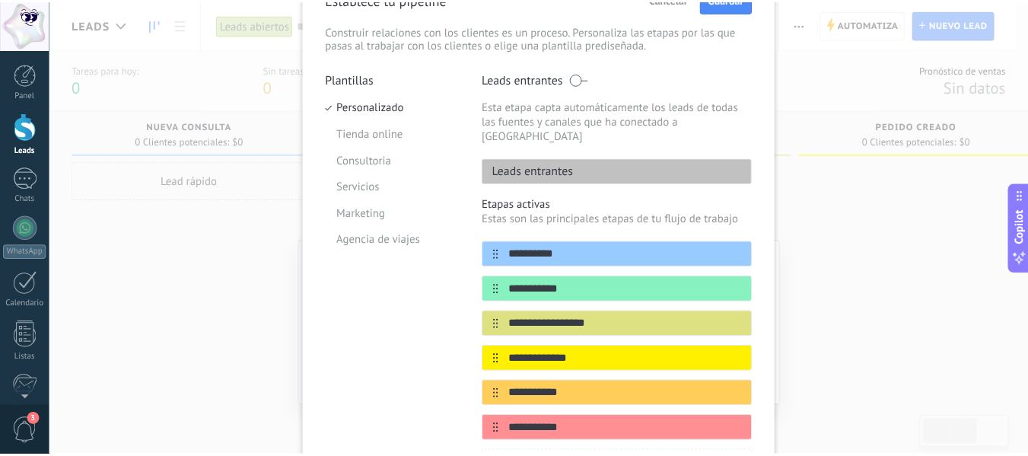
scroll to position [0, 0]
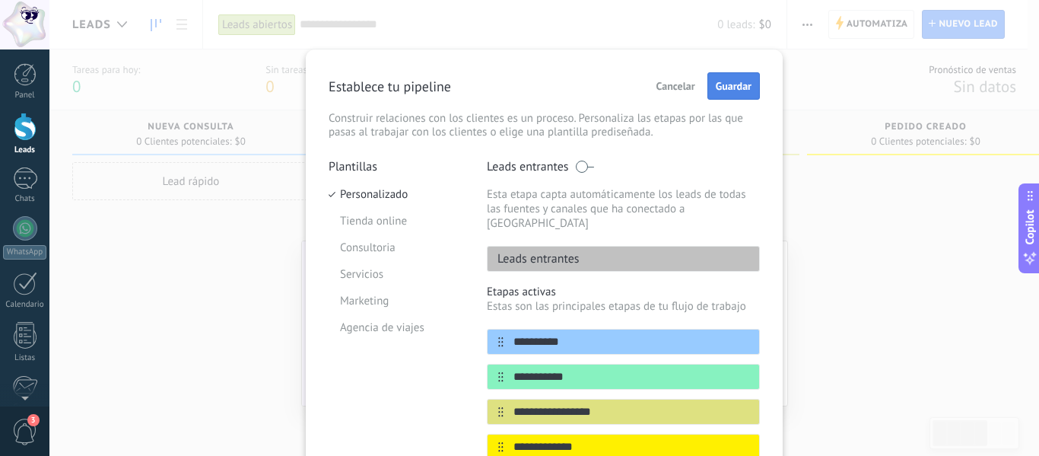
click at [724, 94] on button "Guardar" at bounding box center [734, 85] width 53 height 27
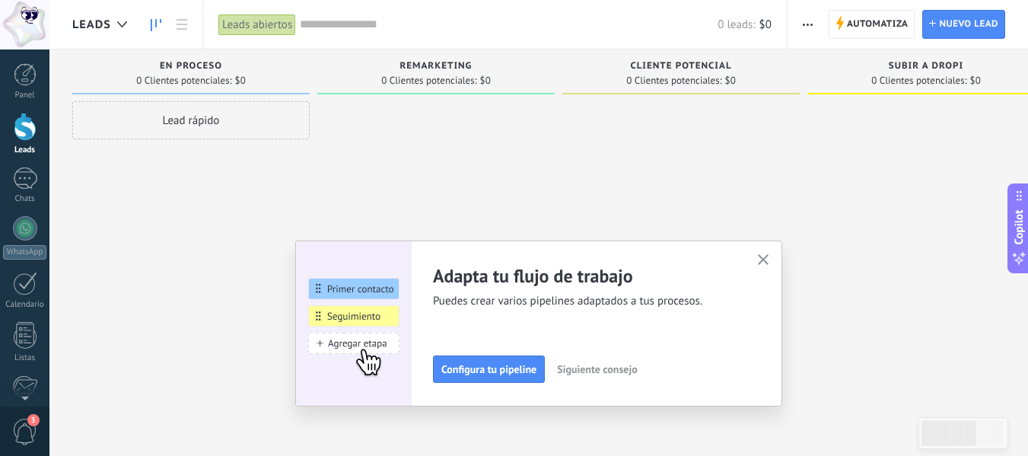
click at [769, 256] on icon "button" at bounding box center [763, 259] width 11 height 11
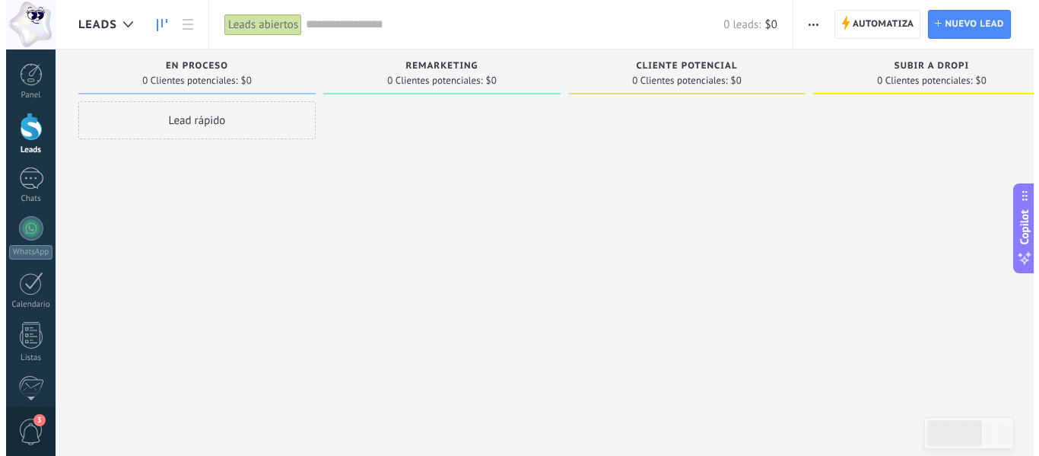
scroll to position [0, 530]
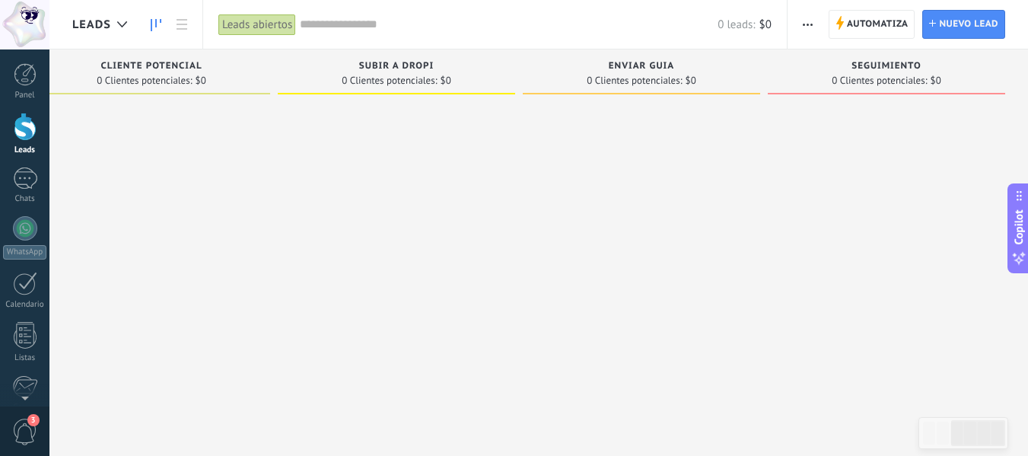
click at [802, 33] on button "button" at bounding box center [808, 24] width 22 height 29
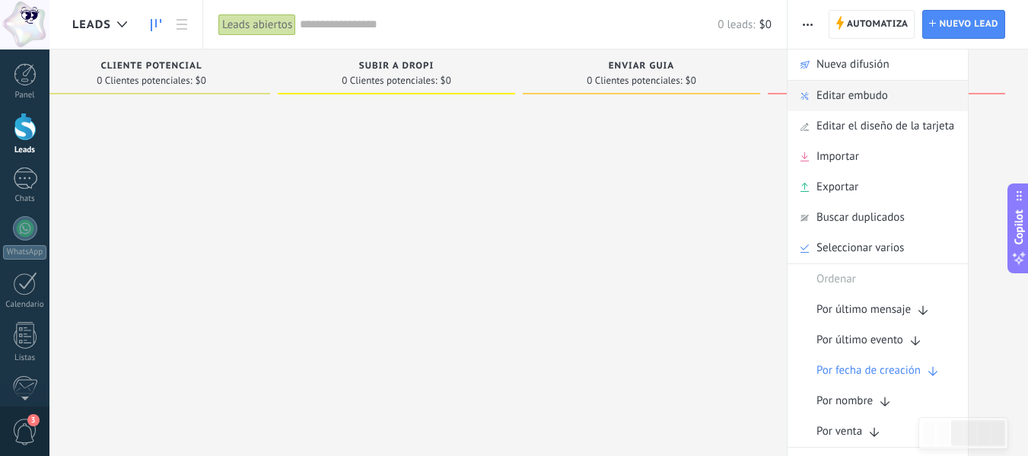
click at [829, 91] on span "Editar embudo" at bounding box center [853, 96] width 72 height 30
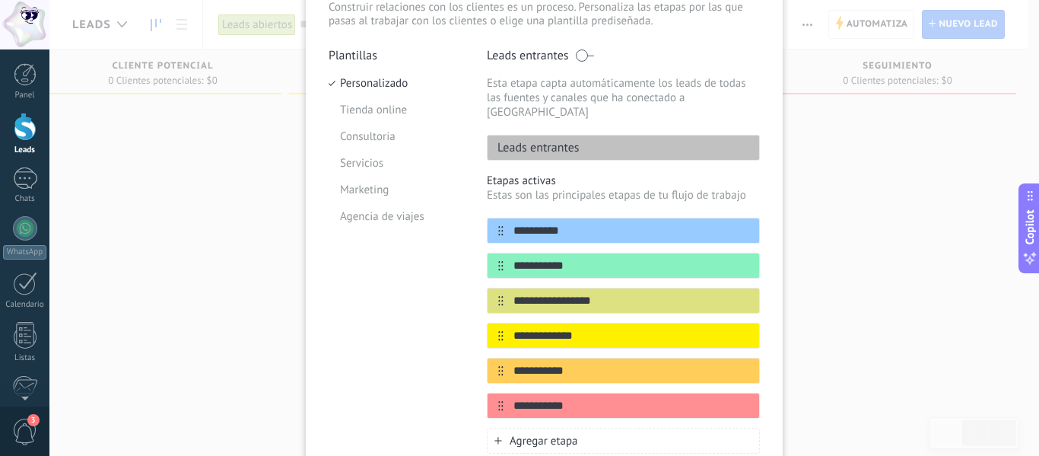
scroll to position [114, 0]
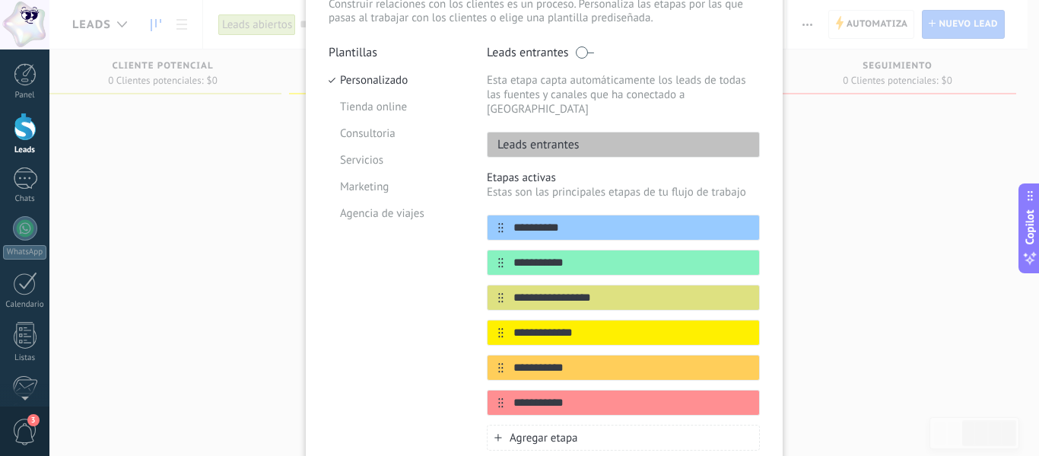
click at [655, 425] on div "Agregar etapa" at bounding box center [623, 438] width 273 height 26
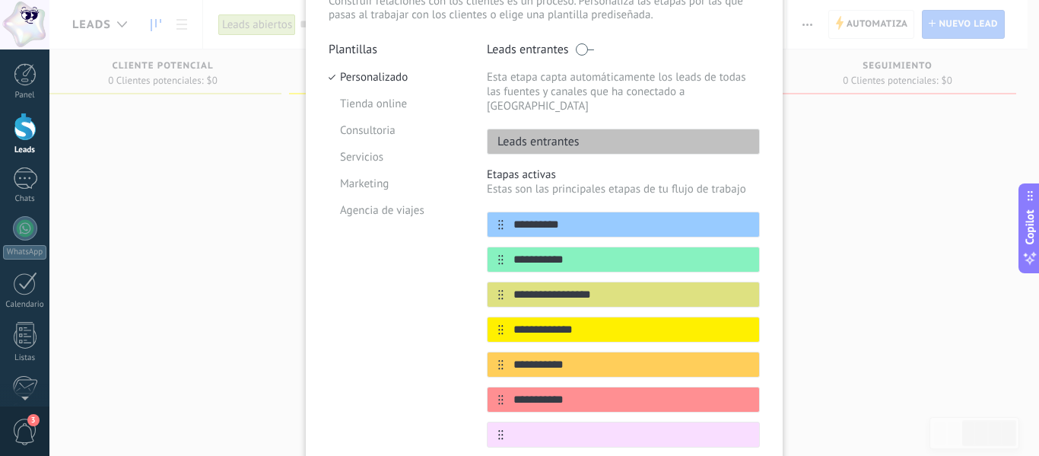
scroll to position [322, 0]
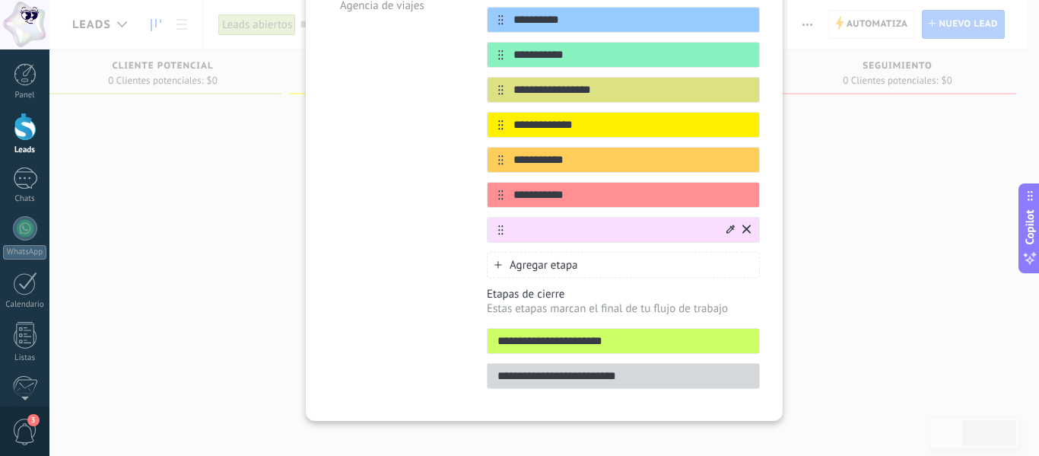
click at [560, 222] on input "text" at bounding box center [614, 230] width 221 height 16
paste input "*********"
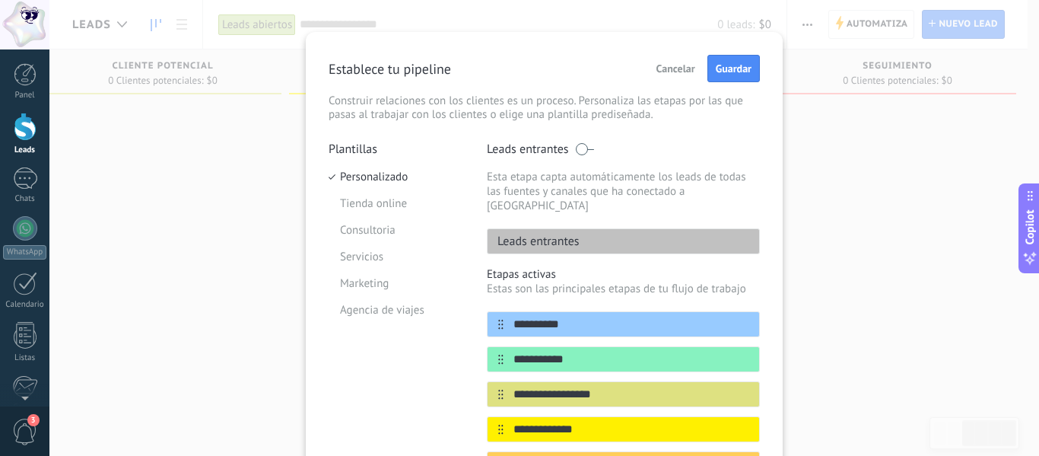
scroll to position [246, 0]
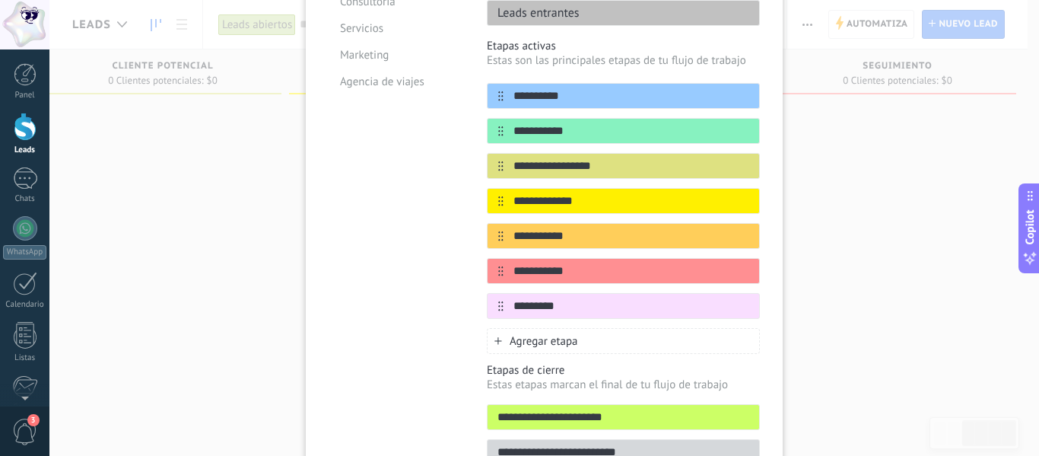
type input "*********"
click at [607, 328] on div "Agregar etapa" at bounding box center [623, 341] width 273 height 26
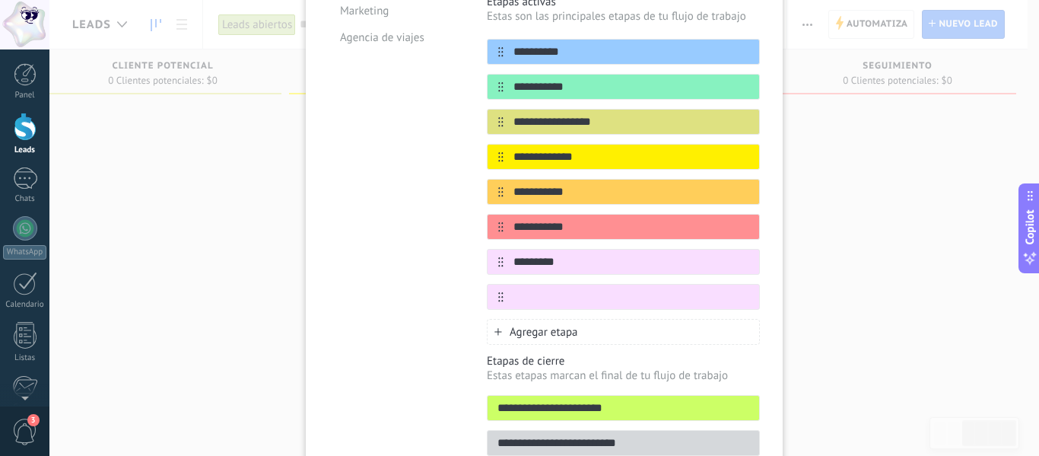
scroll to position [357, 0]
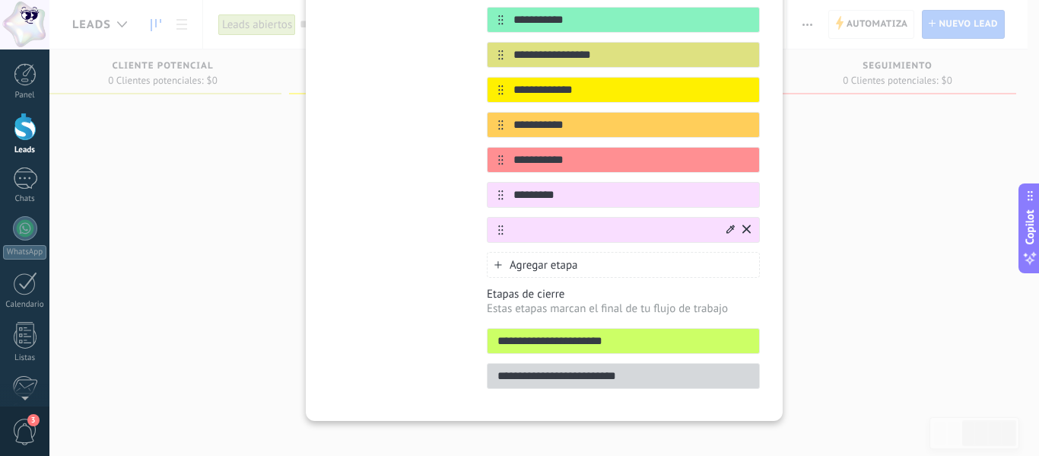
click at [609, 222] on input "text" at bounding box center [614, 230] width 221 height 16
paste input "**********"
type input "**********"
click at [531, 258] on span "Agregar etapa" at bounding box center [544, 265] width 68 height 14
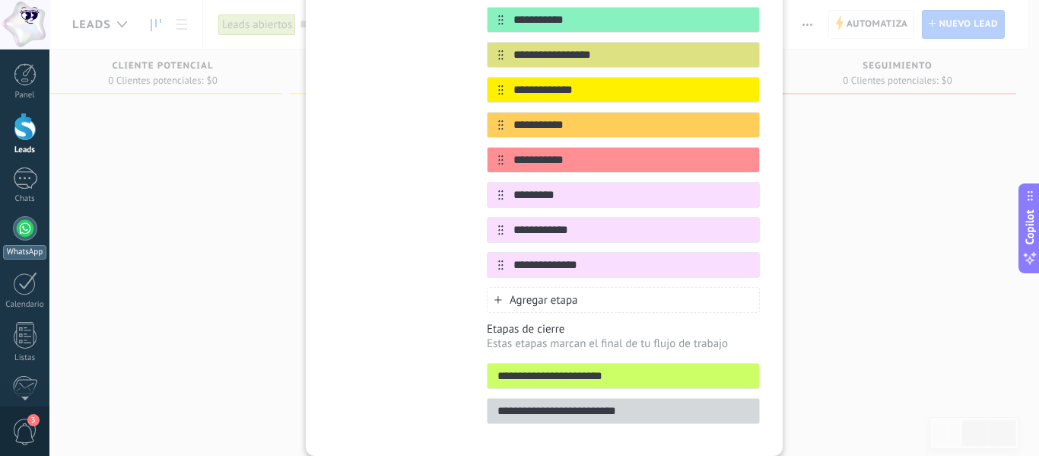
type input "**********"
click at [629, 287] on div "Agregar etapa" at bounding box center [623, 300] width 273 height 26
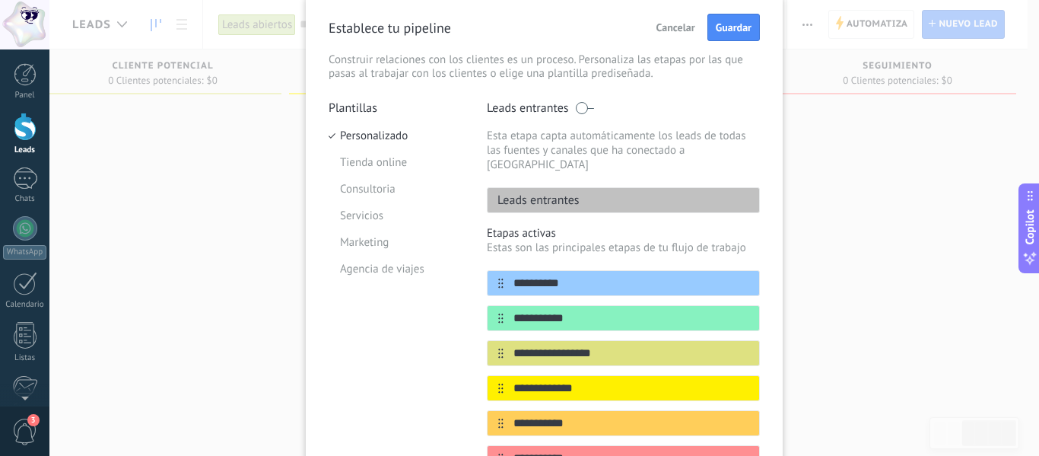
scroll to position [53, 0]
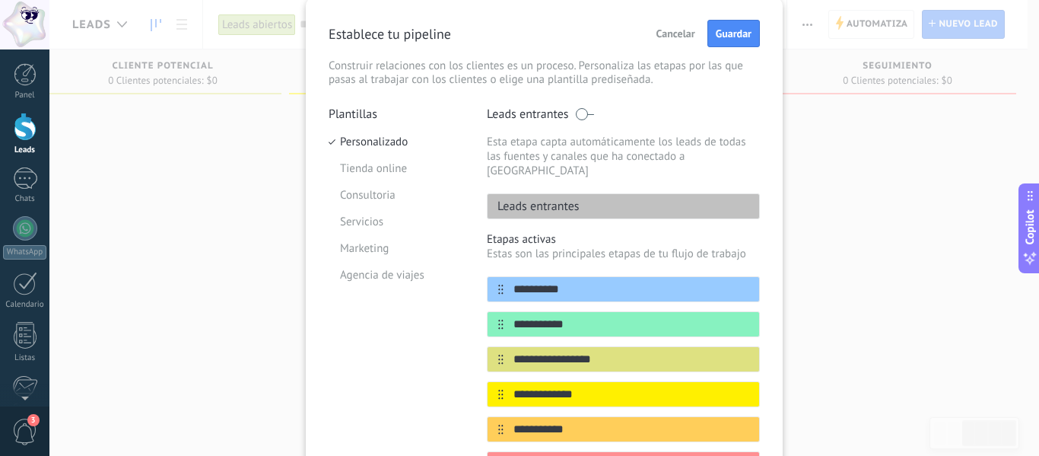
type input "**********"
click at [721, 49] on div "Establece tu pipeline Cancelar Guardar Construir relaciones con los clientes es…" at bounding box center [544, 53] width 431 height 67
click at [721, 44] on button "Guardar" at bounding box center [734, 33] width 53 height 27
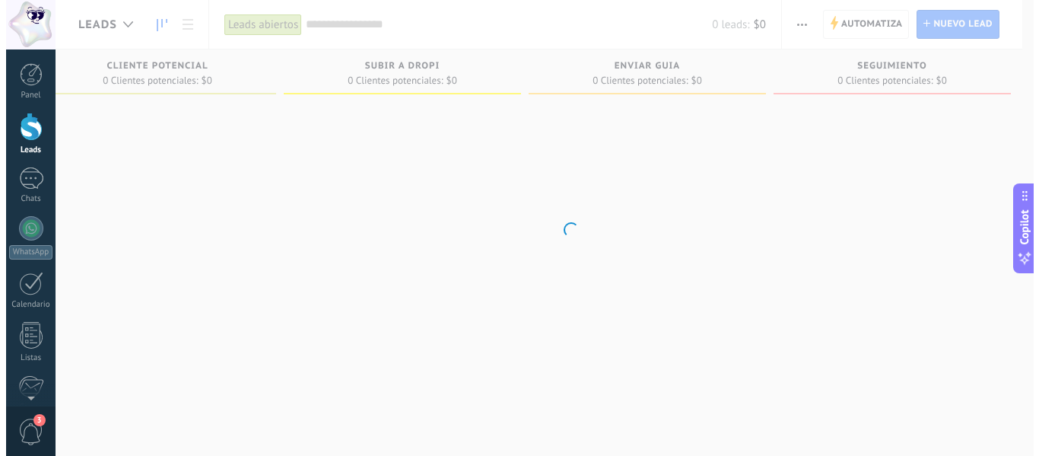
scroll to position [0, 518]
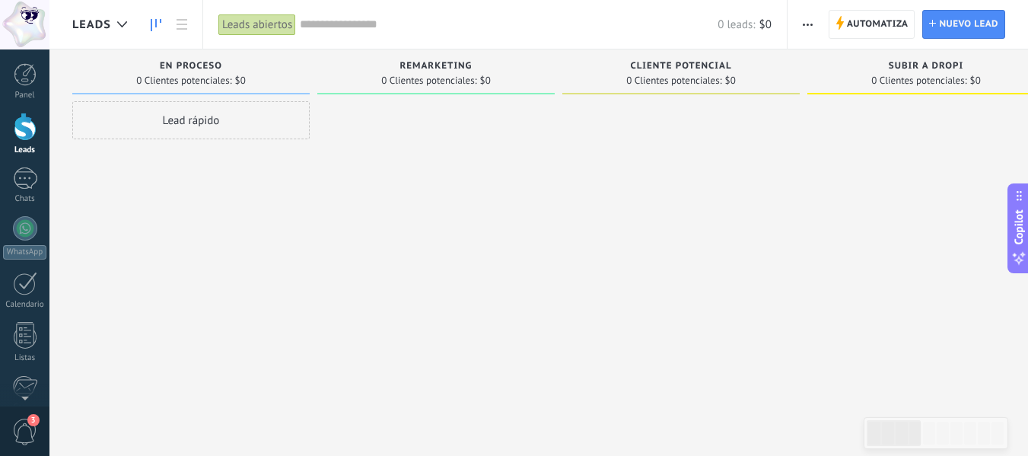
click at [815, 29] on button "button" at bounding box center [808, 24] width 22 height 29
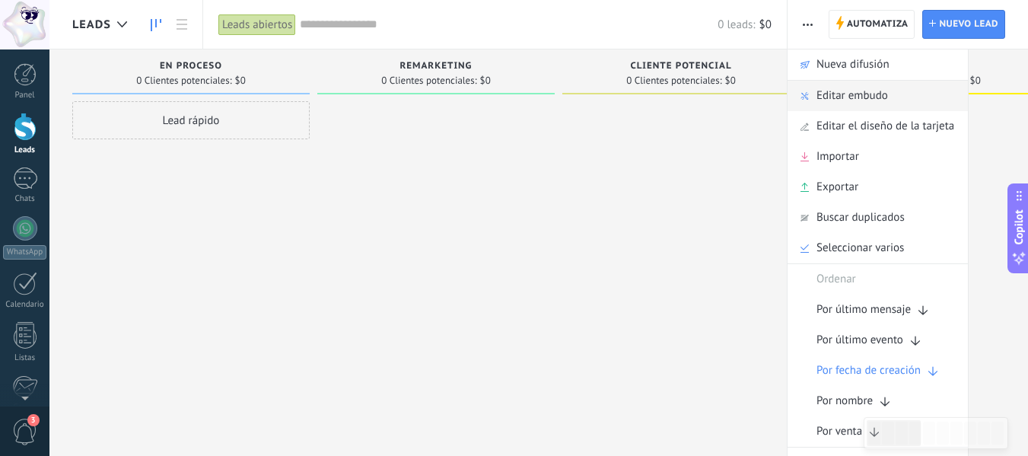
click at [846, 96] on span "Editar embudo" at bounding box center [853, 96] width 72 height 30
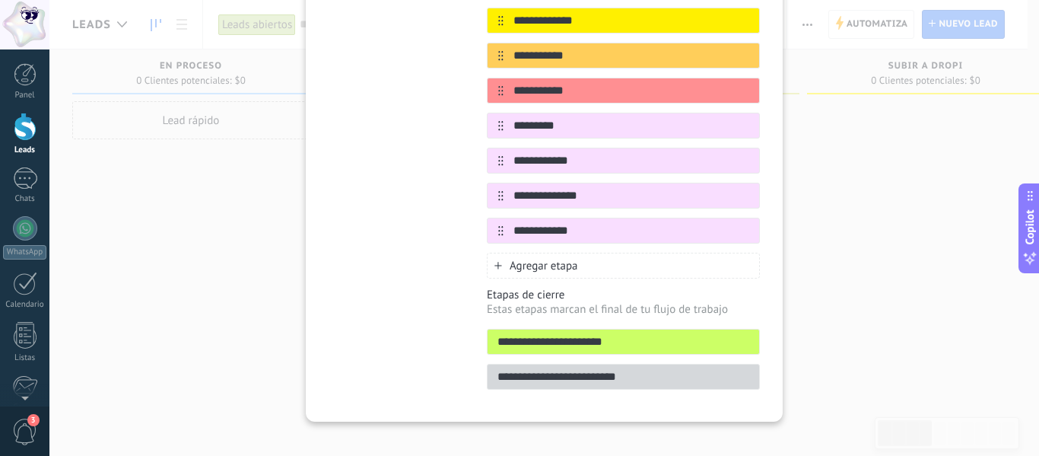
scroll to position [427, 0]
click at [651, 333] on input "**********" at bounding box center [624, 341] width 272 height 16
drag, startPoint x: 657, startPoint y: 326, endPoint x: 422, endPoint y: 320, distance: 235.2
click at [422, 320] on div "**********" at bounding box center [544, 65] width 431 height 666
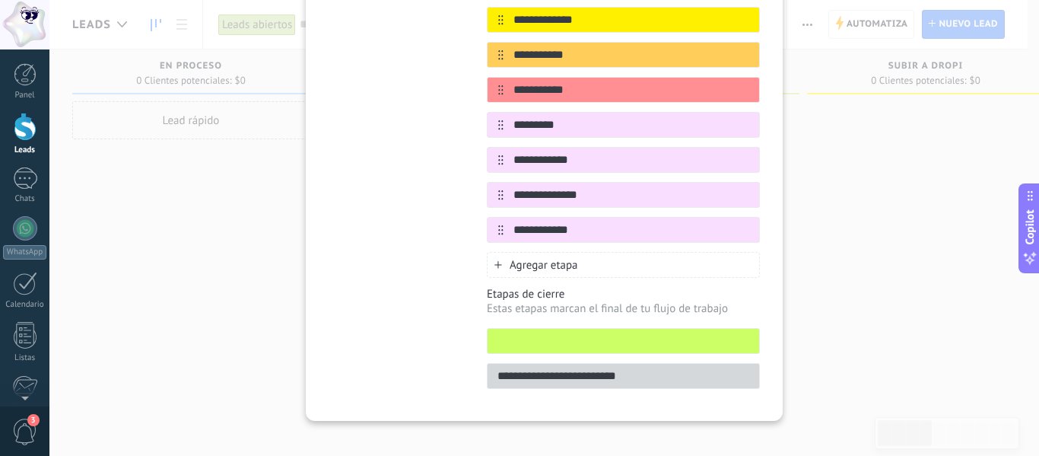
drag, startPoint x: 638, startPoint y: 364, endPoint x: 435, endPoint y: 363, distance: 203.9
click at [435, 363] on div "**********" at bounding box center [544, 65] width 431 height 666
click at [545, 333] on input "text" at bounding box center [624, 341] width 272 height 16
click at [603, 368] on input "text" at bounding box center [624, 376] width 272 height 16
click at [606, 301] on p "Estas etapas marcan el final de tu flujo de trabajo" at bounding box center [623, 308] width 273 height 14
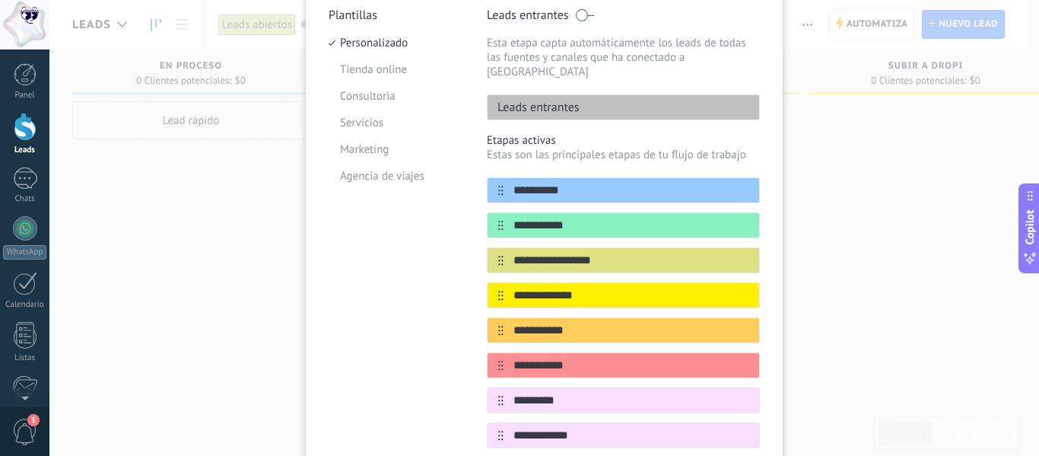
scroll to position [46, 0]
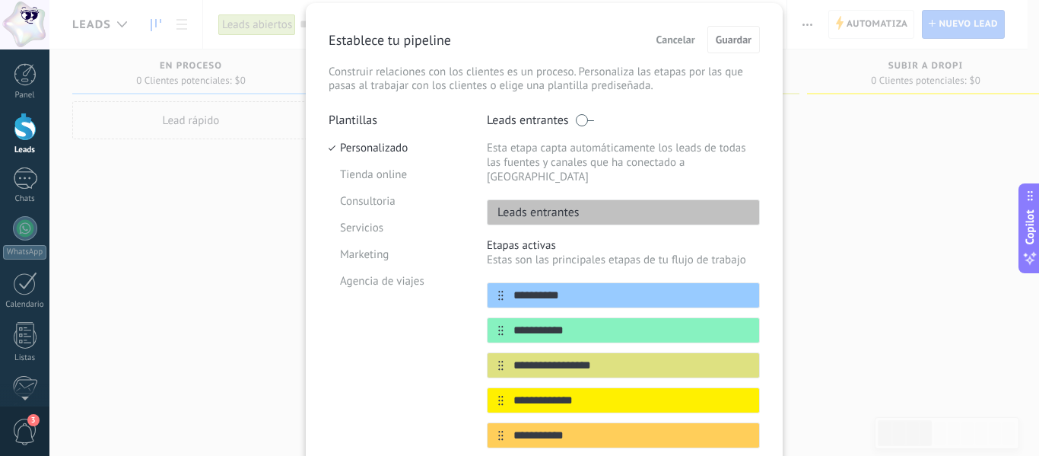
click at [684, 44] on span "Cancelar" at bounding box center [676, 39] width 39 height 11
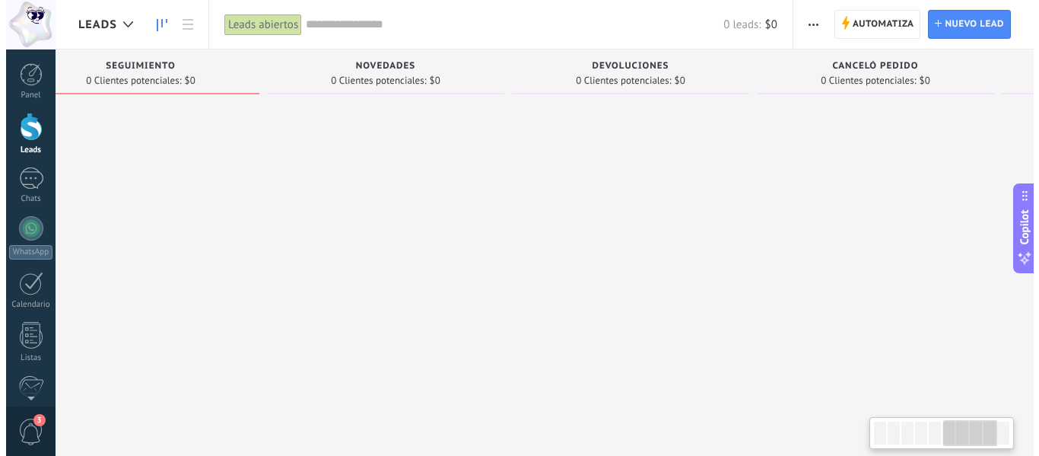
scroll to position [0, 0]
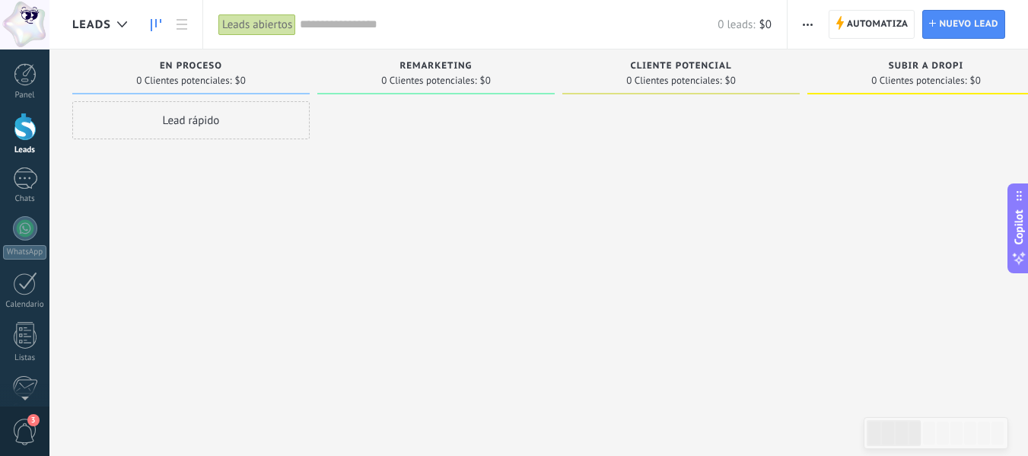
click at [802, 24] on button "button" at bounding box center [808, 24] width 22 height 29
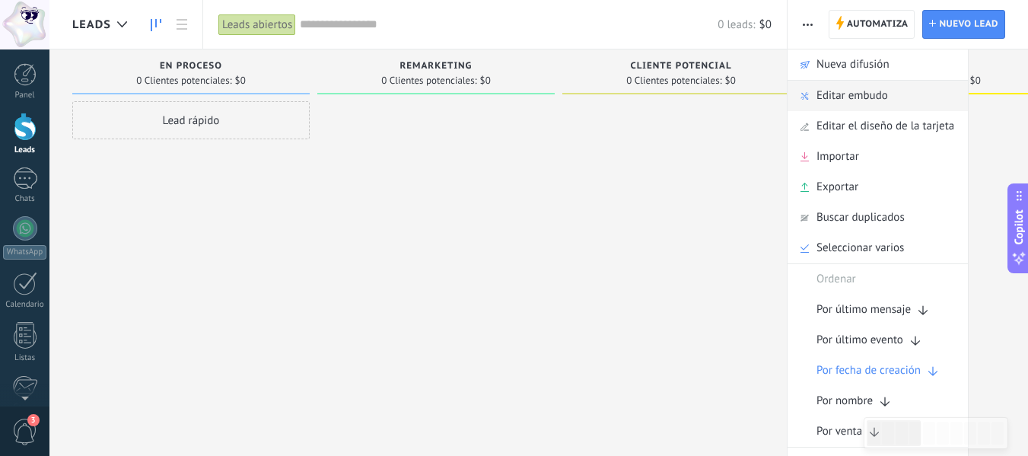
click at [829, 97] on span "Editar embudo" at bounding box center [853, 96] width 72 height 30
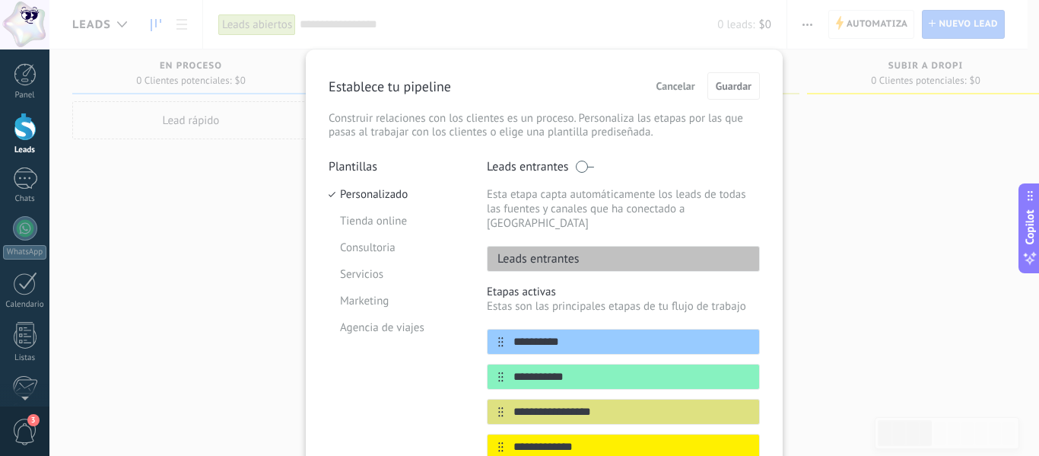
scroll to position [76, 0]
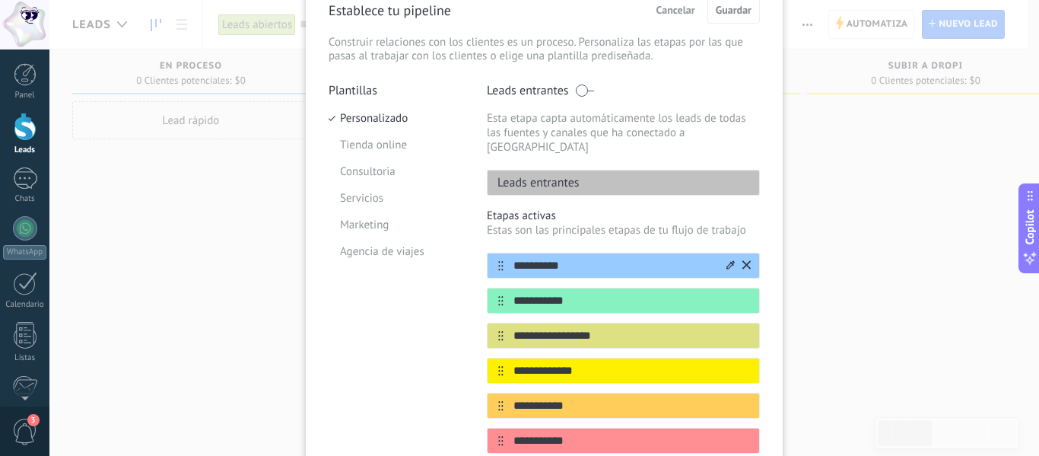
click at [727, 260] on icon at bounding box center [731, 264] width 8 height 9
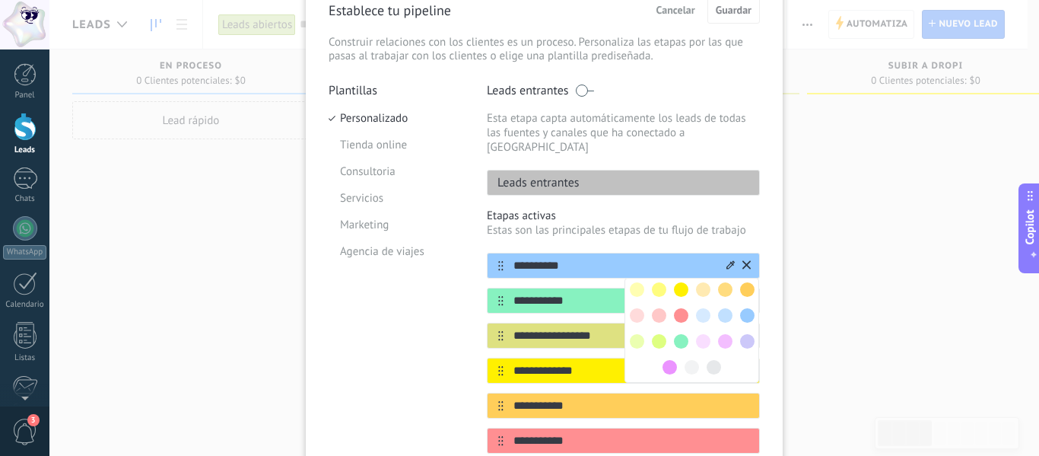
click at [636, 282] on span at bounding box center [637, 289] width 14 height 14
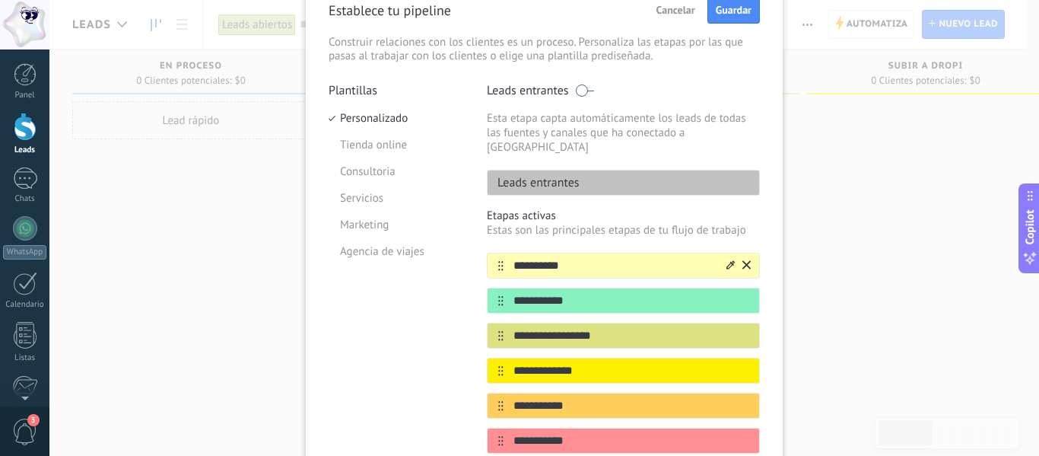
click at [727, 260] on icon at bounding box center [731, 264] width 8 height 9
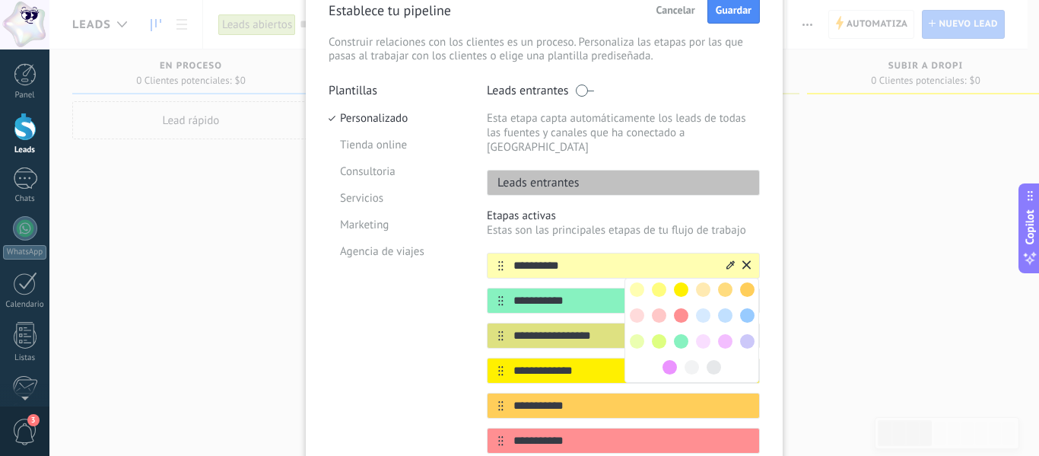
click at [705, 308] on span at bounding box center [703, 315] width 14 height 14
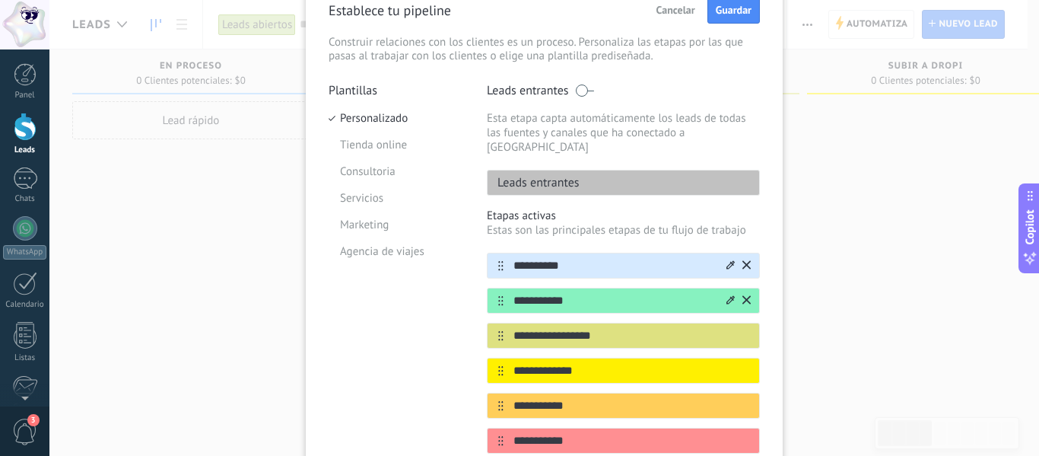
click at [727, 295] on icon at bounding box center [731, 299] width 8 height 8
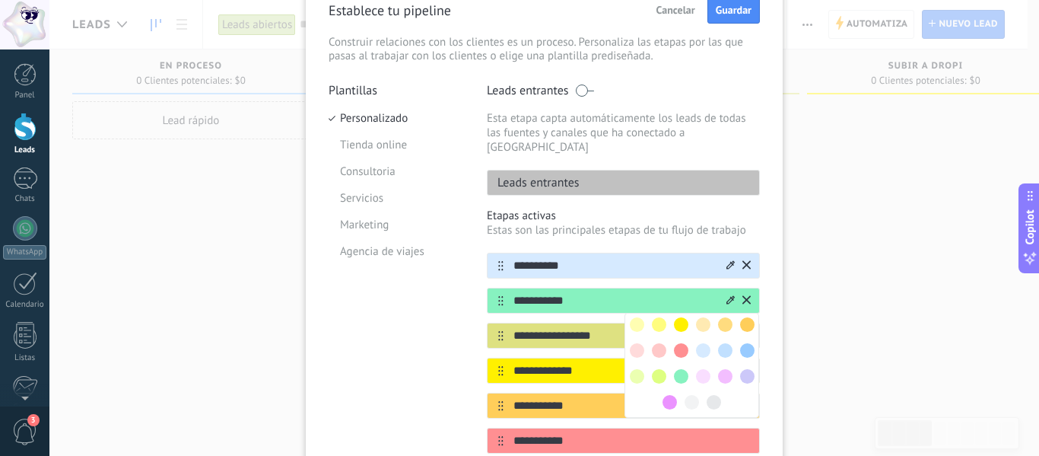
click at [638, 343] on span at bounding box center [637, 350] width 14 height 14
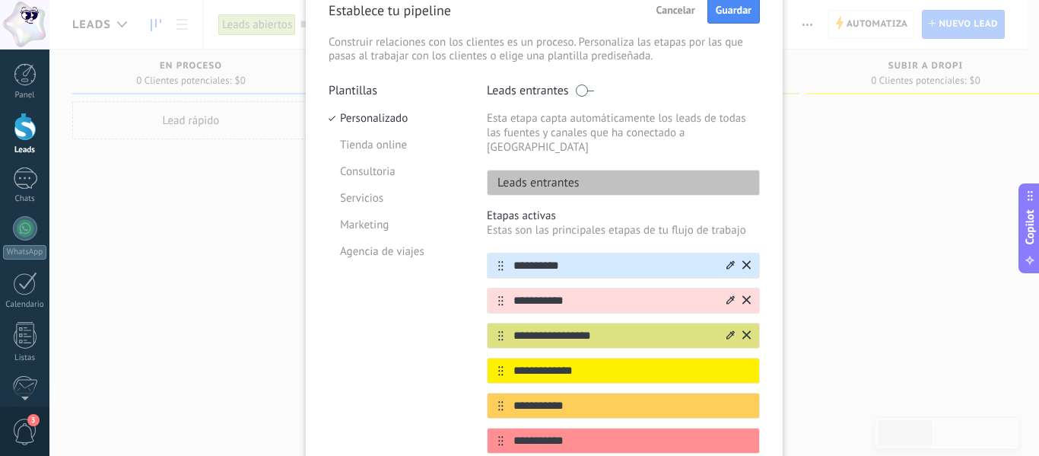
click at [727, 330] on icon at bounding box center [731, 334] width 8 height 9
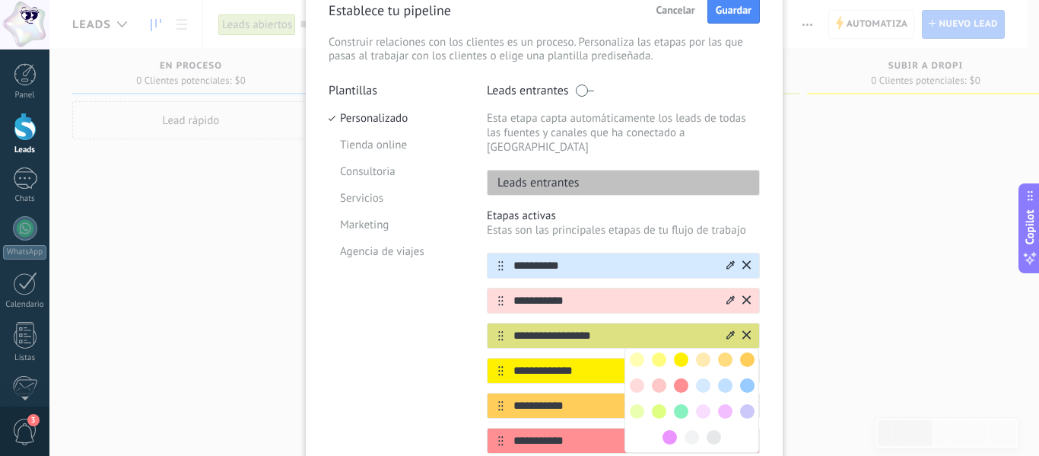
click at [661, 352] on span at bounding box center [659, 359] width 14 height 14
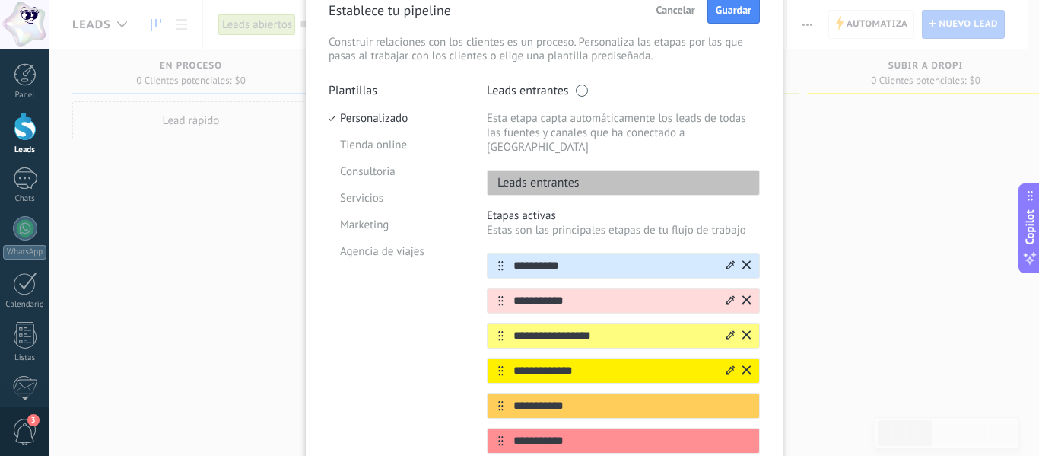
click at [727, 365] on icon at bounding box center [731, 369] width 8 height 9
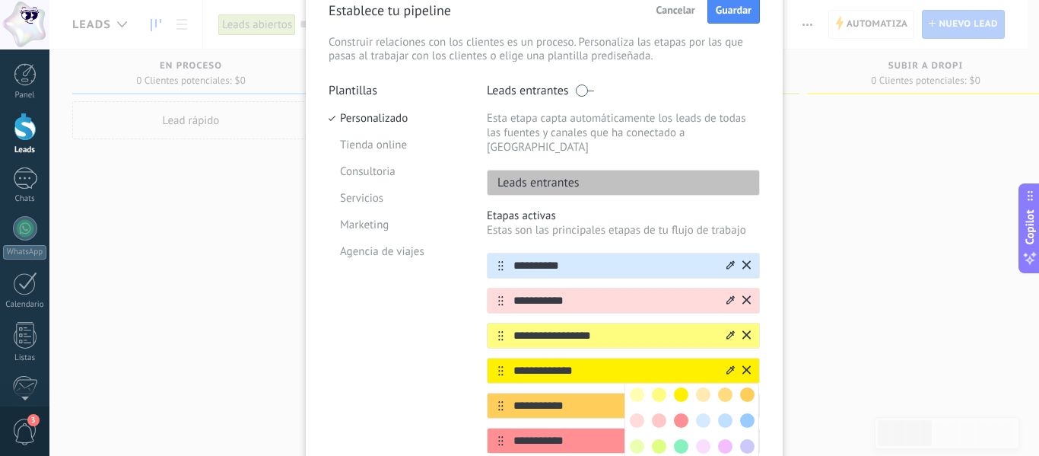
click at [656, 439] on span at bounding box center [659, 446] width 14 height 14
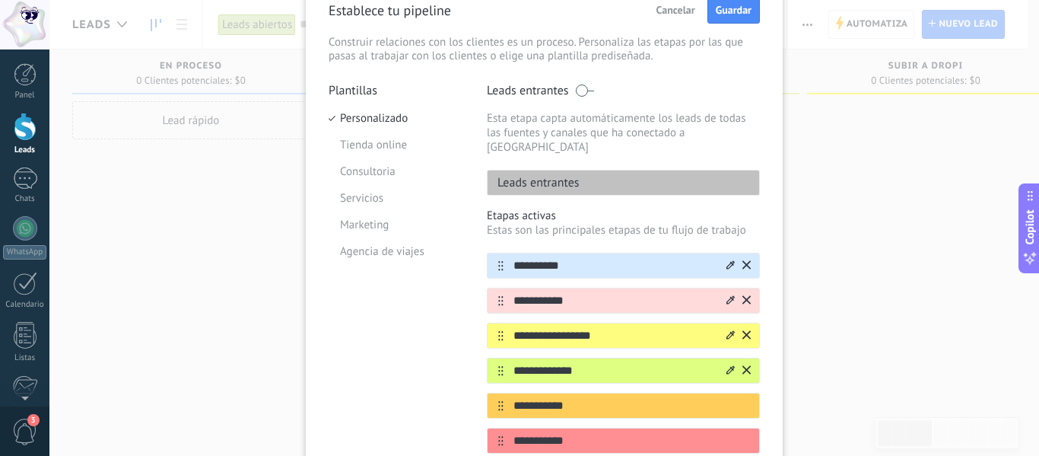
click at [727, 365] on icon at bounding box center [731, 369] width 8 height 9
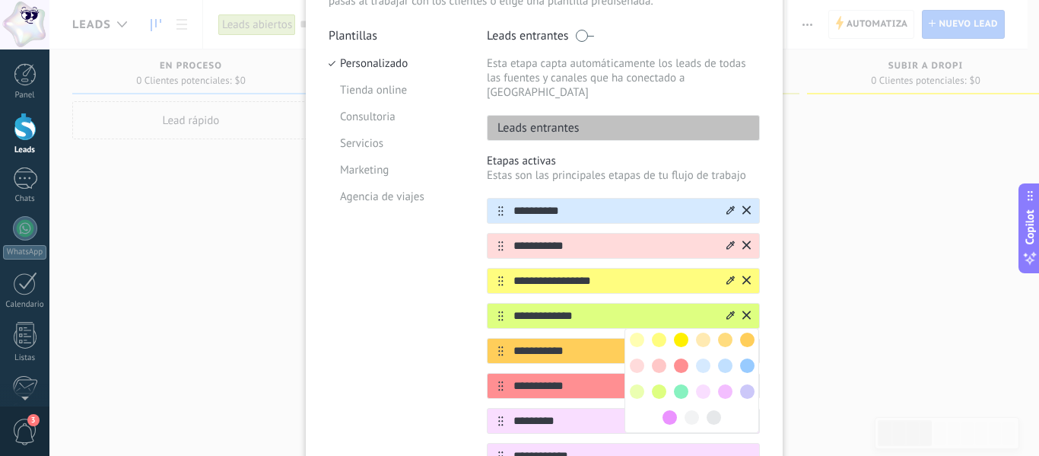
scroll to position [152, 0]
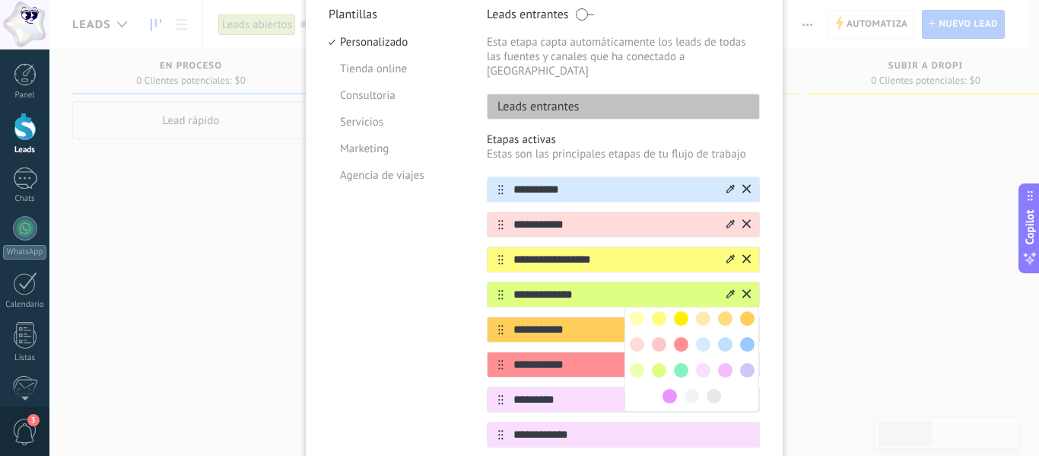
click at [686, 359] on div at bounding box center [681, 370] width 22 height 22
click at [683, 363] on span at bounding box center [681, 370] width 14 height 14
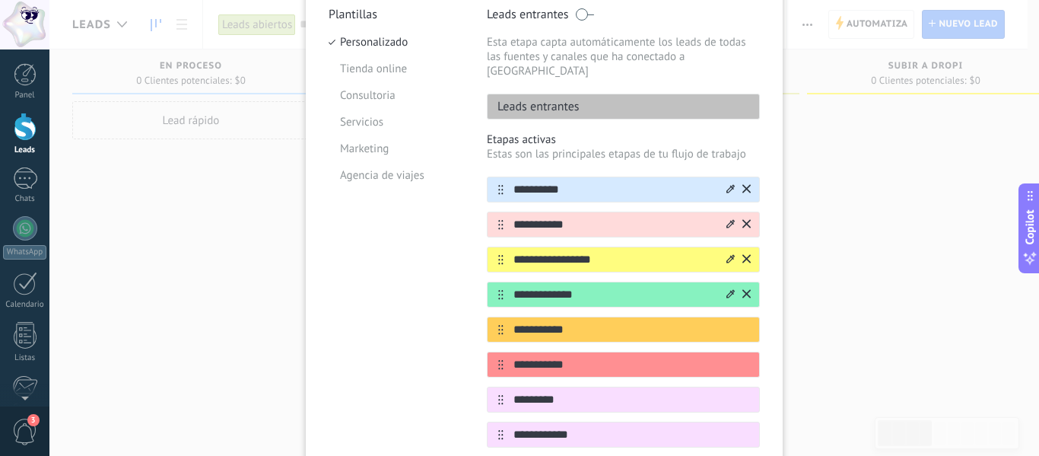
click at [727, 289] on icon at bounding box center [731, 293] width 8 height 9
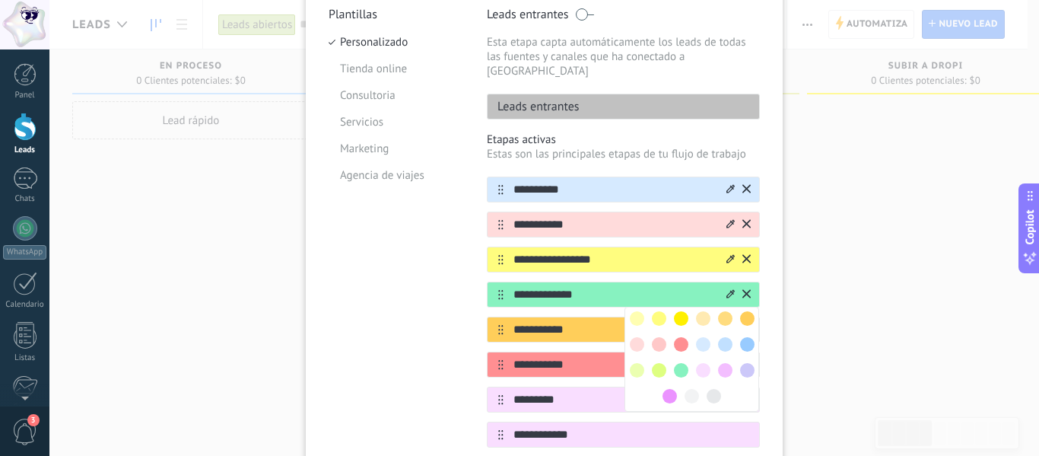
click at [659, 363] on span at bounding box center [659, 370] width 14 height 14
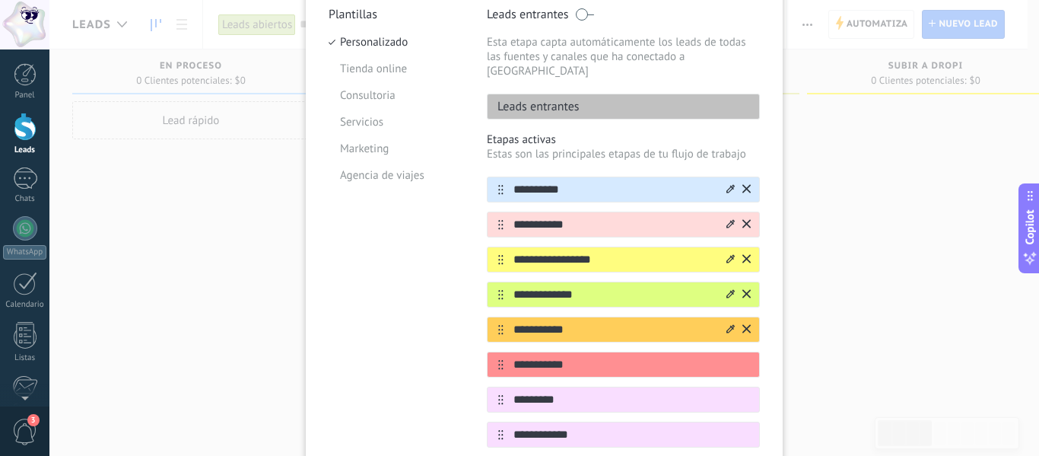
click at [727, 324] on icon at bounding box center [731, 328] width 8 height 8
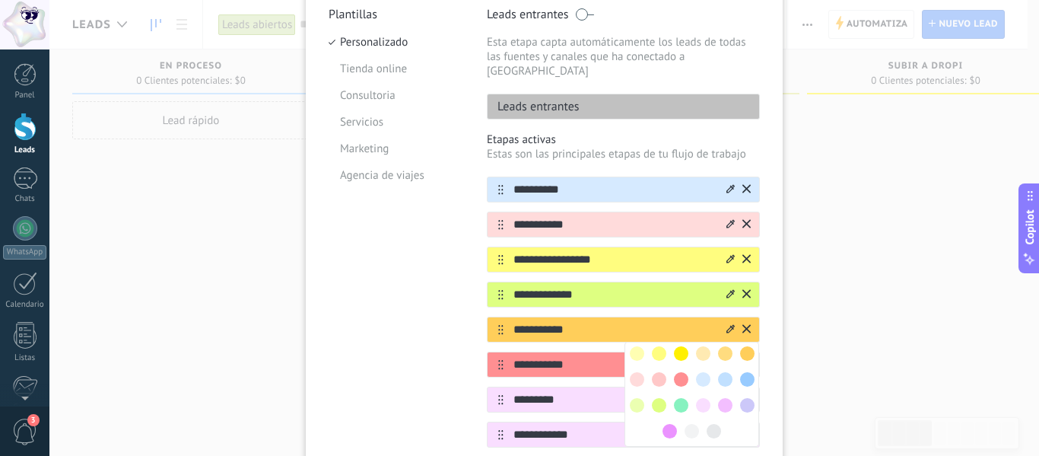
click at [727, 372] on span at bounding box center [725, 379] width 14 height 14
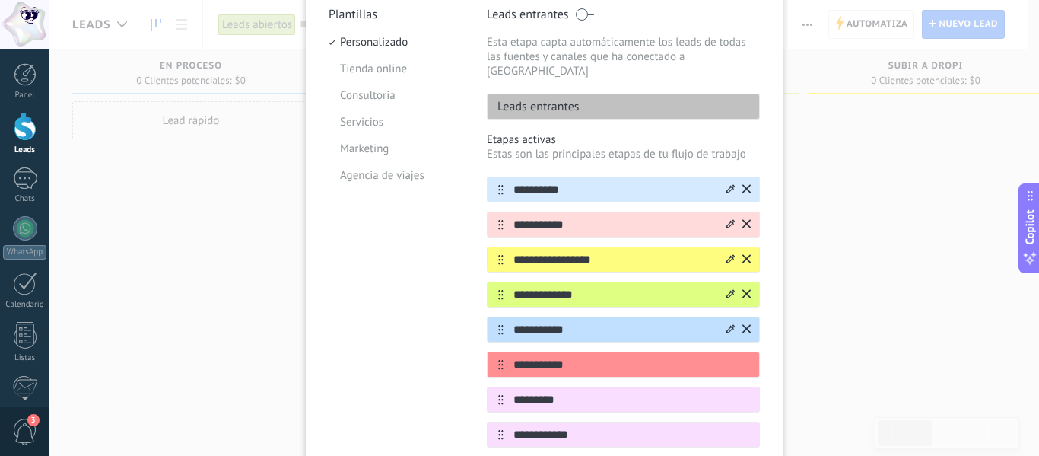
click at [727, 323] on div at bounding box center [731, 330] width 8 height 14
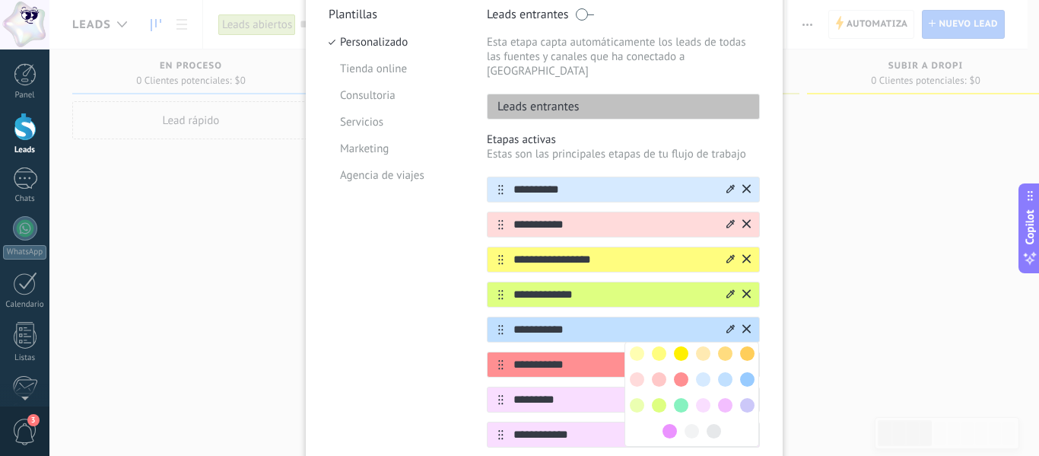
click at [683, 398] on span at bounding box center [681, 405] width 14 height 14
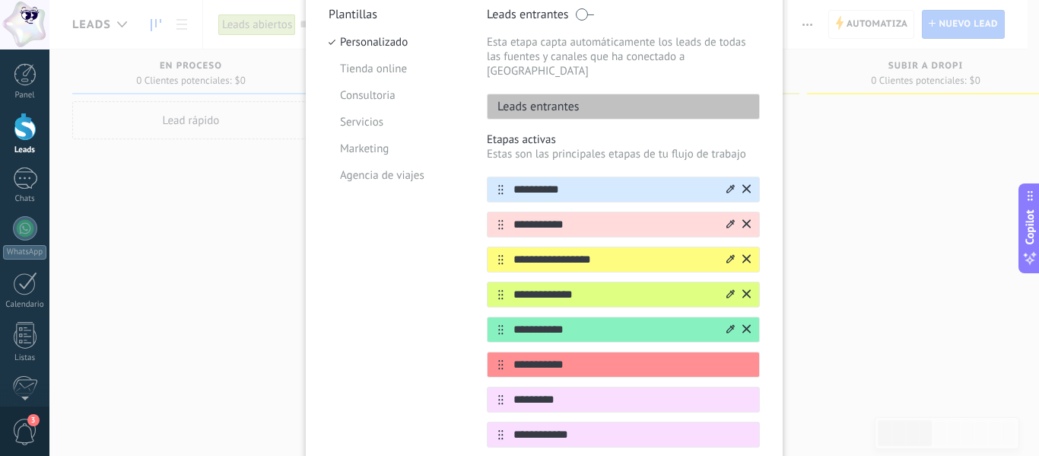
click at [727, 324] on icon at bounding box center [731, 328] width 8 height 9
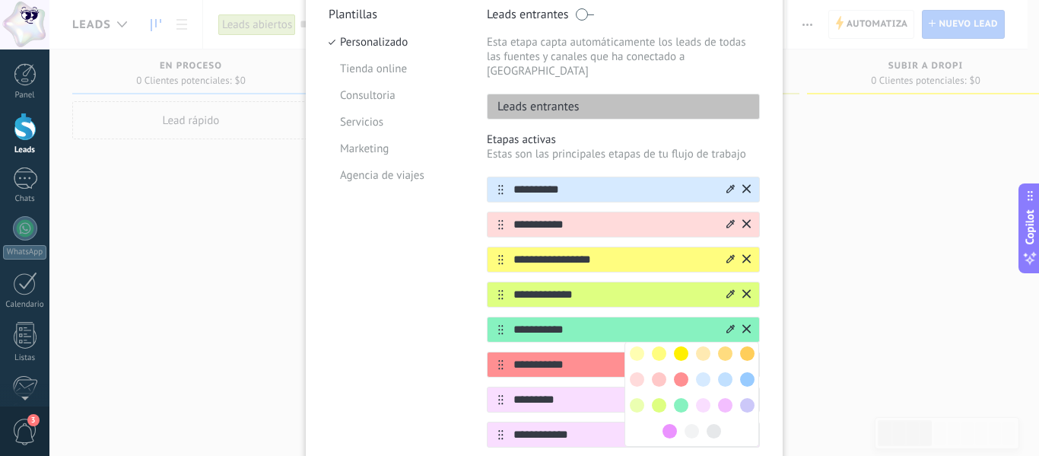
click at [701, 398] on span at bounding box center [703, 405] width 14 height 14
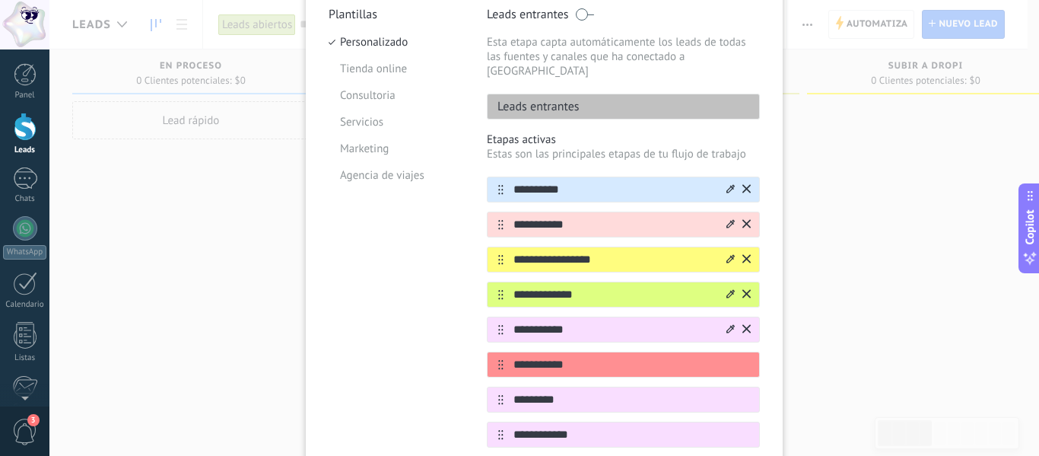
click at [727, 324] on icon at bounding box center [731, 328] width 8 height 8
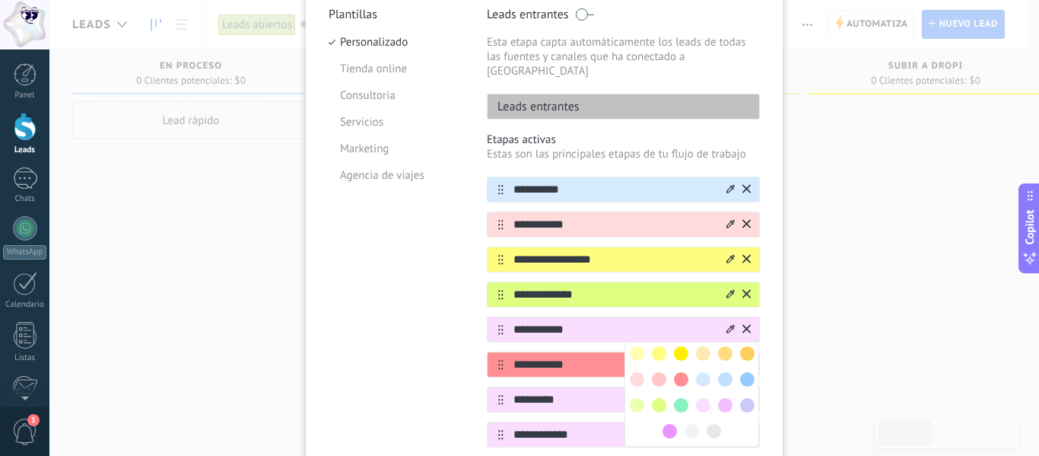
click at [725, 398] on span at bounding box center [725, 405] width 14 height 14
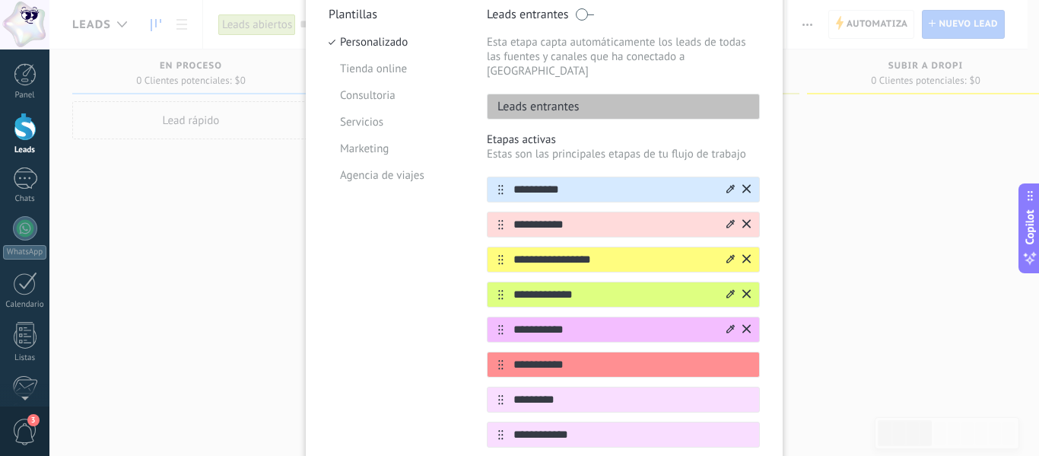
click at [724, 317] on div at bounding box center [737, 329] width 27 height 24
click at [727, 324] on icon at bounding box center [731, 328] width 8 height 9
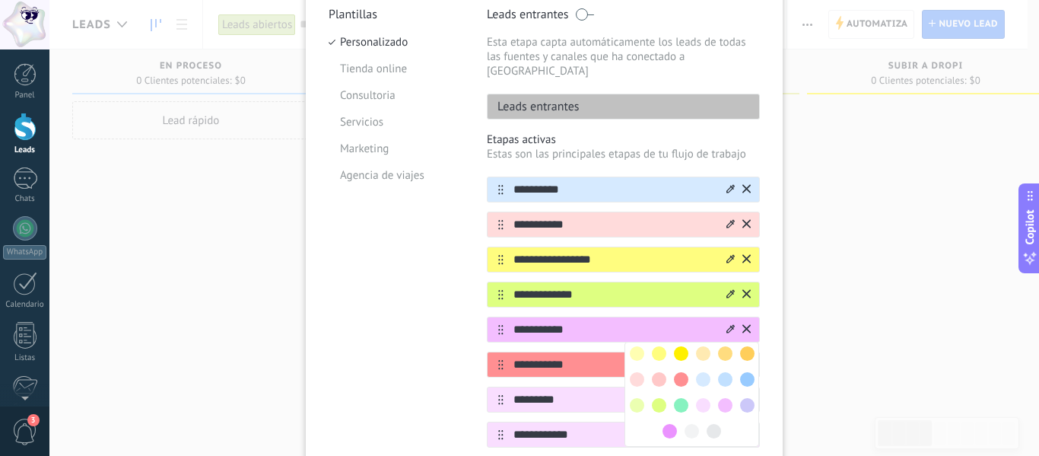
click at [670, 424] on span at bounding box center [670, 431] width 14 height 14
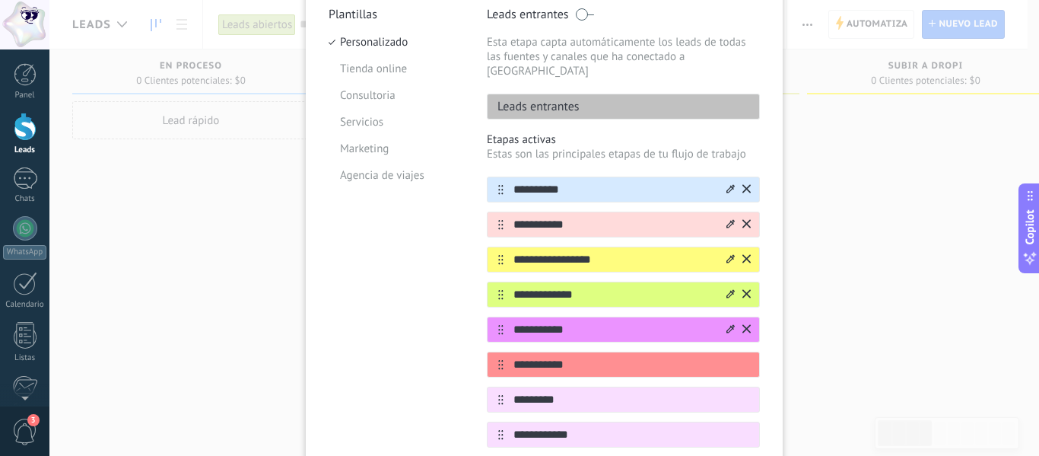
click at [724, 317] on div at bounding box center [737, 329] width 27 height 24
click at [0, 0] on icon at bounding box center [0, 0] width 0 height 0
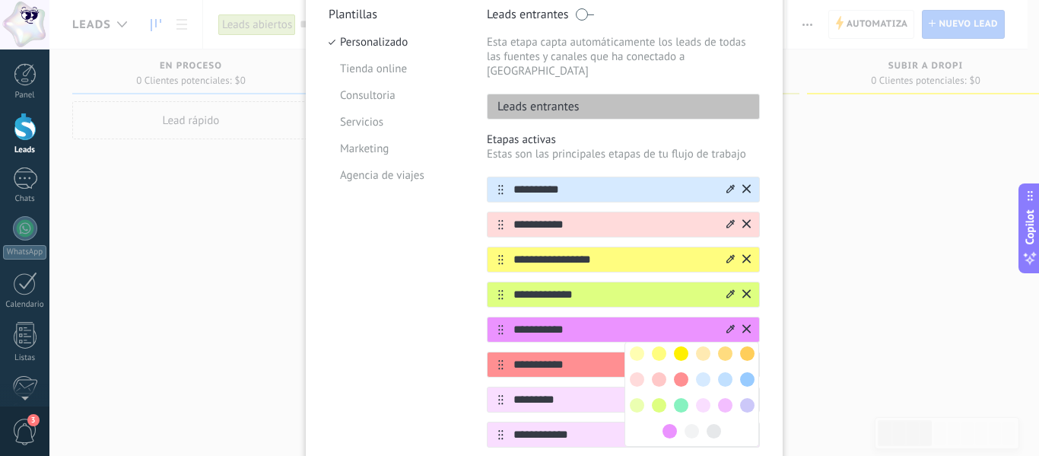
click at [632, 372] on span at bounding box center [637, 379] width 14 height 14
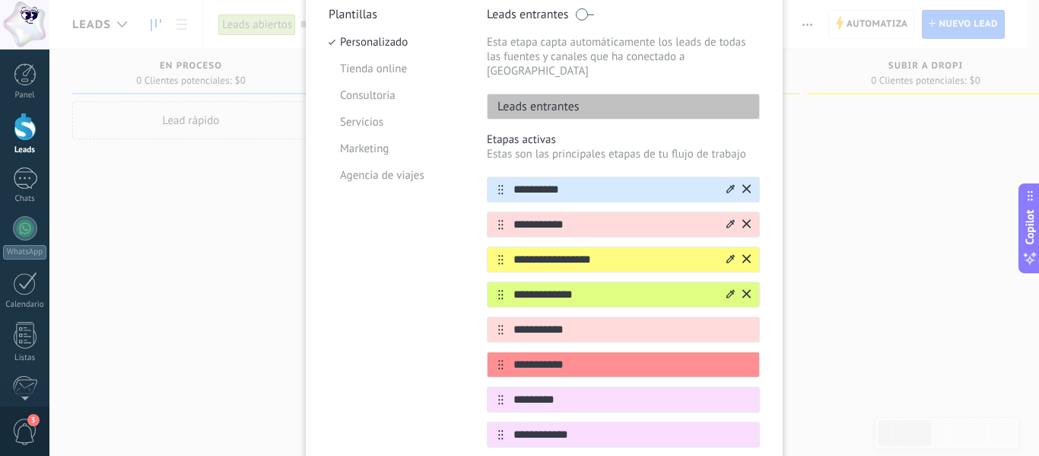
click at [0, 0] on icon at bounding box center [0, 0] width 0 height 0
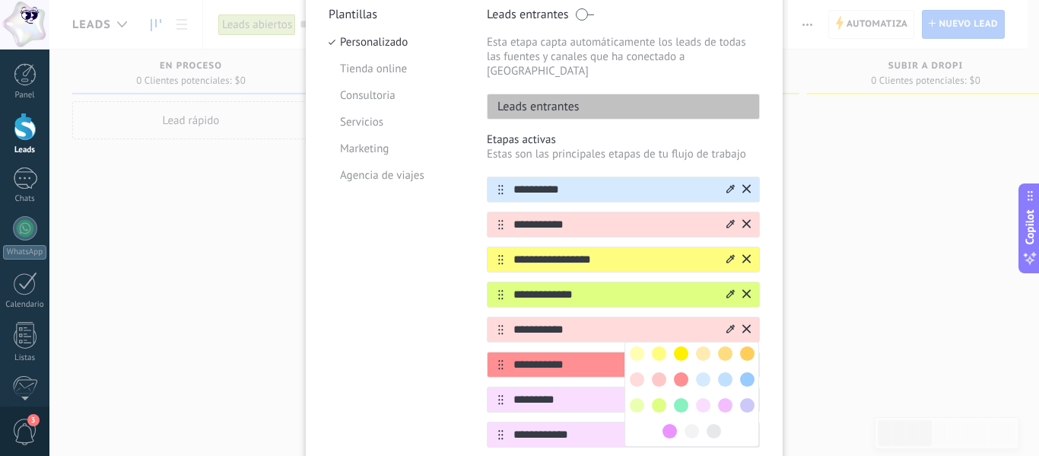
click at [703, 398] on span at bounding box center [703, 405] width 14 height 14
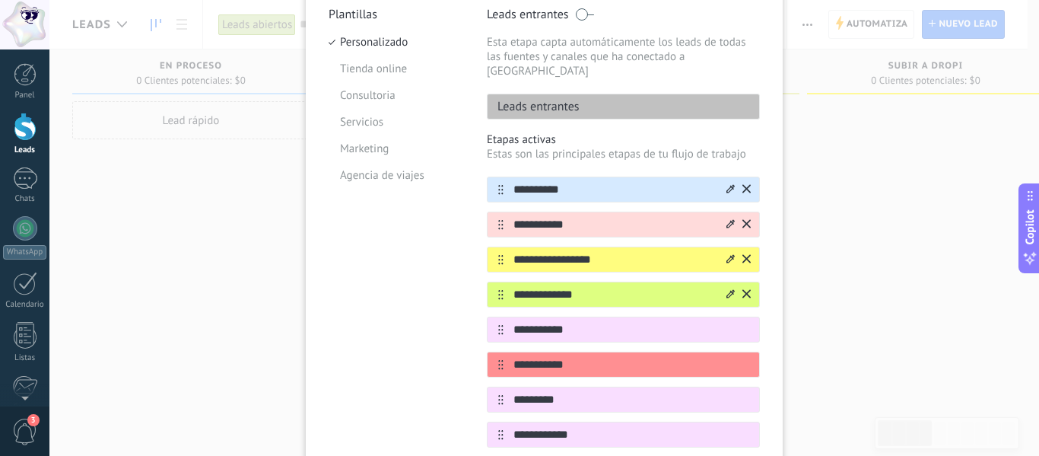
click at [0, 0] on icon at bounding box center [0, 0] width 0 height 0
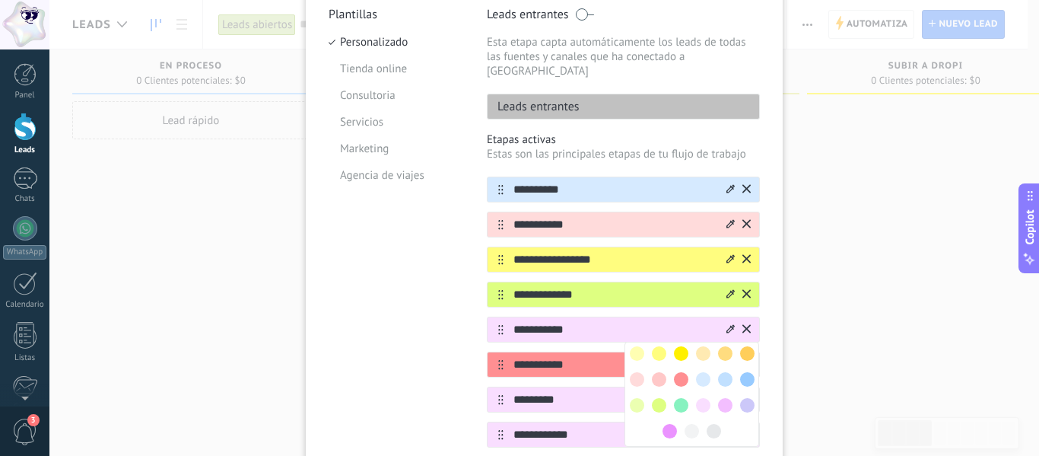
click at [722, 398] on span at bounding box center [725, 405] width 14 height 14
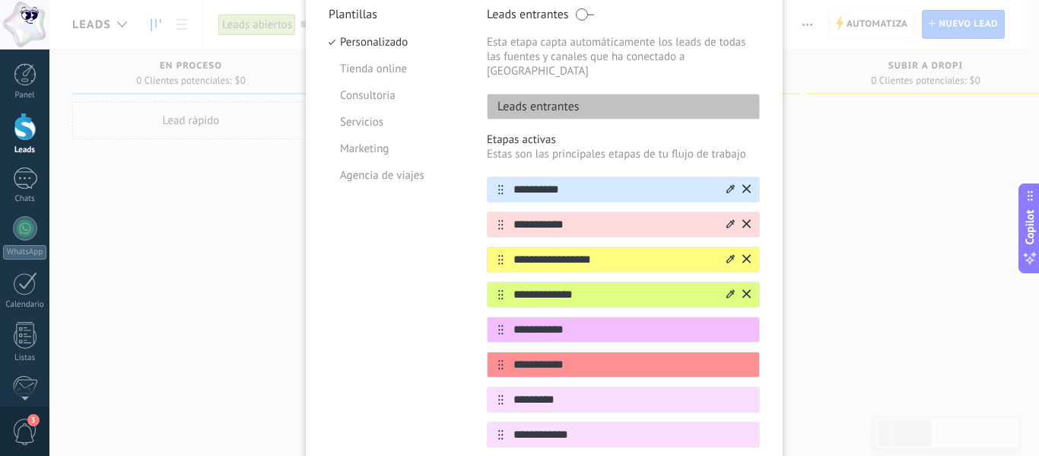
click at [727, 289] on icon at bounding box center [731, 293] width 8 height 8
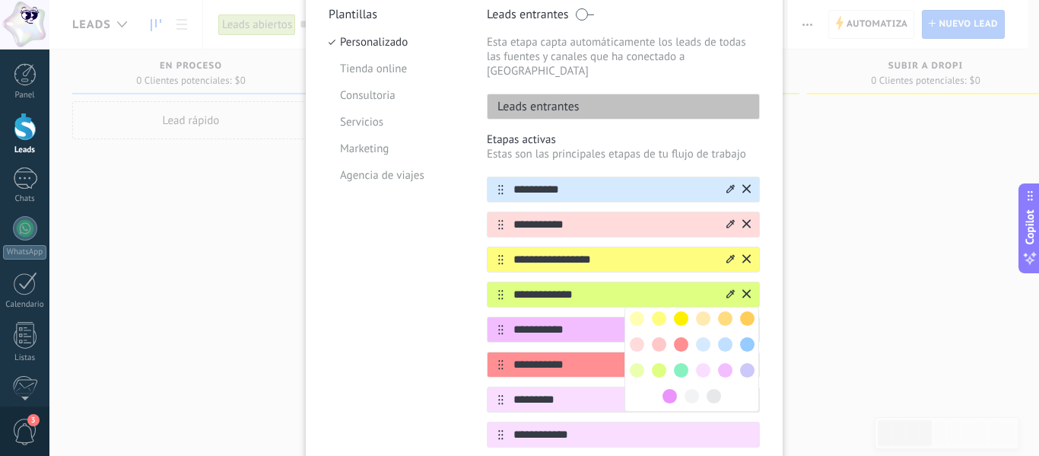
click at [681, 363] on span at bounding box center [681, 370] width 14 height 14
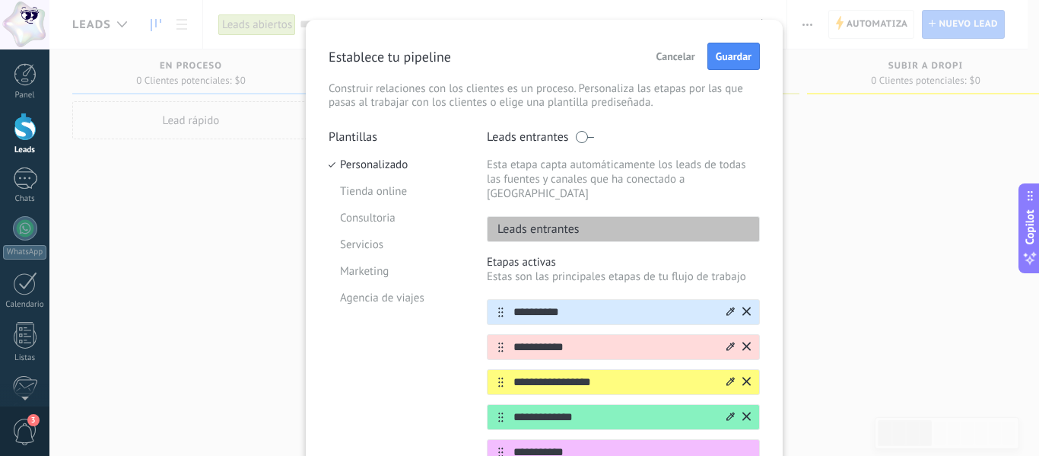
scroll to position [0, 0]
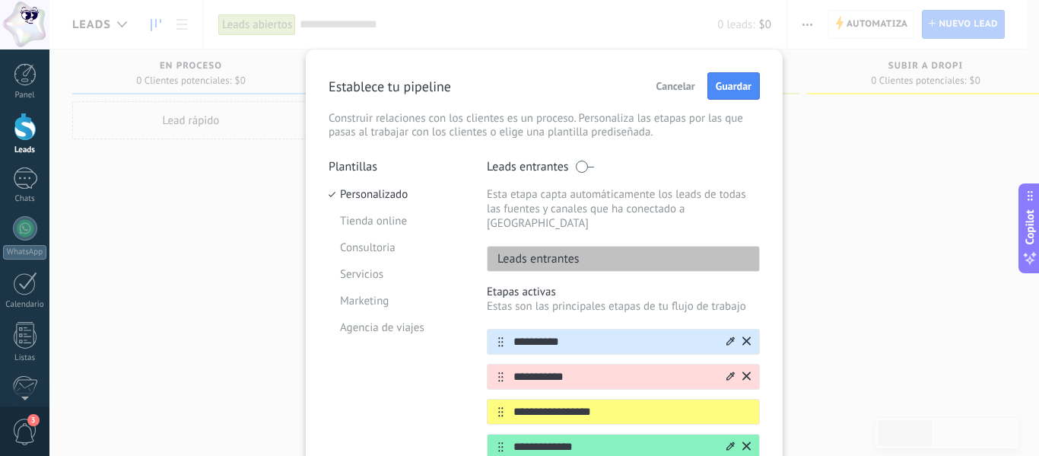
click at [687, 91] on span "Cancelar" at bounding box center [676, 86] width 39 height 11
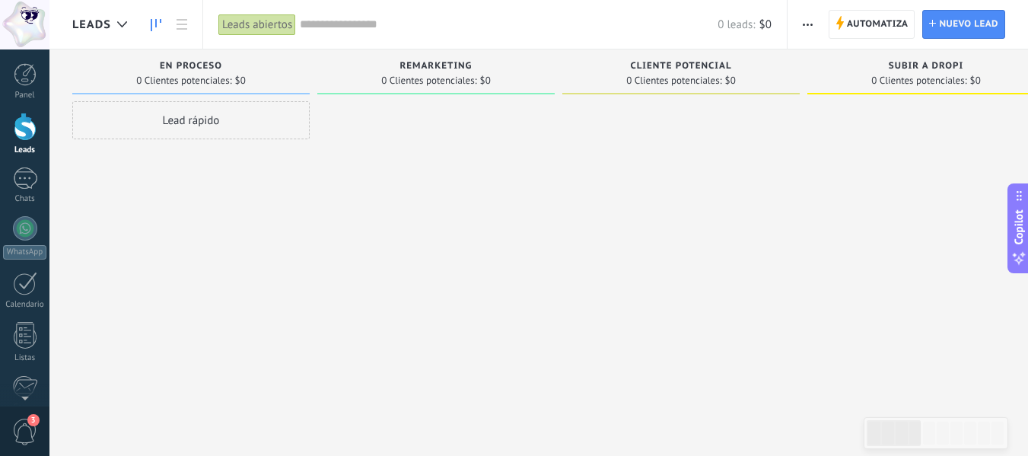
click at [810, 25] on icon "button" at bounding box center [808, 25] width 10 height 2
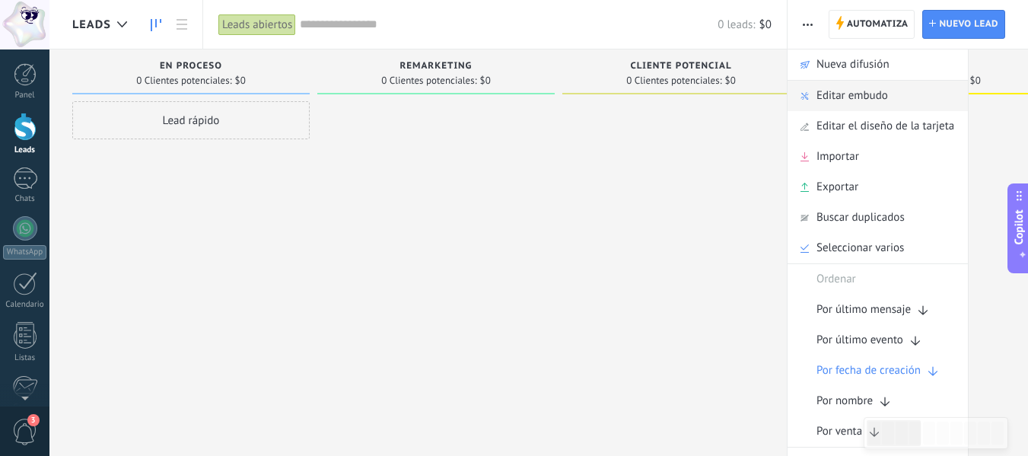
click at [826, 103] on span "Editar embudo" at bounding box center [853, 96] width 72 height 30
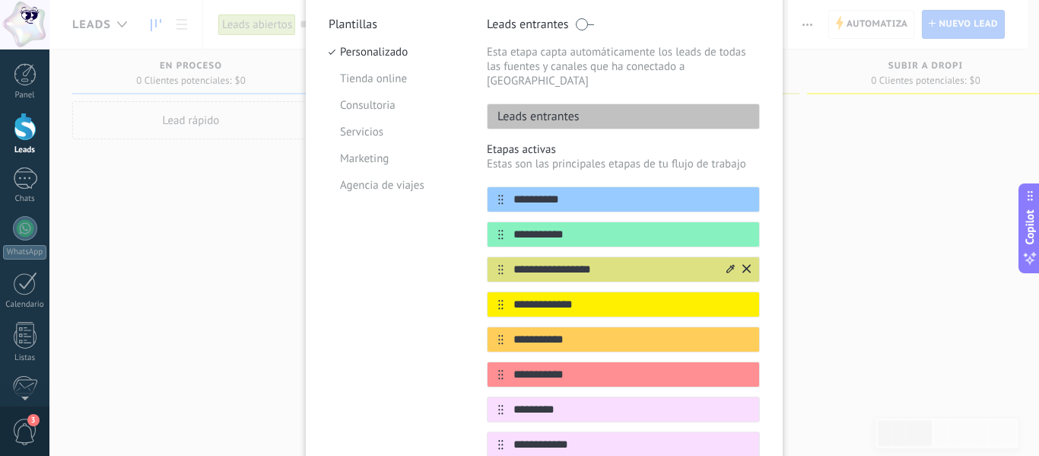
scroll to position [152, 0]
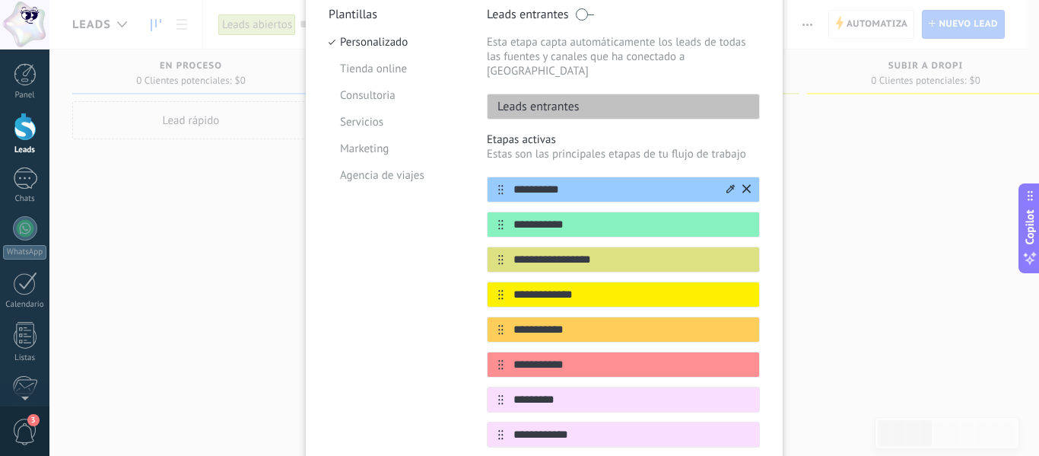
click at [727, 184] on icon at bounding box center [731, 188] width 8 height 8
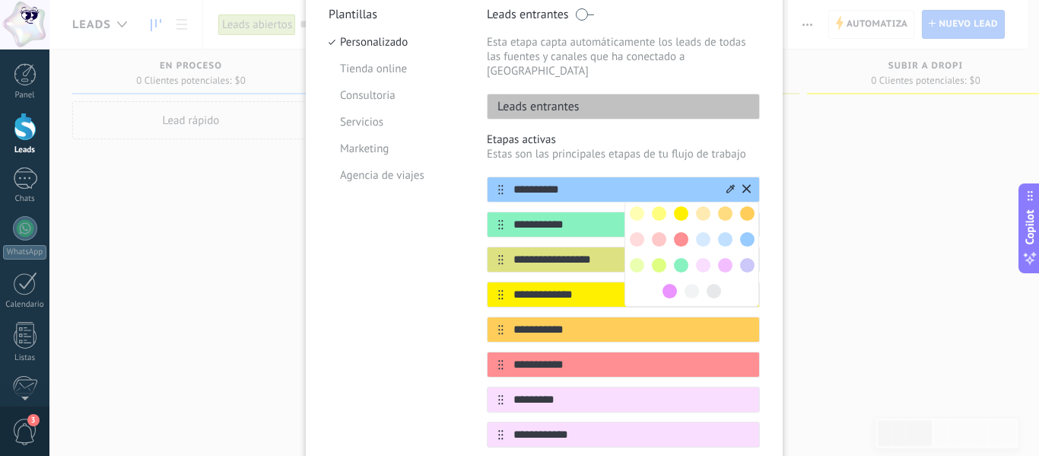
click at [600, 189] on div "**********" at bounding box center [623, 347] width 273 height 341
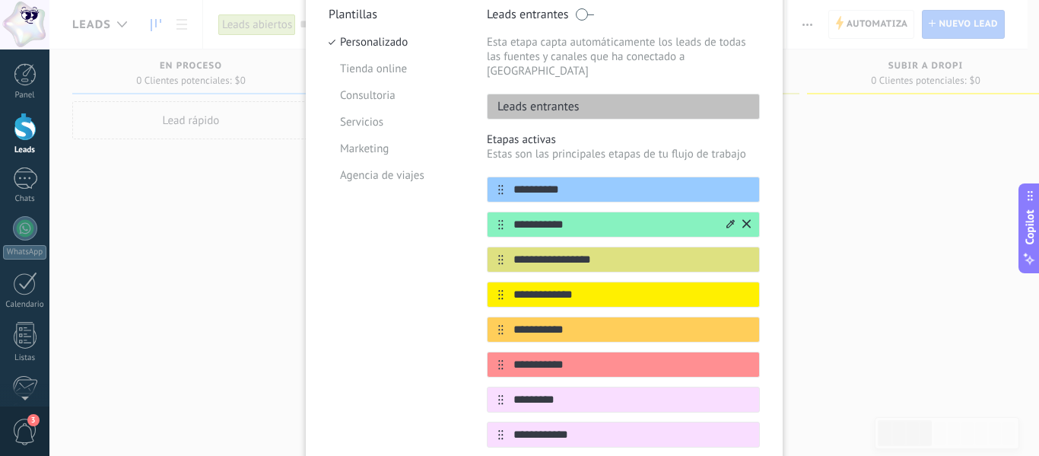
click at [727, 219] on icon at bounding box center [731, 223] width 8 height 8
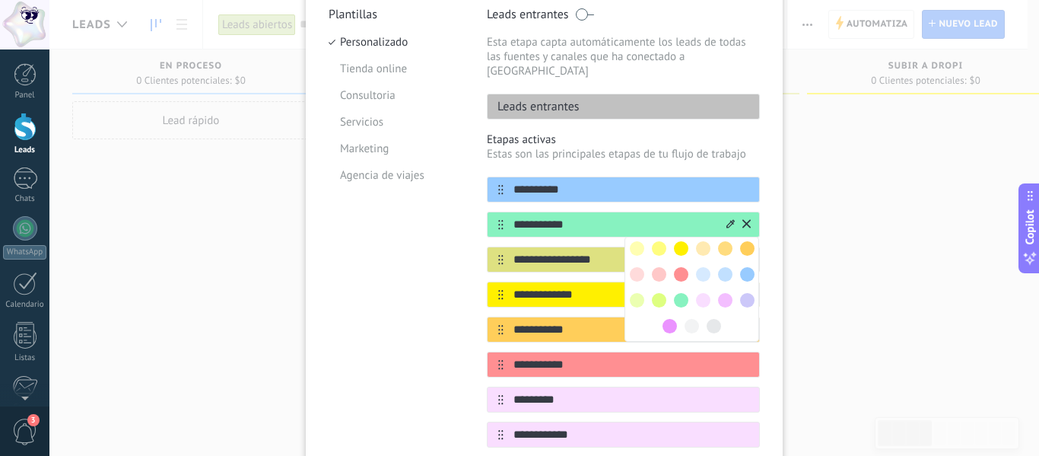
click at [723, 293] on span at bounding box center [725, 300] width 14 height 14
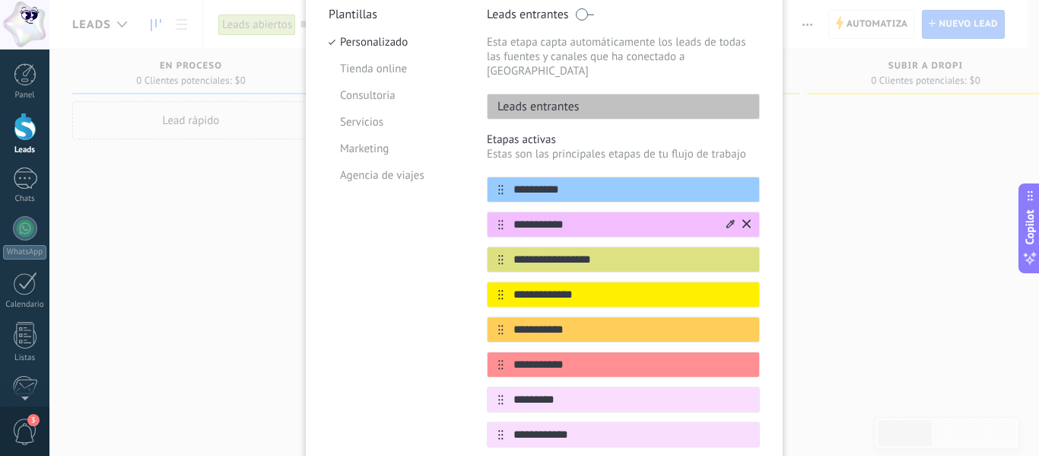
click at [727, 219] on icon at bounding box center [731, 223] width 8 height 9
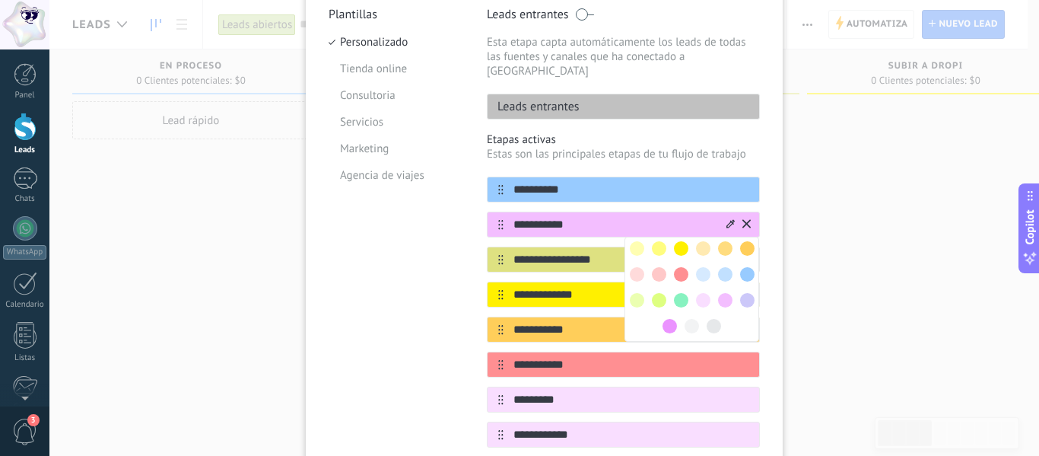
click at [657, 267] on span at bounding box center [659, 274] width 14 height 14
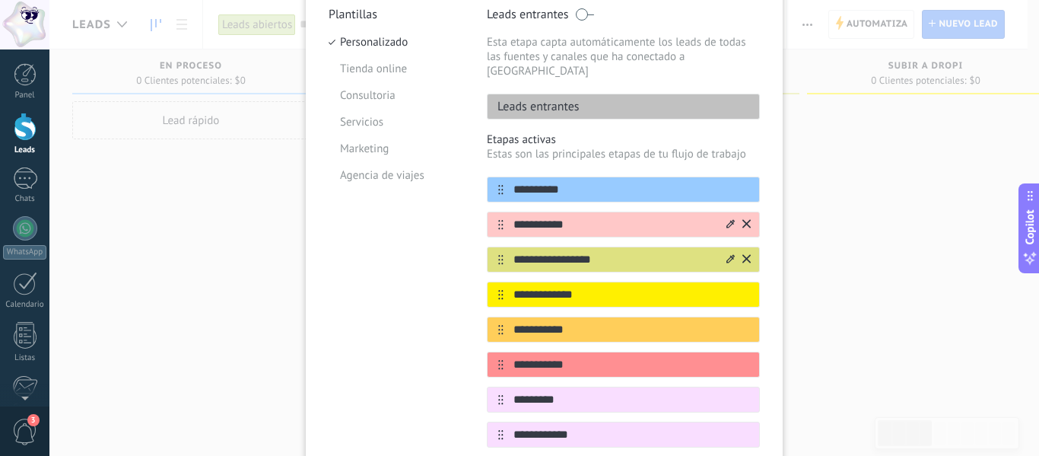
click at [727, 254] on icon at bounding box center [731, 258] width 8 height 9
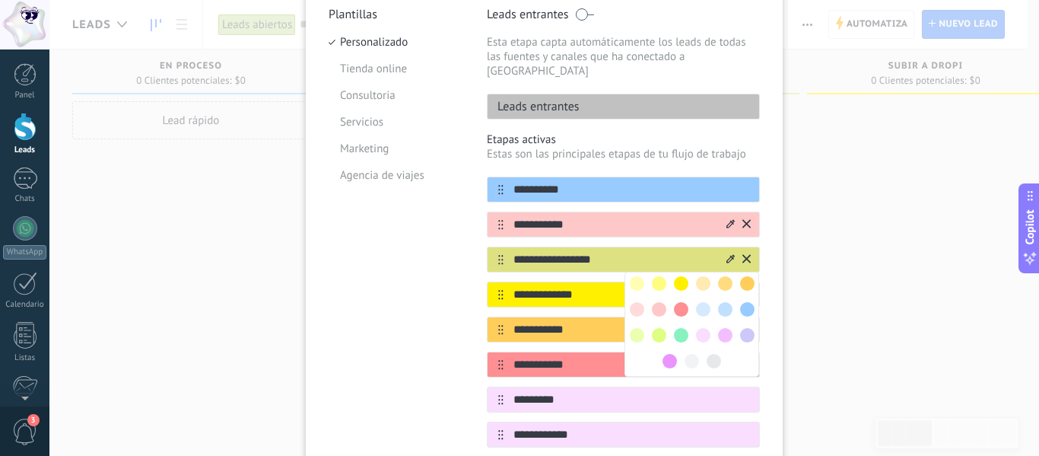
click at [703, 302] on span at bounding box center [703, 309] width 14 height 14
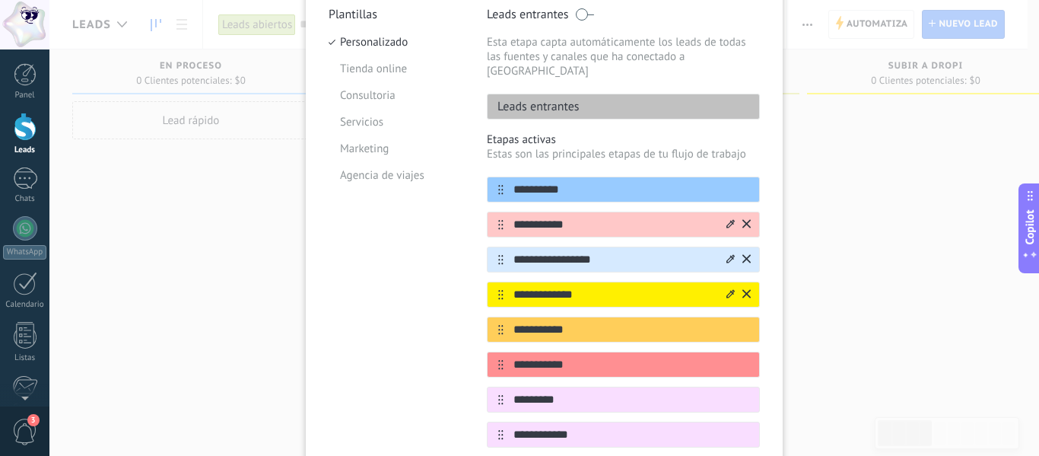
click at [729, 289] on icon at bounding box center [731, 293] width 8 height 9
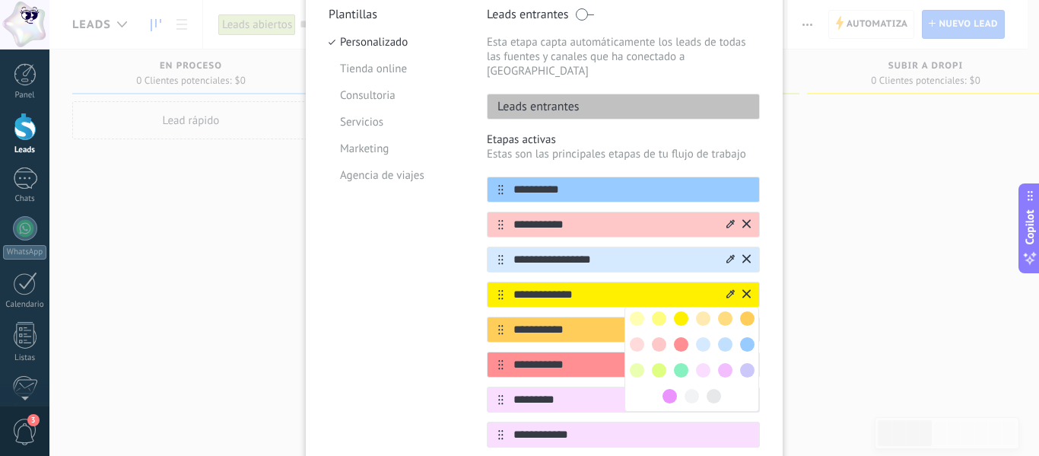
click at [661, 363] on span at bounding box center [659, 370] width 14 height 14
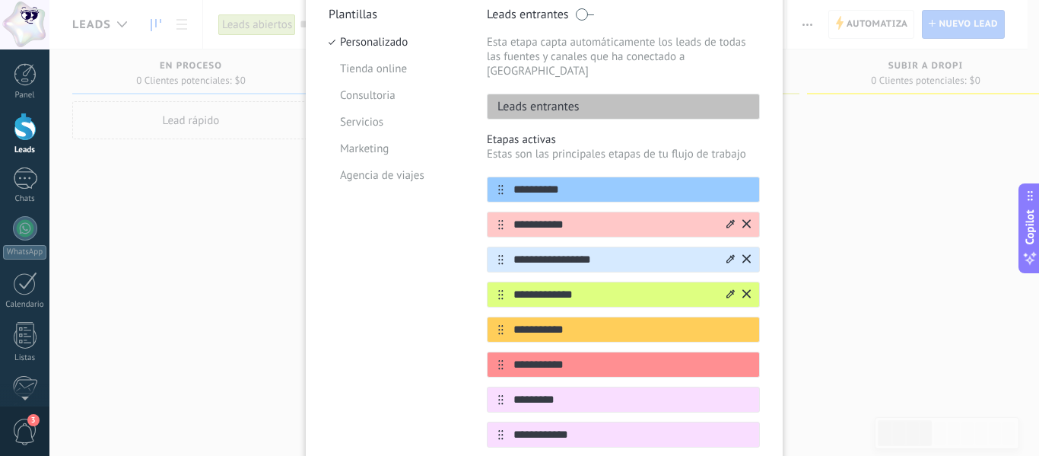
click at [724, 282] on div at bounding box center [737, 294] width 27 height 24
click at [0, 0] on icon at bounding box center [0, 0] width 0 height 0
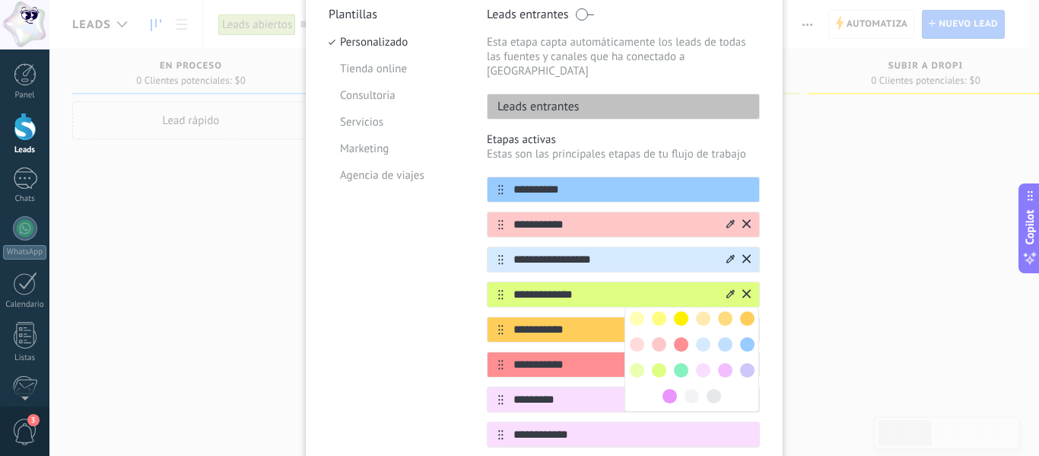
click at [681, 311] on span at bounding box center [681, 318] width 14 height 14
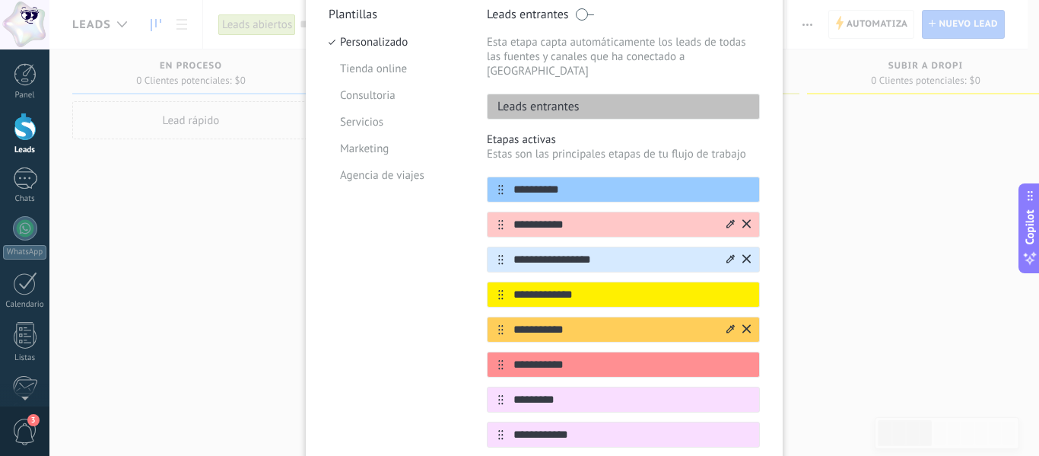
click at [727, 324] on icon at bounding box center [731, 328] width 8 height 8
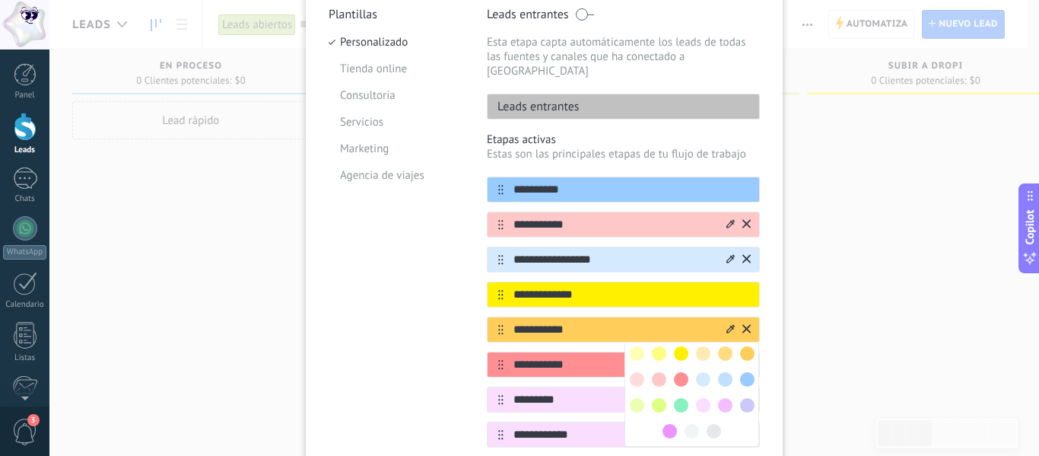
click at [654, 372] on span at bounding box center [659, 379] width 14 height 14
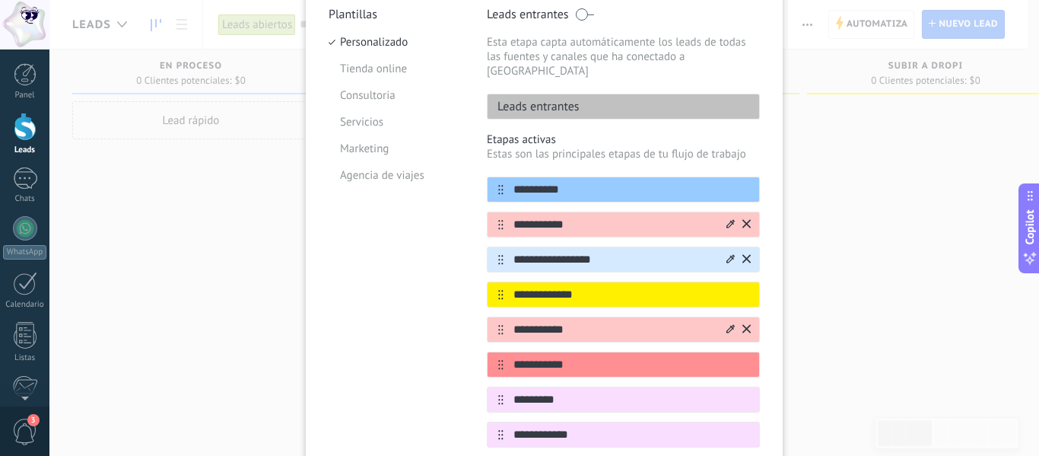
click at [729, 219] on icon at bounding box center [731, 223] width 8 height 9
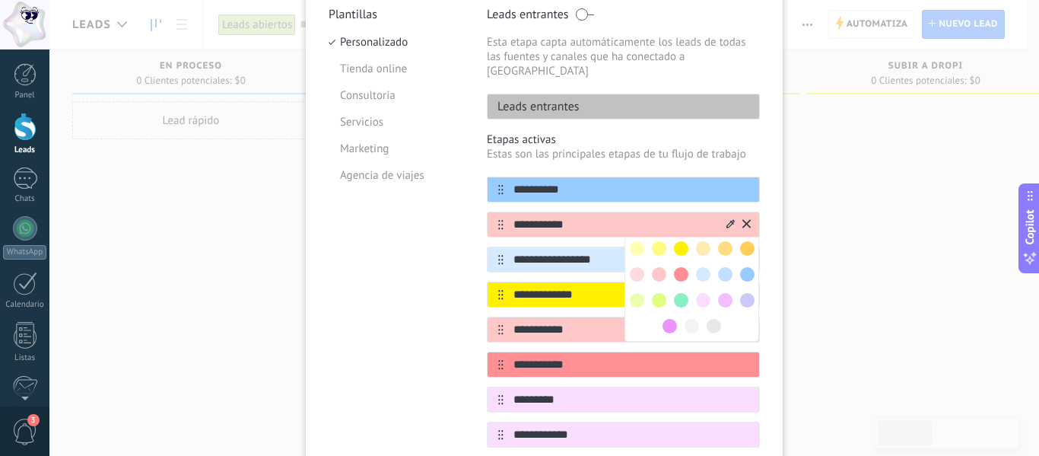
click at [725, 293] on span at bounding box center [725, 300] width 14 height 14
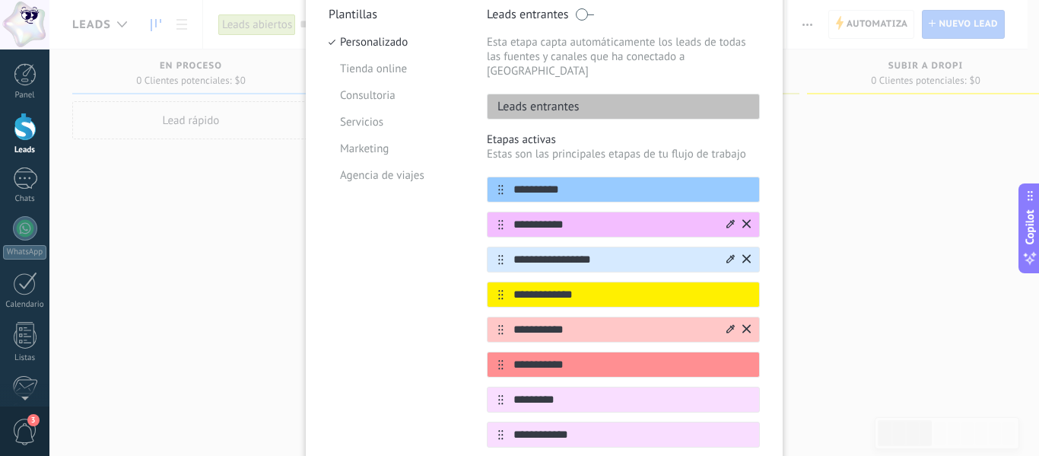
click at [727, 324] on icon at bounding box center [731, 328] width 8 height 9
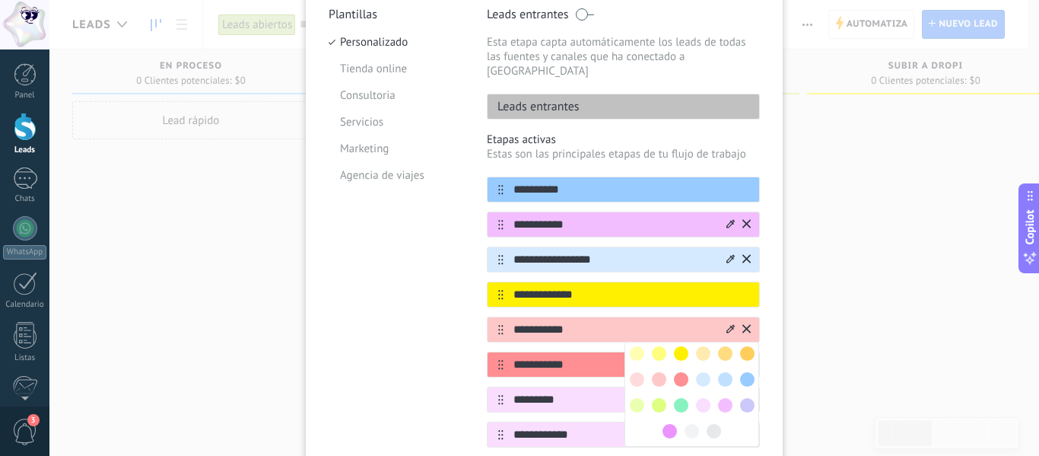
click at [668, 424] on span at bounding box center [670, 431] width 14 height 14
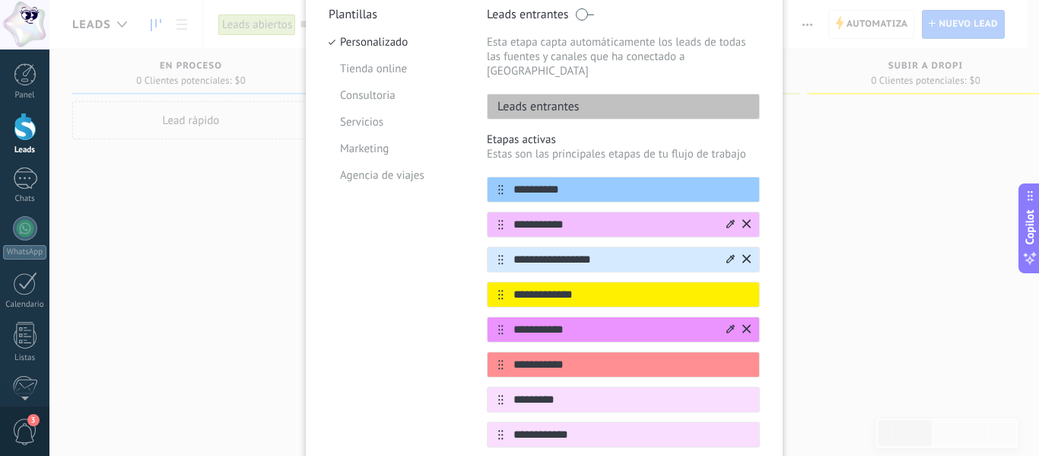
click at [730, 324] on icon at bounding box center [731, 328] width 8 height 9
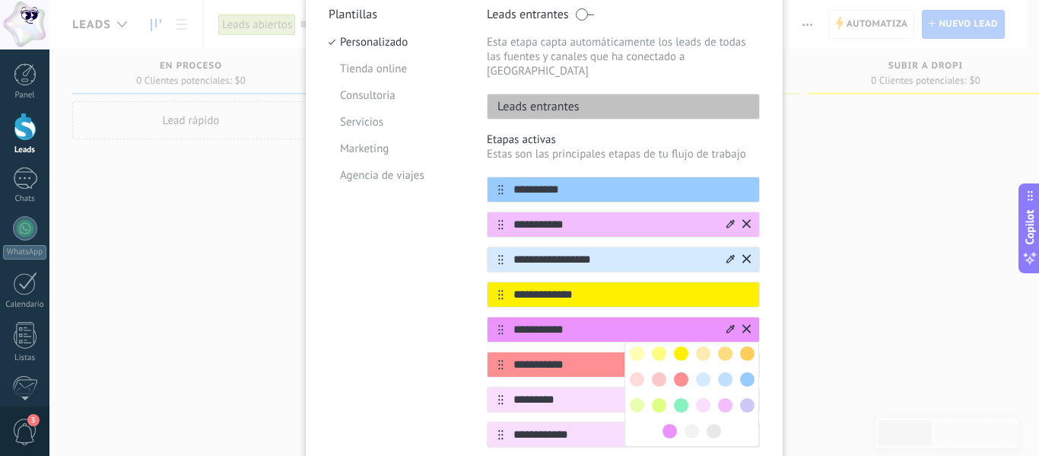
click at [658, 398] on span at bounding box center [659, 405] width 14 height 14
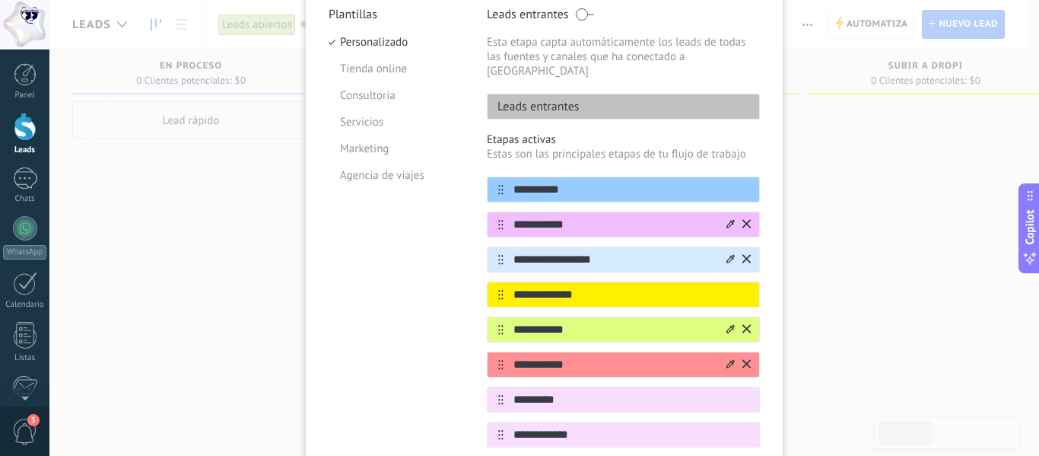
click at [728, 358] on div at bounding box center [731, 365] width 8 height 14
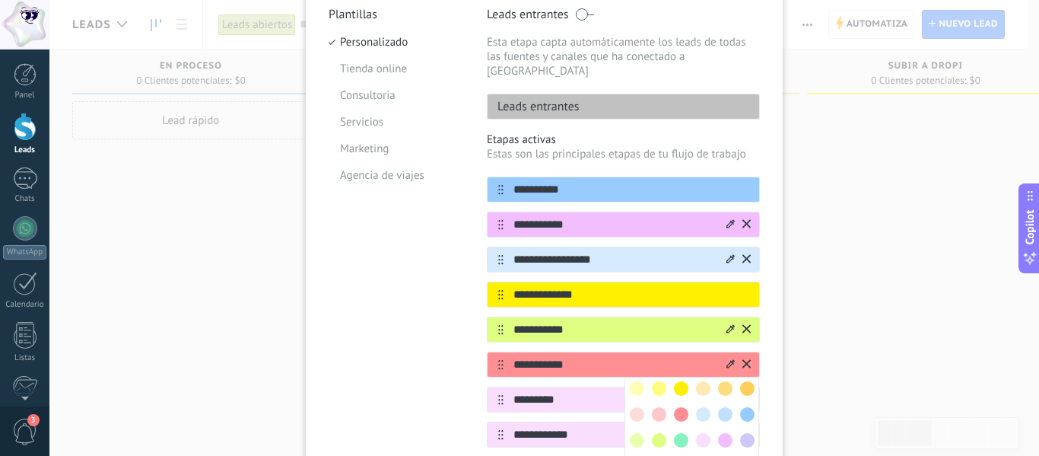
scroll to position [228, 0]
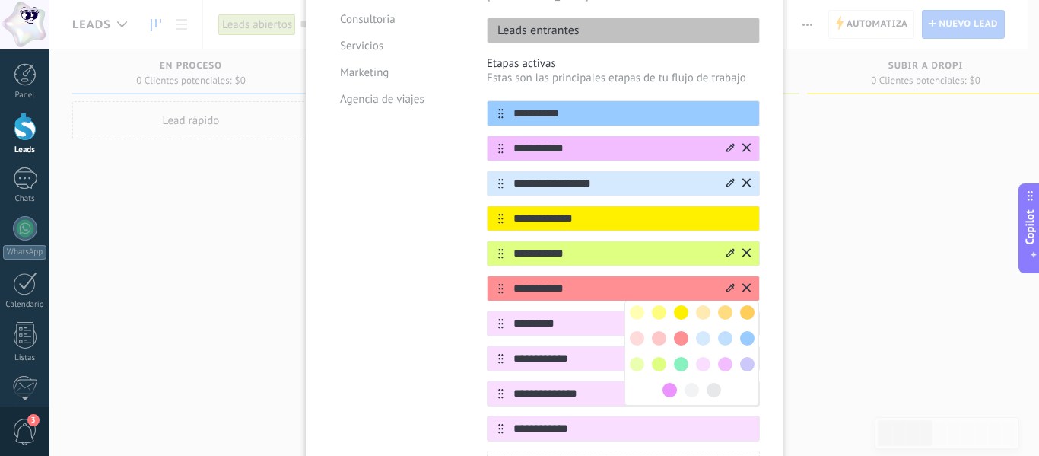
click at [727, 331] on span at bounding box center [725, 338] width 14 height 14
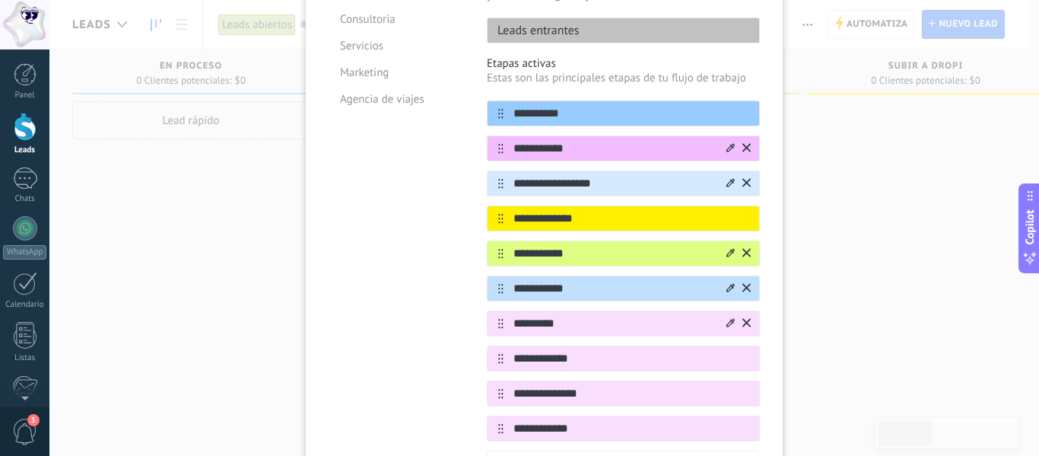
click at [727, 317] on div at bounding box center [731, 324] width 8 height 14
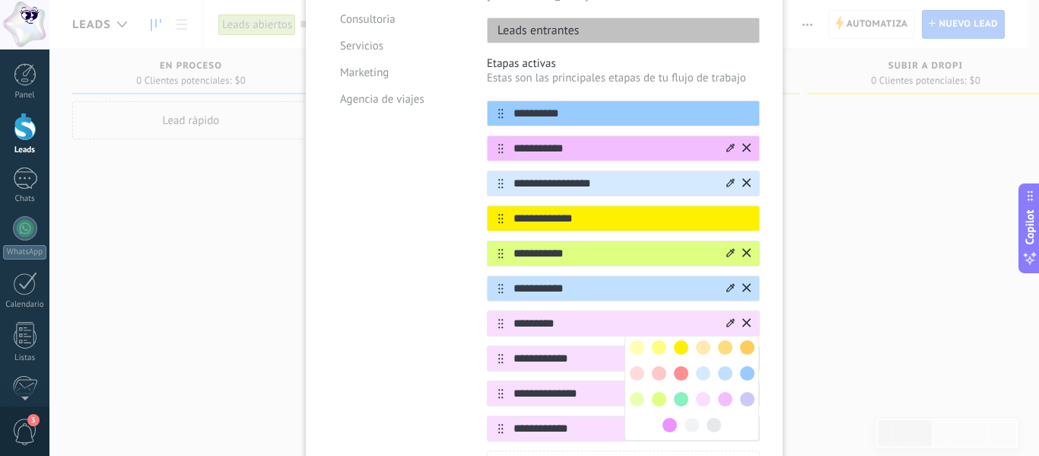
click at [699, 340] on span at bounding box center [703, 347] width 14 height 14
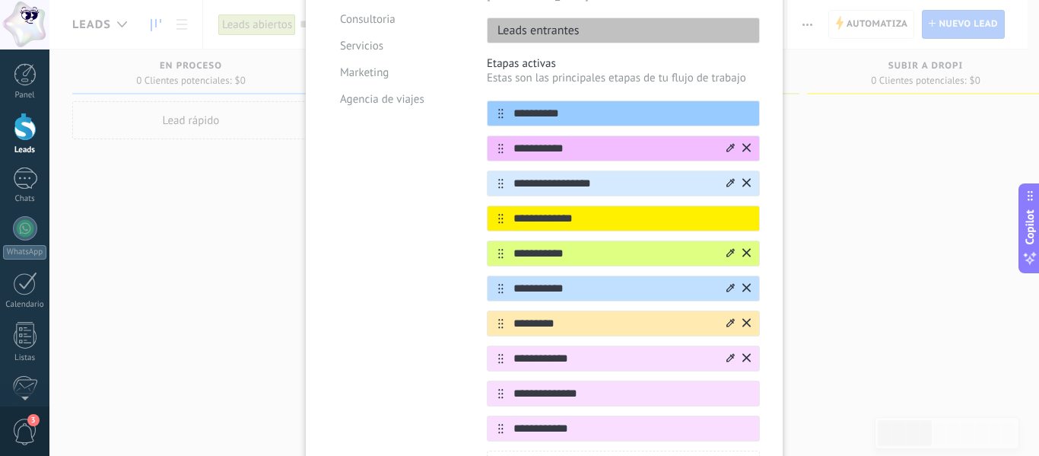
click at [727, 353] on icon at bounding box center [731, 357] width 8 height 8
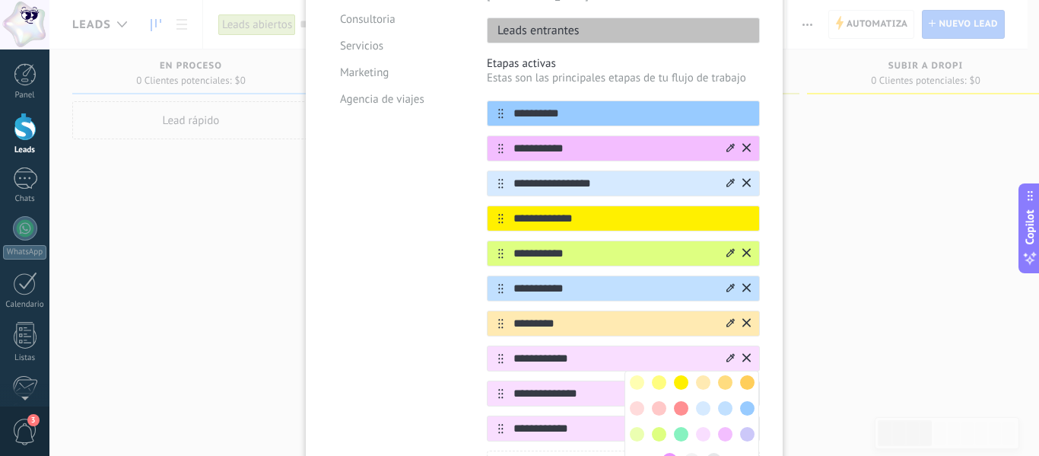
click at [657, 401] on span at bounding box center [659, 408] width 14 height 14
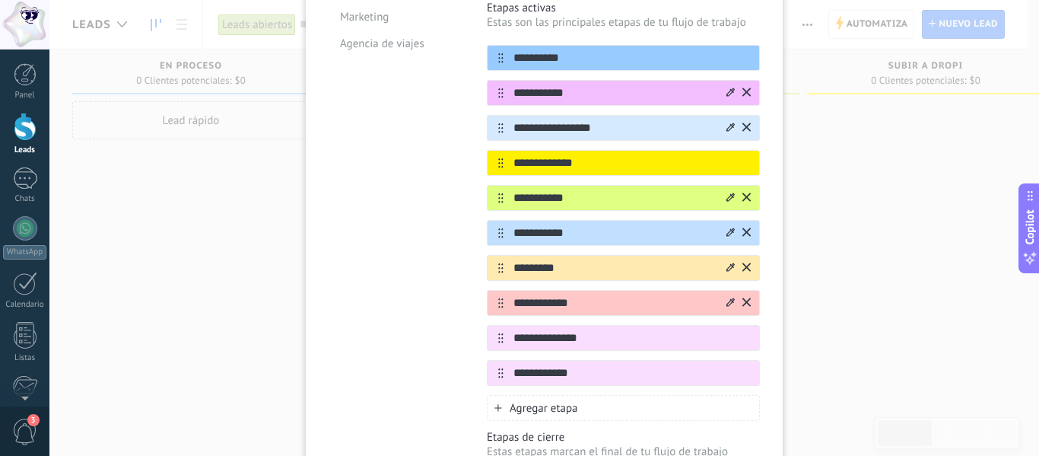
scroll to position [304, 0]
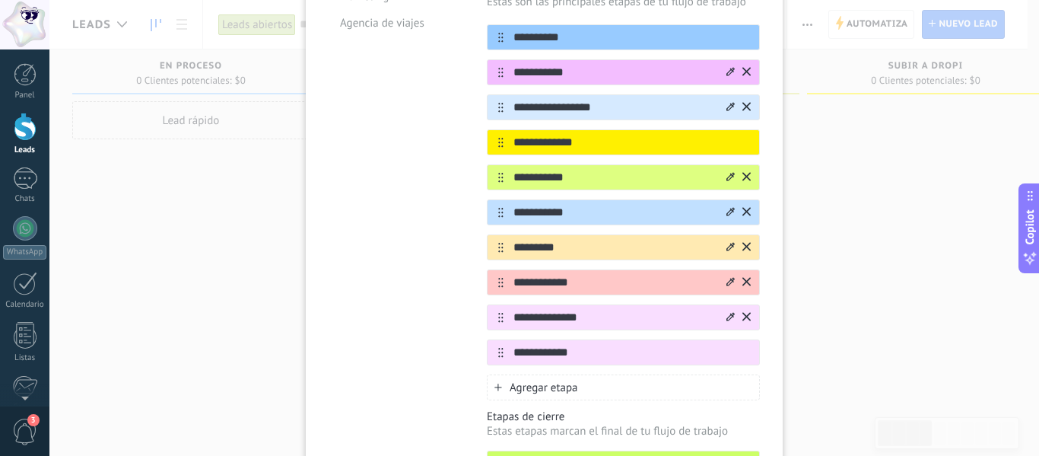
click at [730, 310] on div at bounding box center [731, 317] width 8 height 14
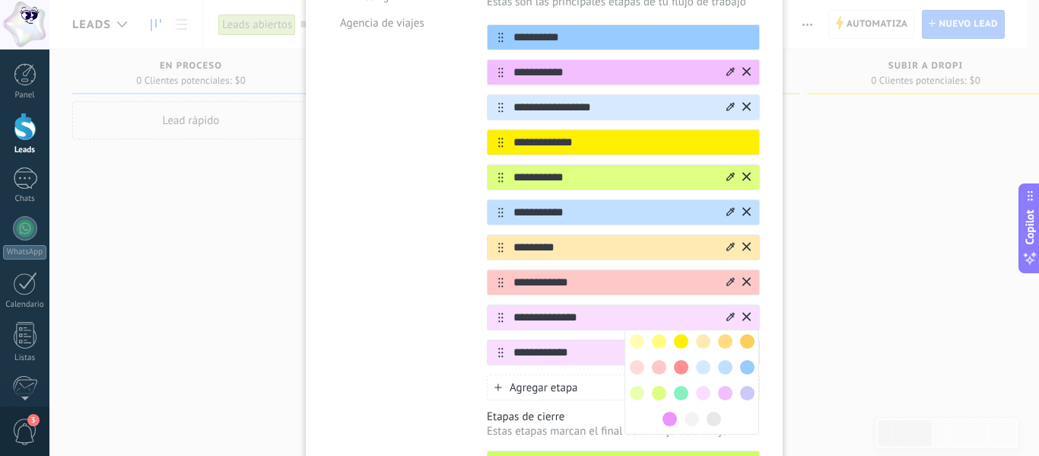
click at [703, 408] on div at bounding box center [714, 419] width 22 height 22
click at [695, 412] on span at bounding box center [692, 419] width 14 height 14
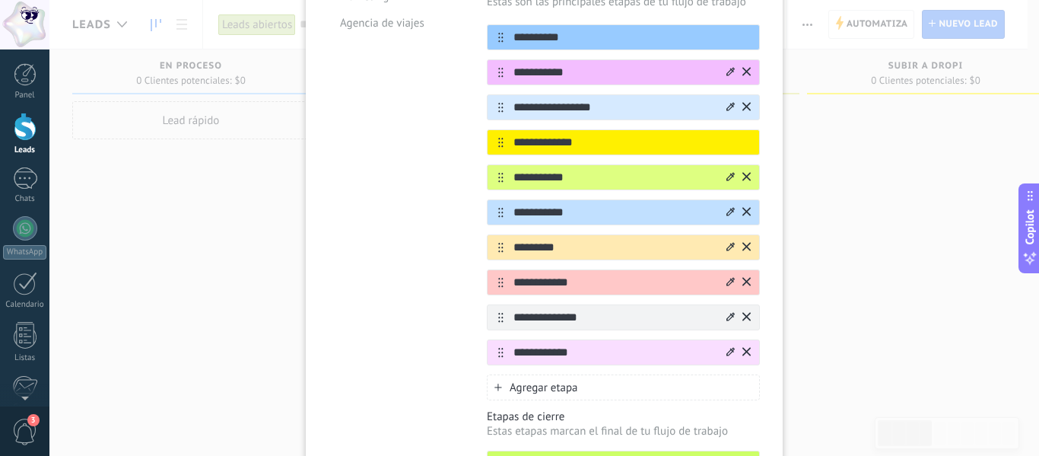
click at [728, 347] on icon at bounding box center [731, 351] width 8 height 9
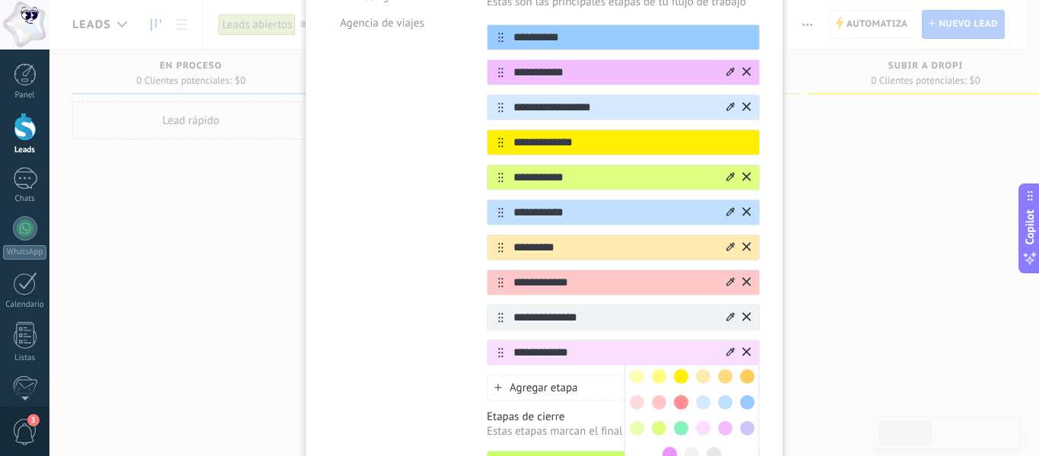
click at [712, 447] on span at bounding box center [714, 454] width 14 height 14
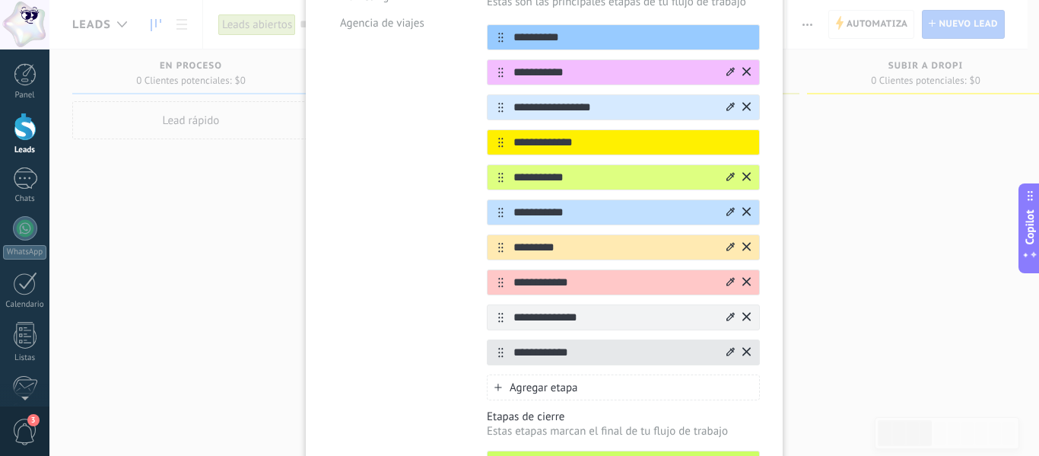
click at [727, 312] on icon at bounding box center [731, 316] width 8 height 9
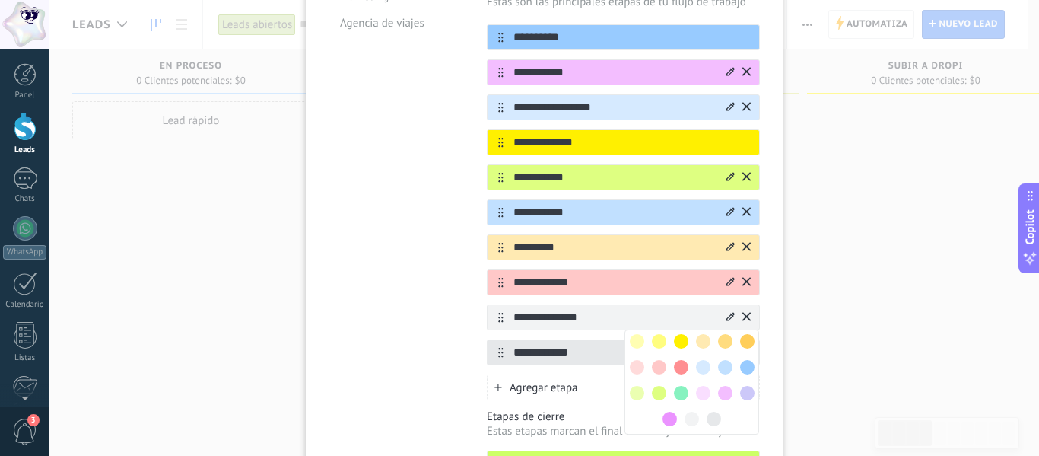
click at [712, 412] on span at bounding box center [714, 419] width 14 height 14
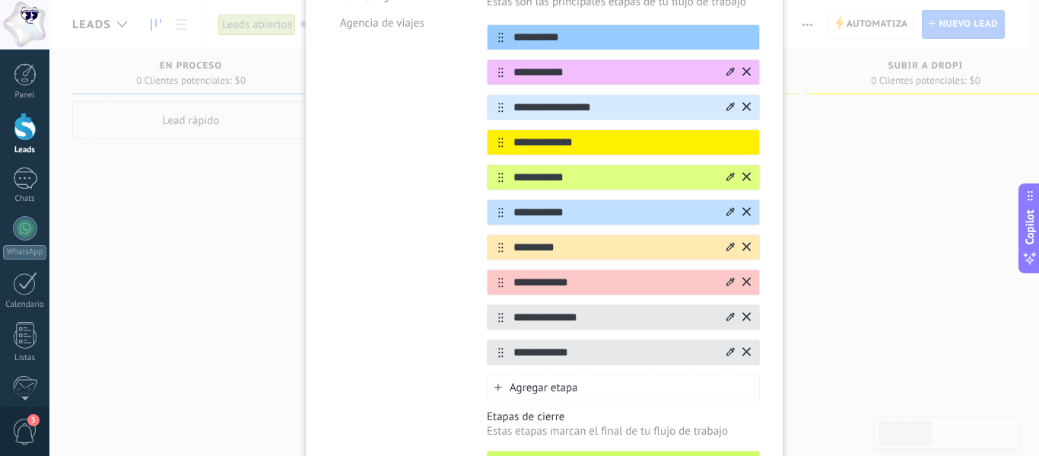
click at [727, 347] on icon at bounding box center [731, 351] width 8 height 9
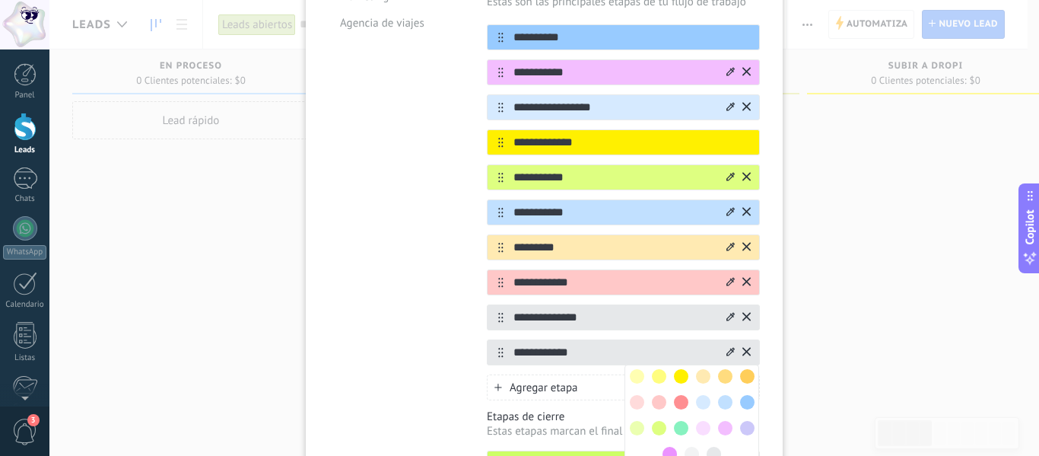
click at [686, 447] on span at bounding box center [692, 454] width 14 height 14
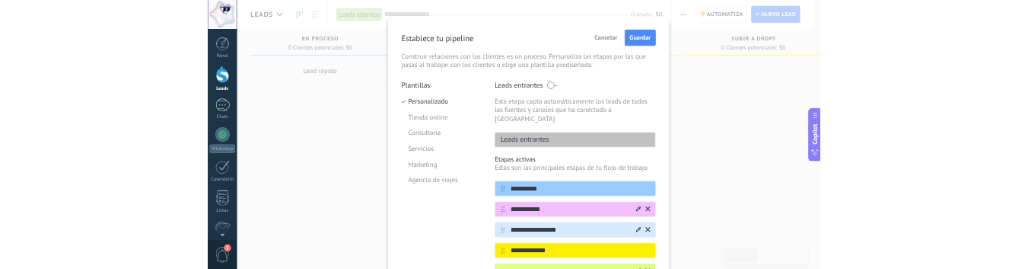
scroll to position [0, 0]
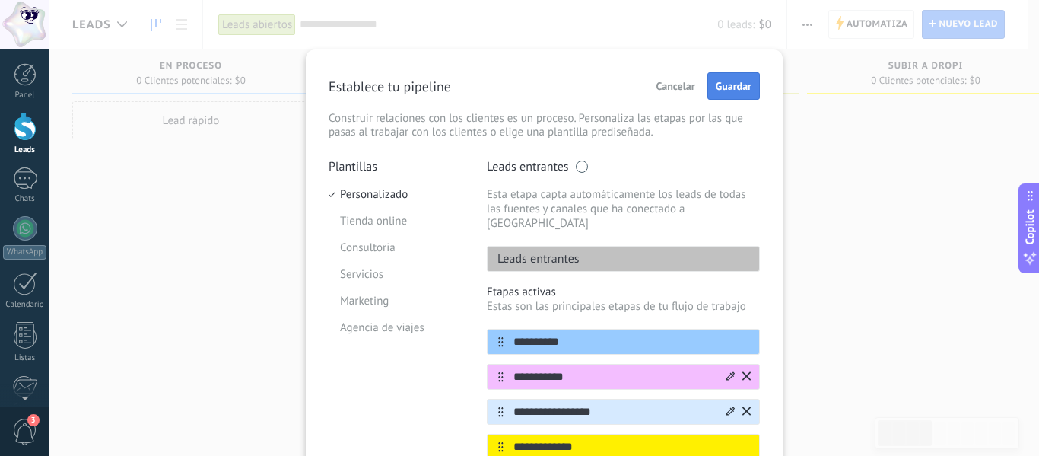
click at [739, 84] on span "Guardar" at bounding box center [734, 86] width 36 height 11
